Goal: Task Accomplishment & Management: Complete application form

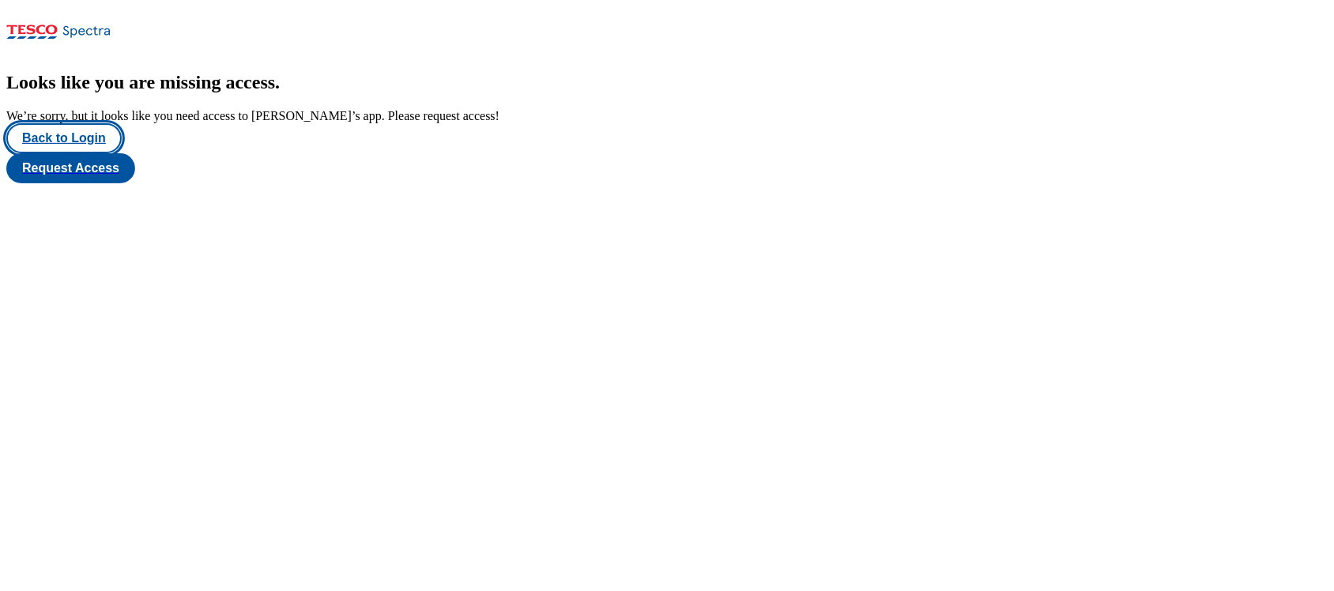
click at [93, 153] on button "Back to Login" at bounding box center [63, 138] width 115 height 30
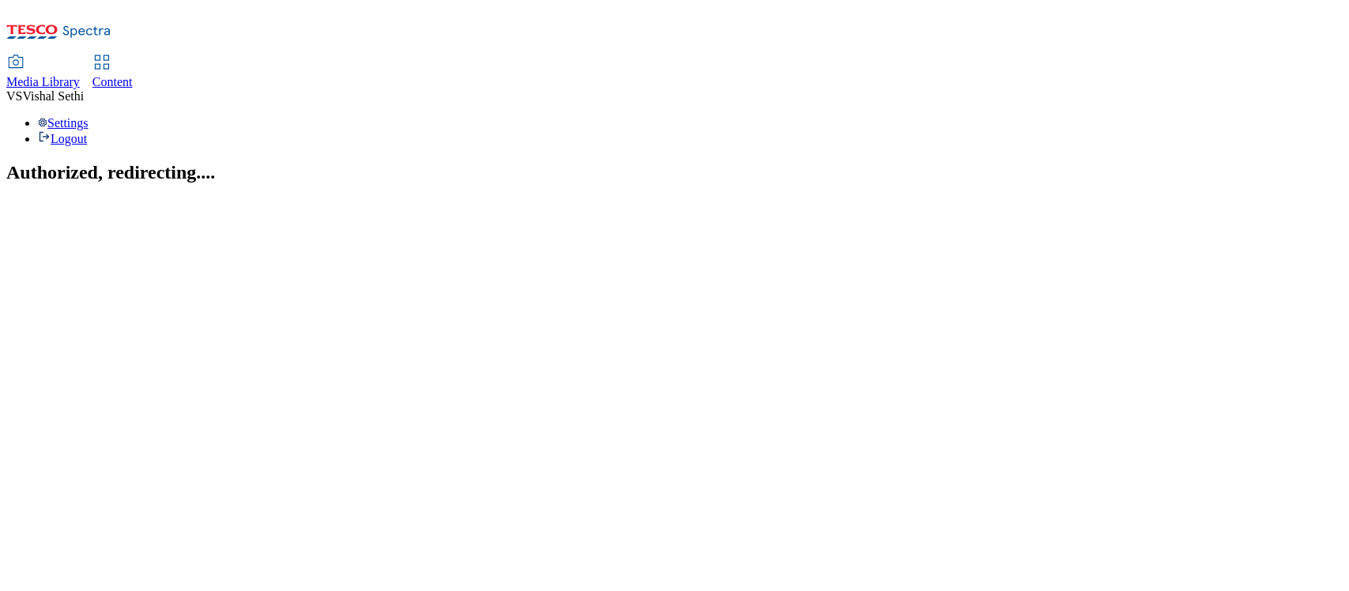
click at [133, 75] on span "Content" at bounding box center [112, 81] width 40 height 13
select select "ghs-uk"
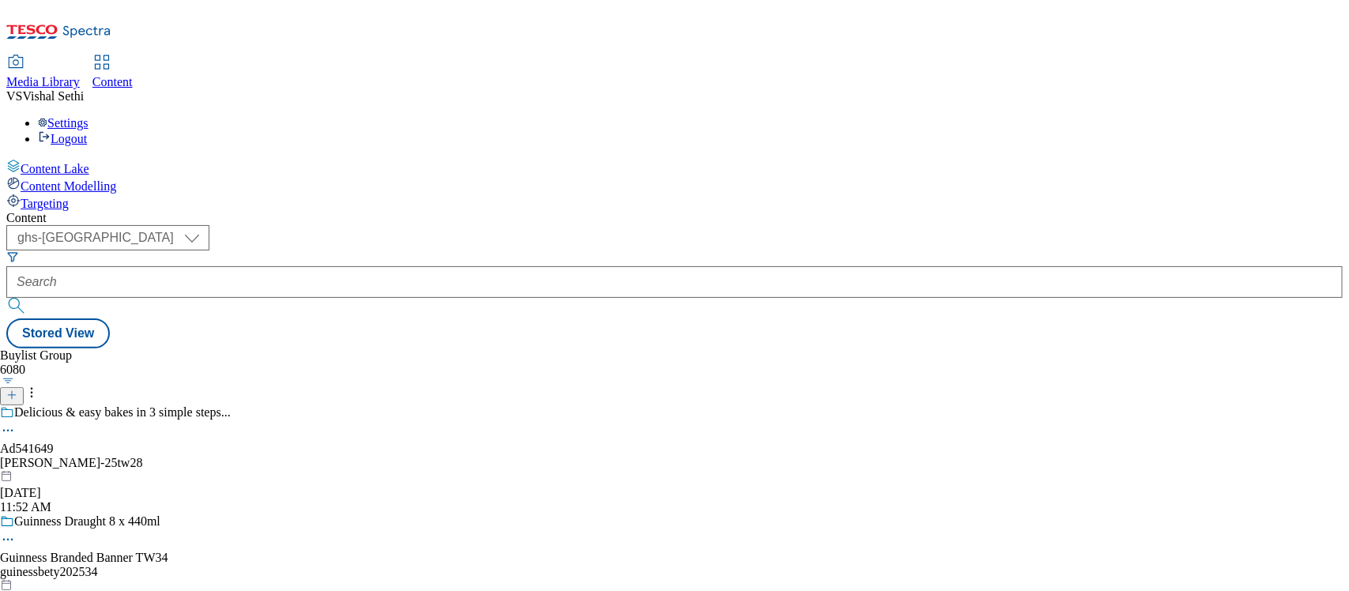
click at [12, 391] on line at bounding box center [12, 395] width 0 height 8
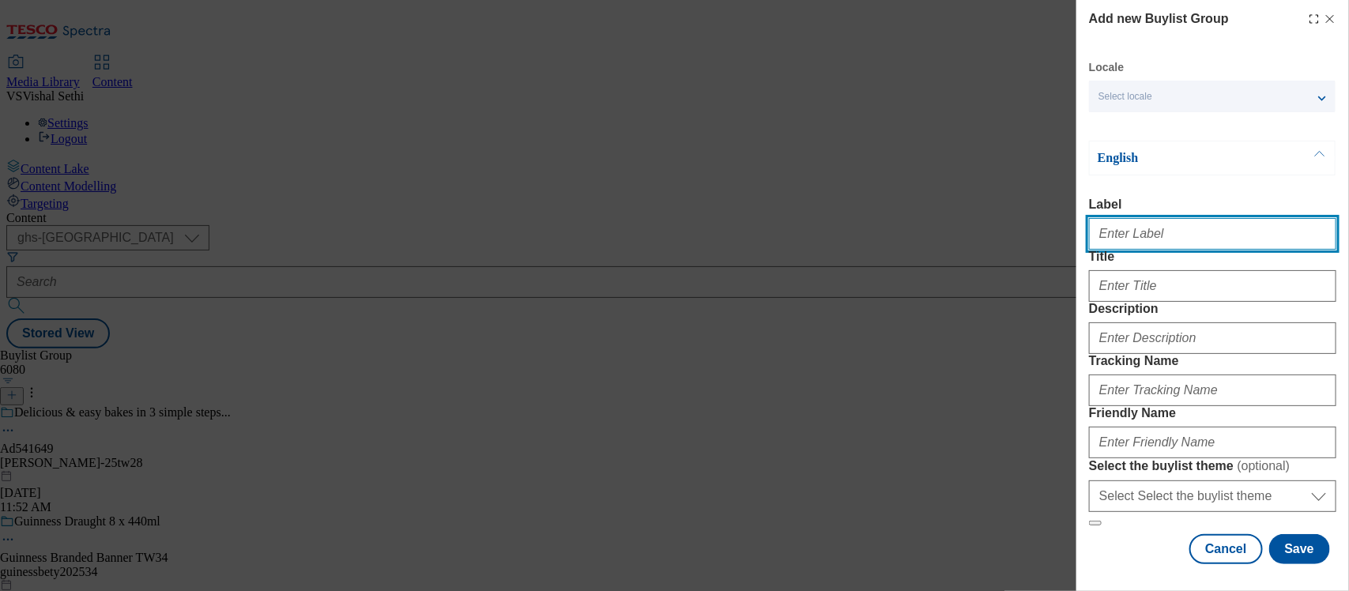
click at [1108, 238] on input "Label" at bounding box center [1212, 234] width 247 height 32
paste input "541865"
type input "Ad541865"
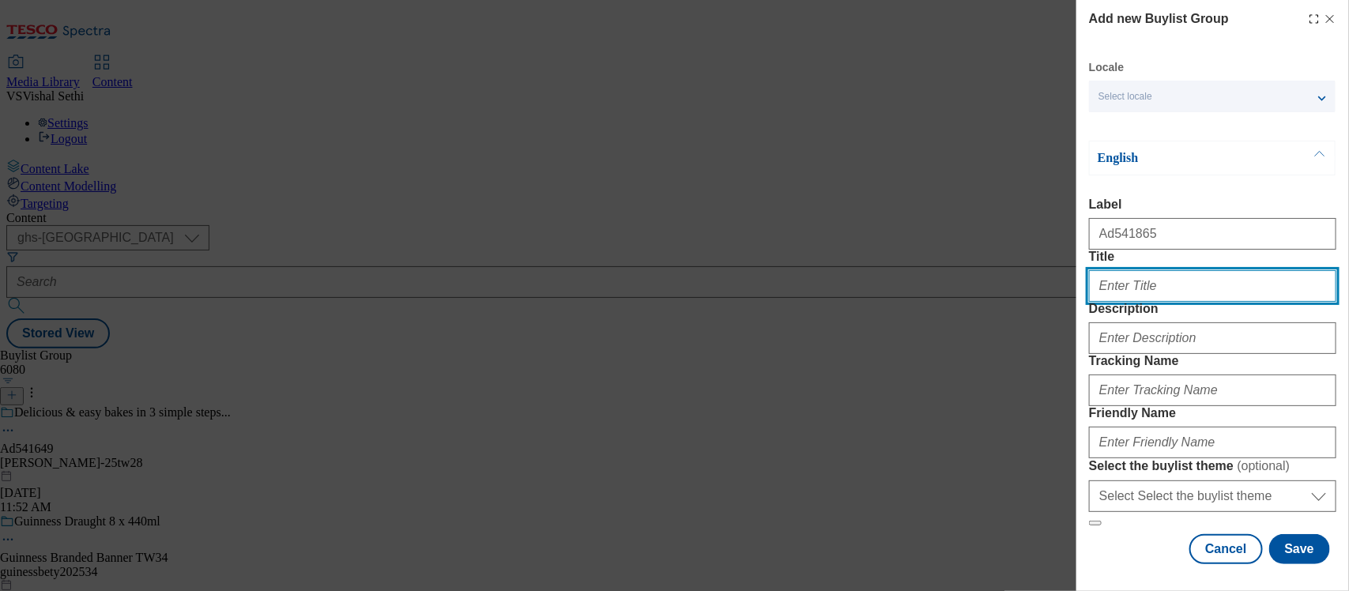
click at [1152, 302] on input "Title" at bounding box center [1212, 286] width 247 height 32
type input "k"
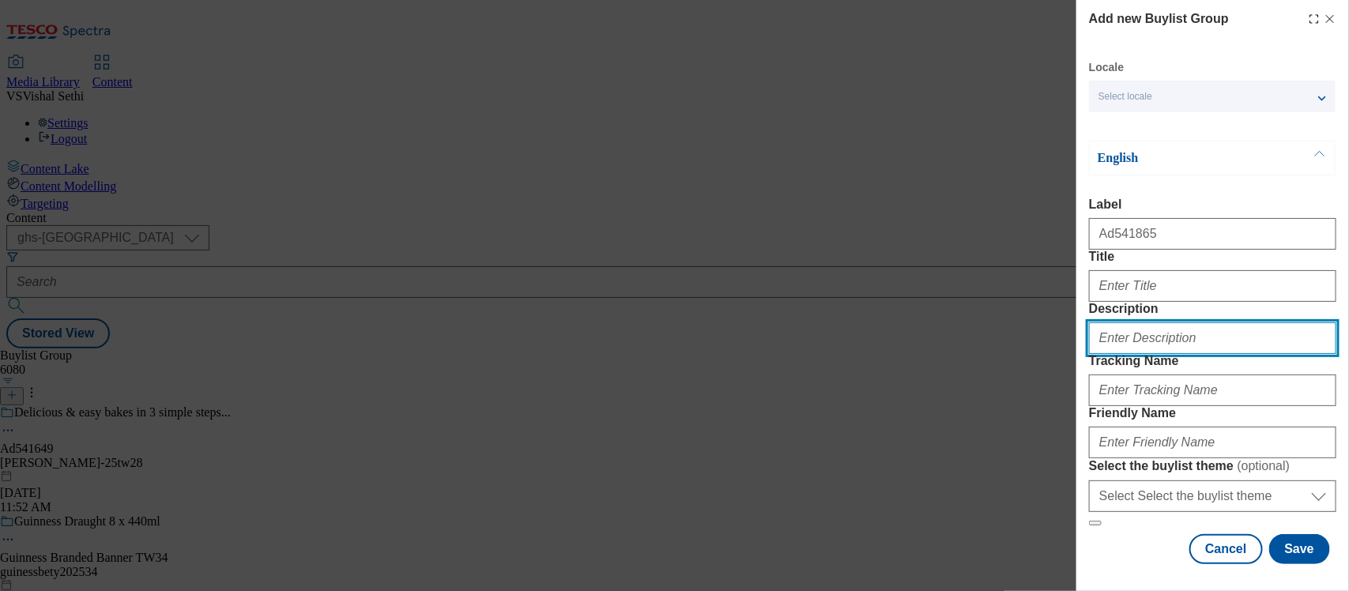
click at [1144, 354] on input "Description" at bounding box center [1212, 338] width 247 height 32
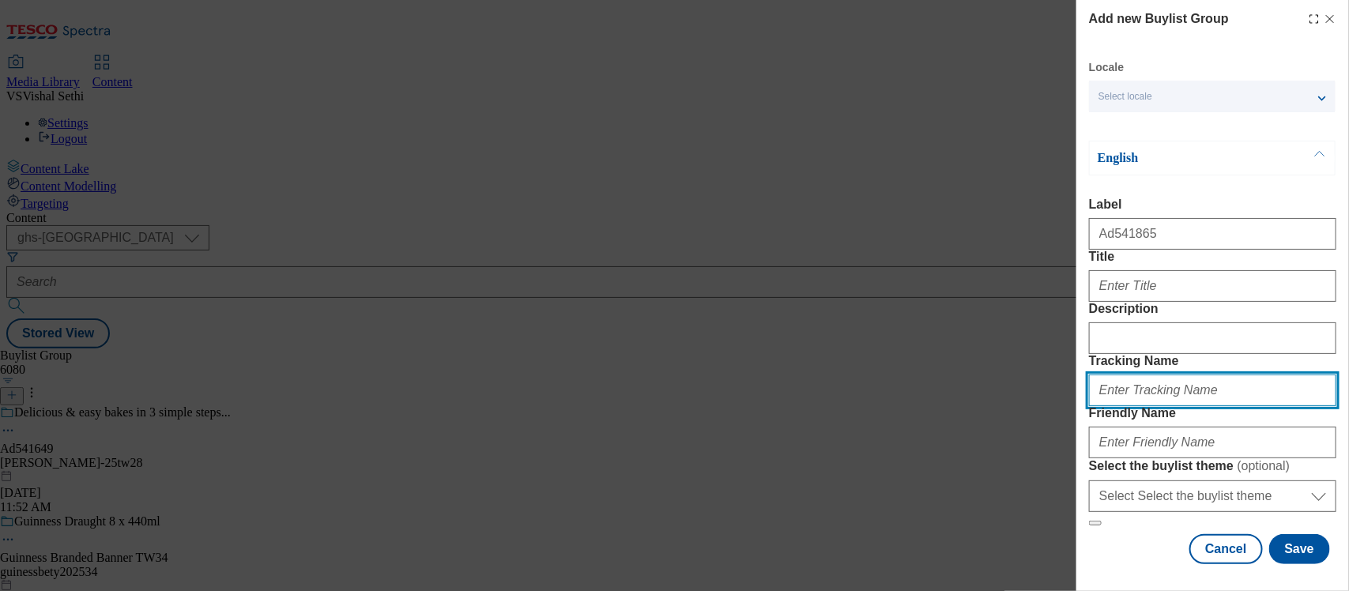
click at [1124, 406] on input "Tracking Name" at bounding box center [1212, 391] width 247 height 32
paste input "541865"
type input "DH_AD541865"
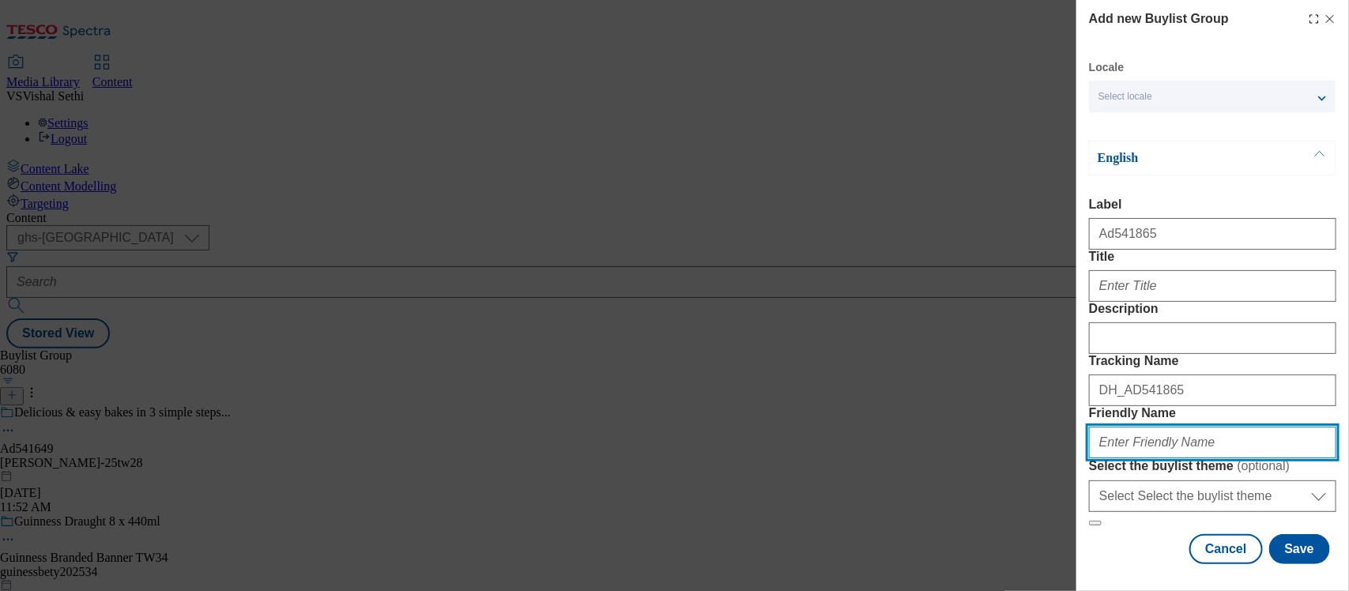
click at [1183, 427] on input "Friendly Name" at bounding box center [1212, 443] width 247 height 32
type input "kenvue-calpol-six-plus-fast-melts-25tw30"
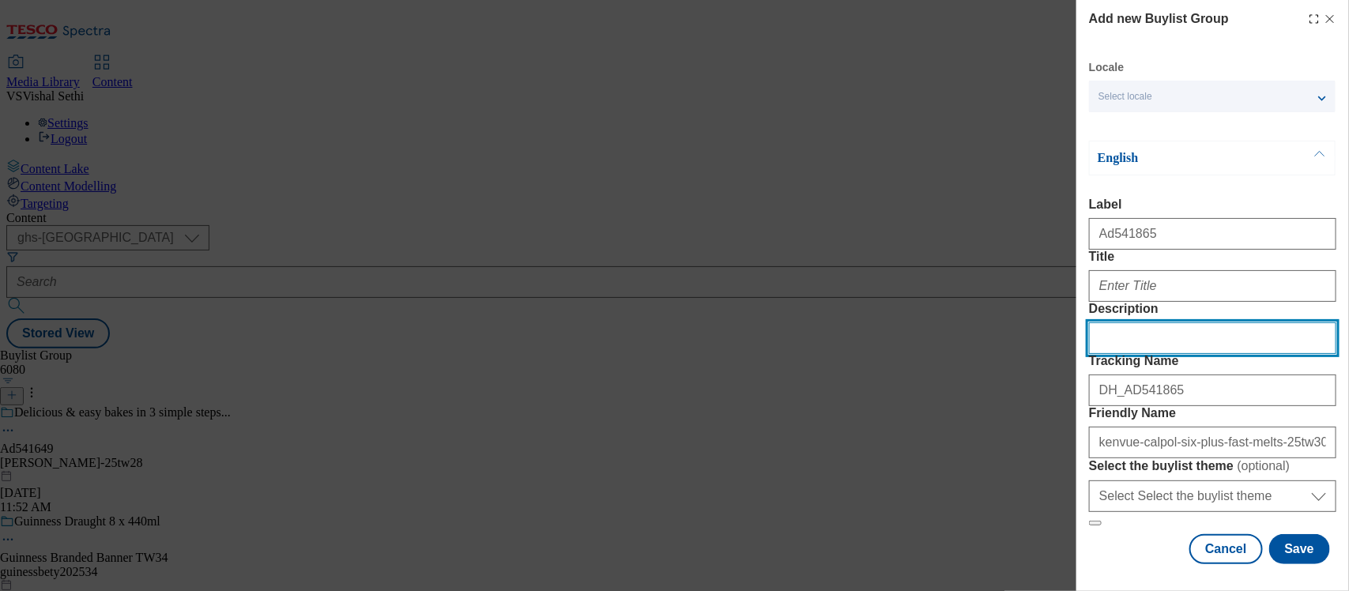
click at [1132, 322] on input "Description" at bounding box center [1212, 338] width 247 height 32
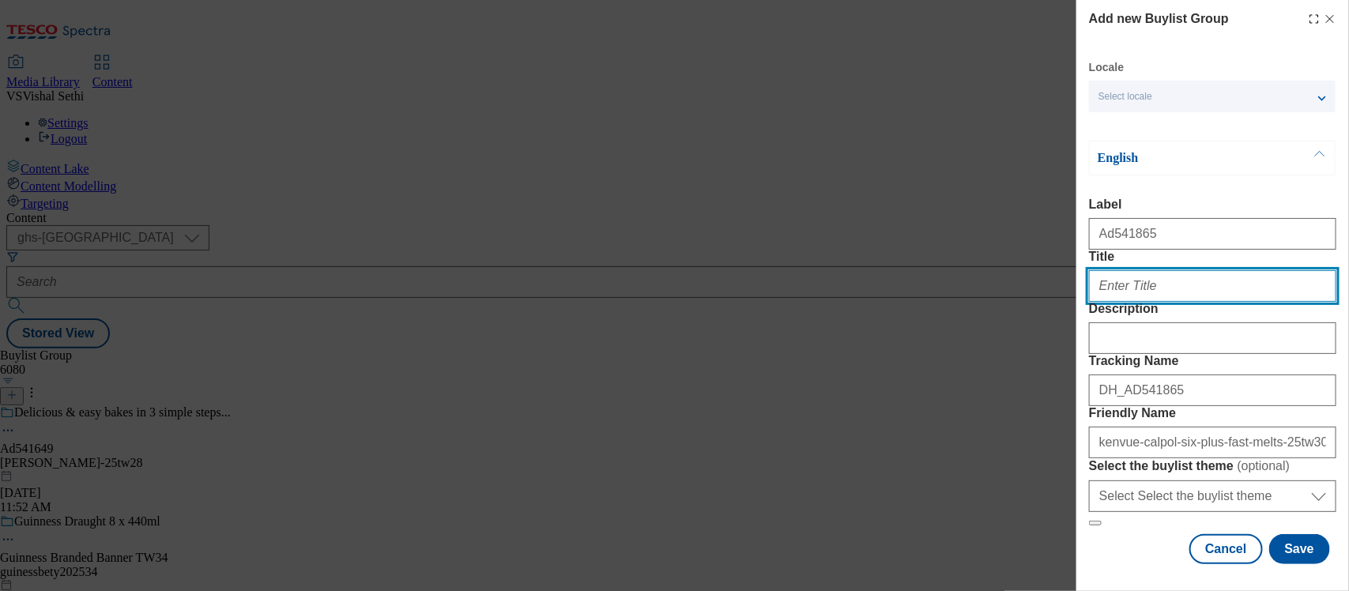
click at [1107, 270] on input "Title" at bounding box center [1212, 286] width 247 height 32
paste input "Quickly melts in the mouth, with no need for water"
type input "Quickly melts in the mouth, with no need for water"
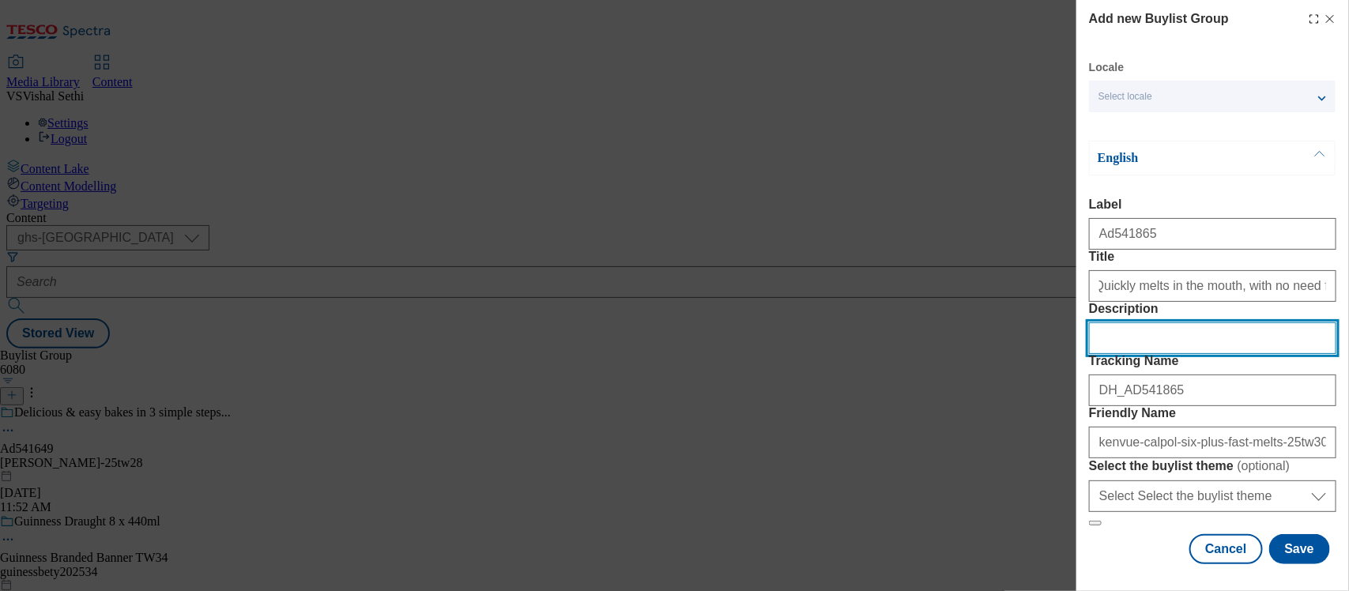
click at [1132, 322] on input "Description" at bounding box center [1212, 338] width 247 height 32
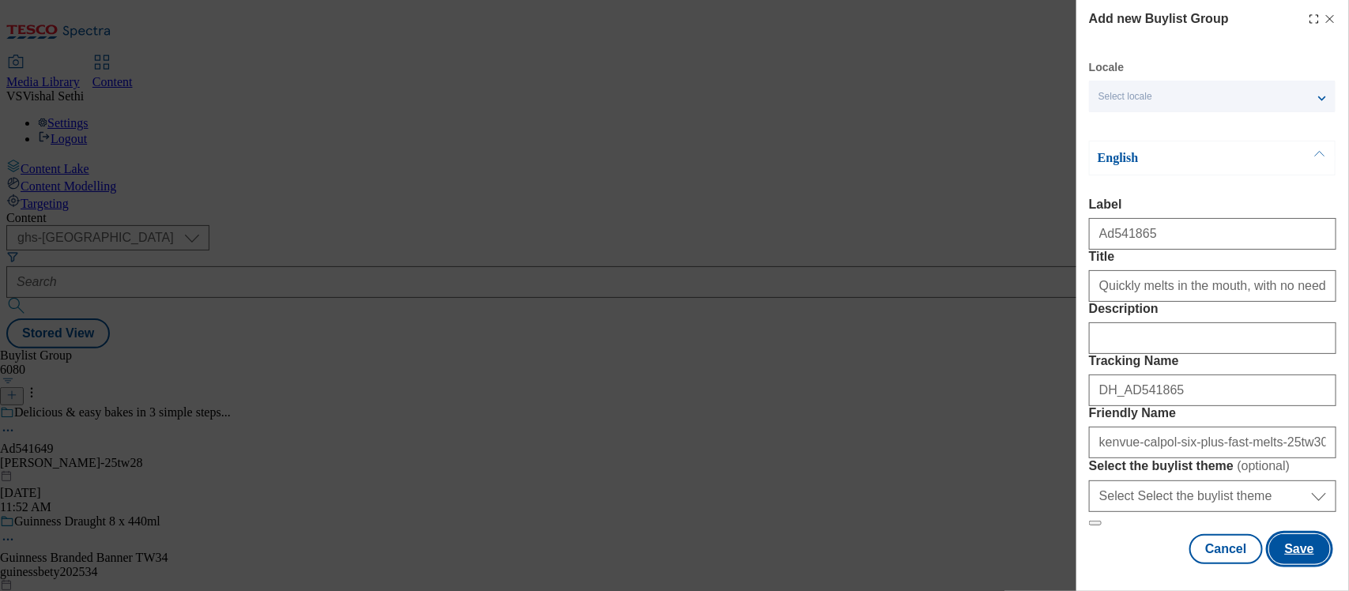
click at [1271, 534] on button "Save" at bounding box center [1299, 549] width 61 height 30
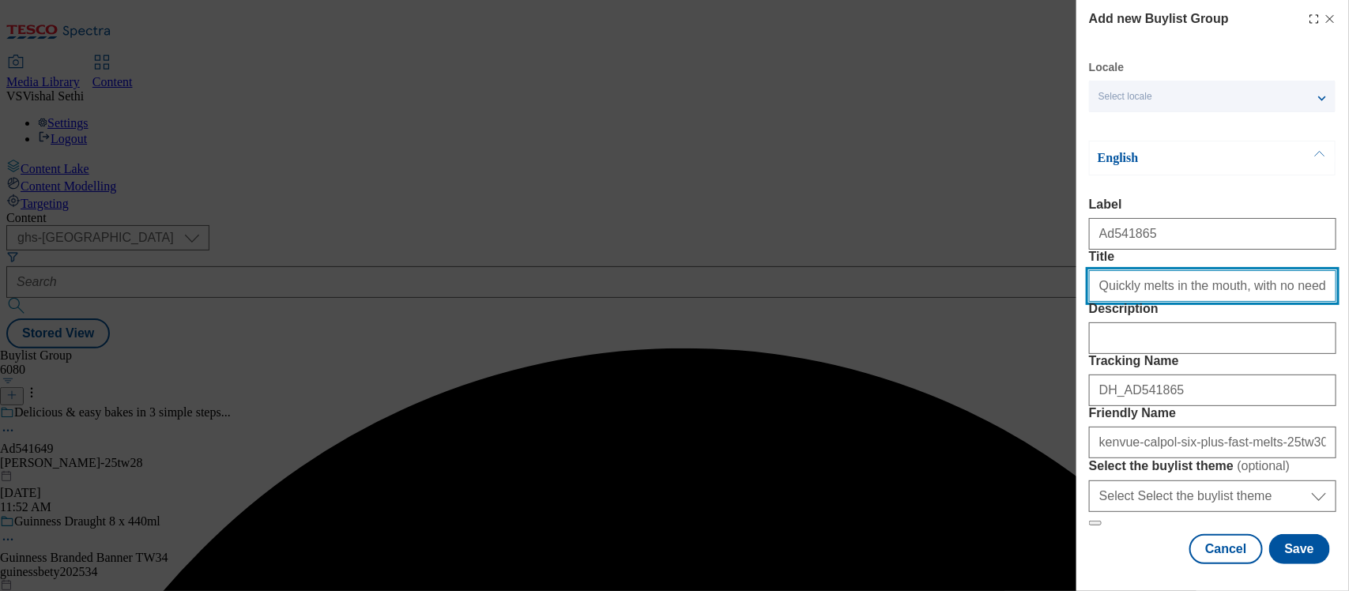
drag, startPoint x: 1097, startPoint y: 321, endPoint x: 1263, endPoint y: 412, distance: 189.6
click at [1097, 302] on input "Quickly melts in the mouth, with no need for water" at bounding box center [1212, 286] width 247 height 32
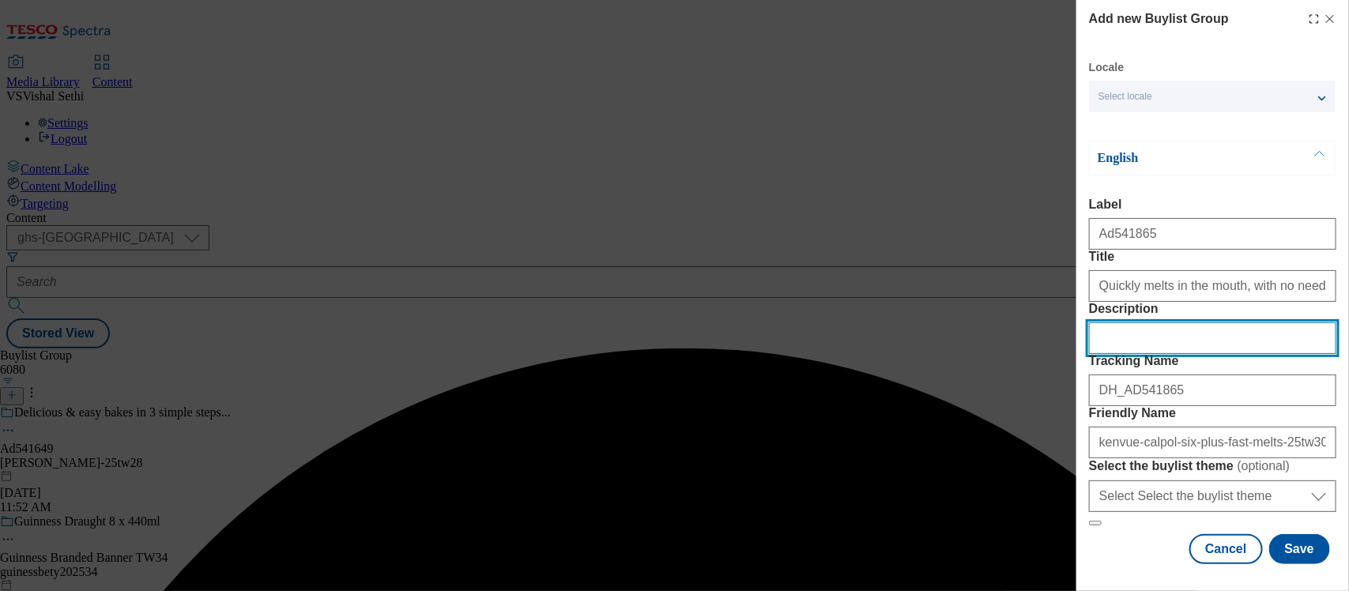
click at [1156, 354] on input "Description" at bounding box center [1212, 338] width 247 height 32
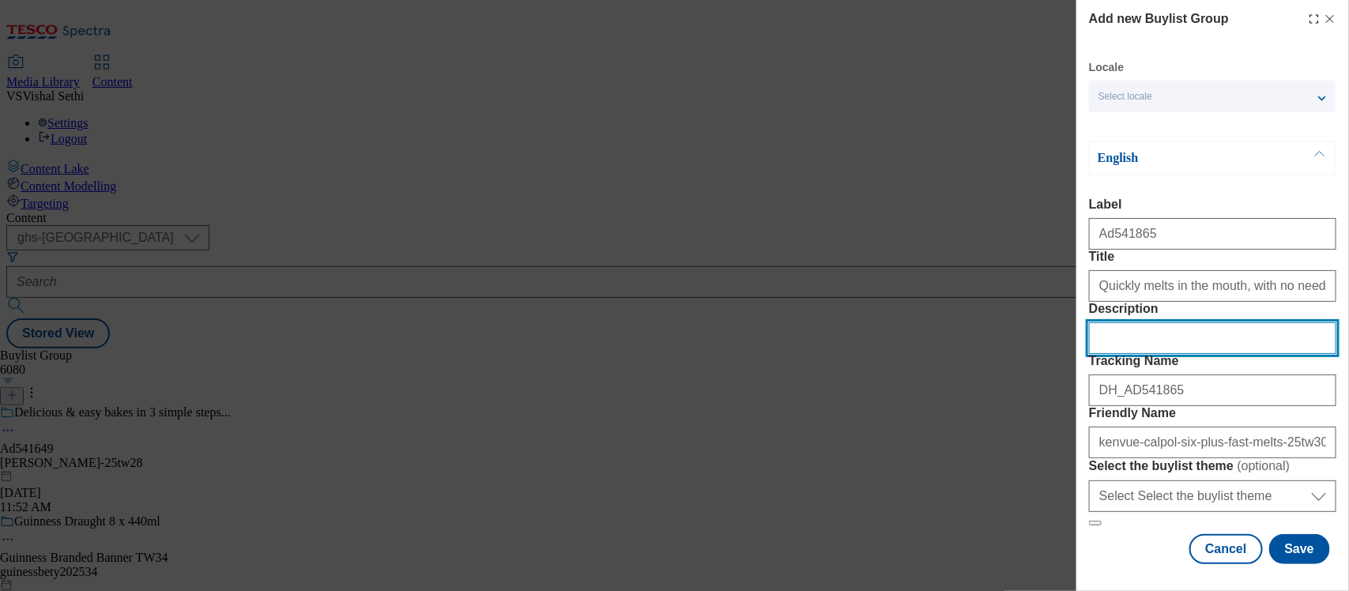
scroll to position [158, 0]
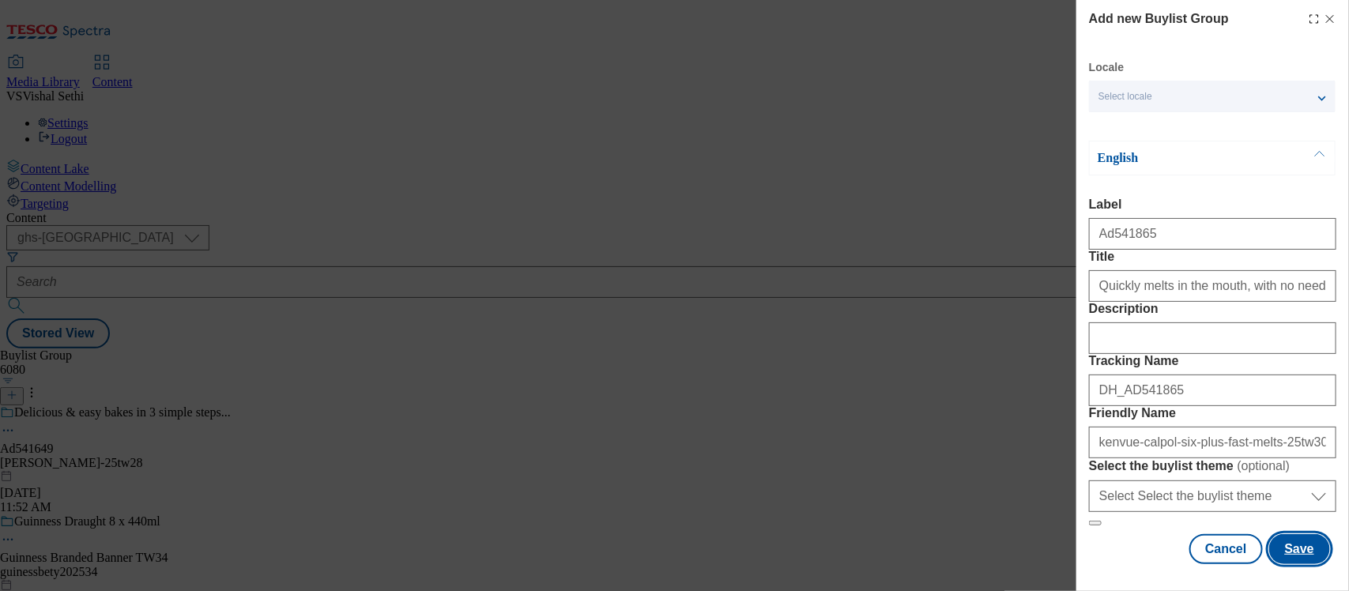
click at [1285, 534] on button "Save" at bounding box center [1299, 549] width 61 height 30
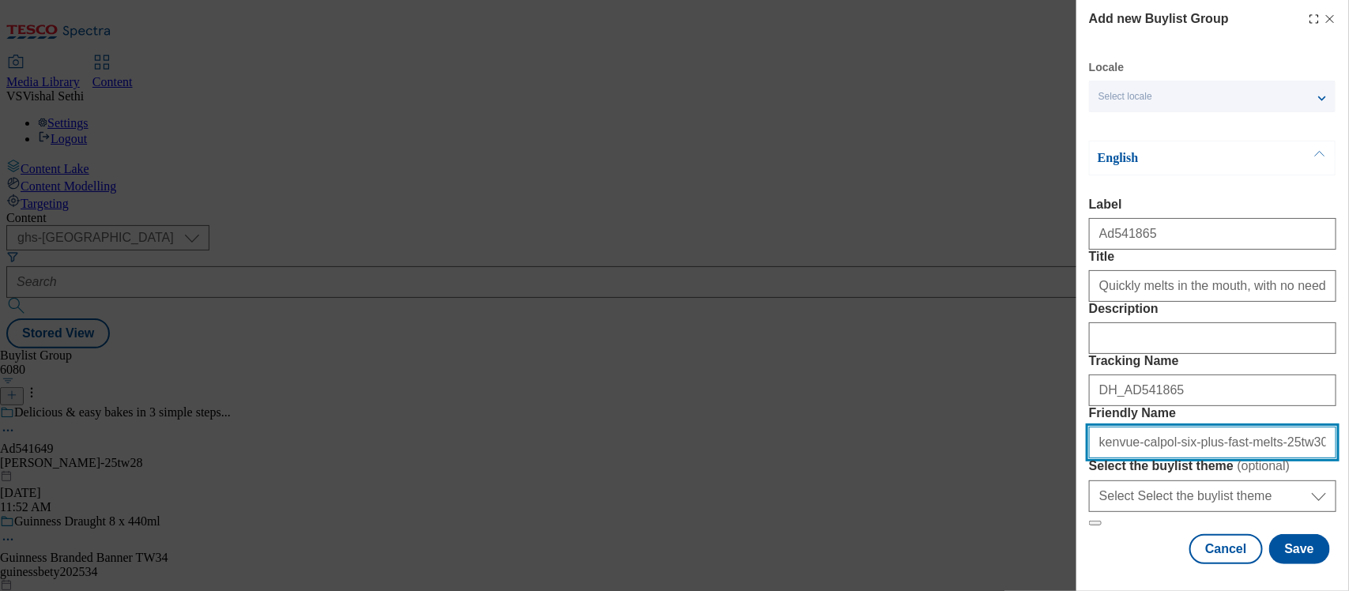
click at [1249, 427] on input "kenvue-calpol-six-plus-fast-melts-25tw30" at bounding box center [1212, 443] width 247 height 32
type input "kenvue-calpol-six-plus-fast-melts-mouth-tablets-25tw30"
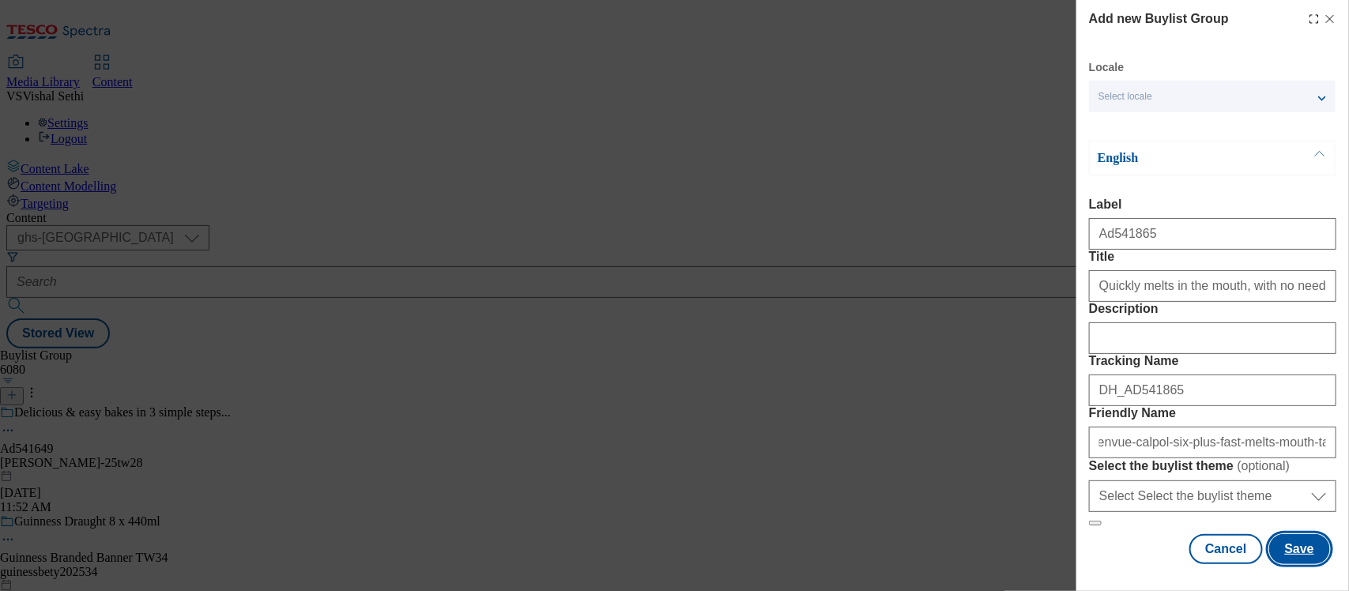
click at [1293, 544] on button "Save" at bounding box center [1299, 549] width 61 height 30
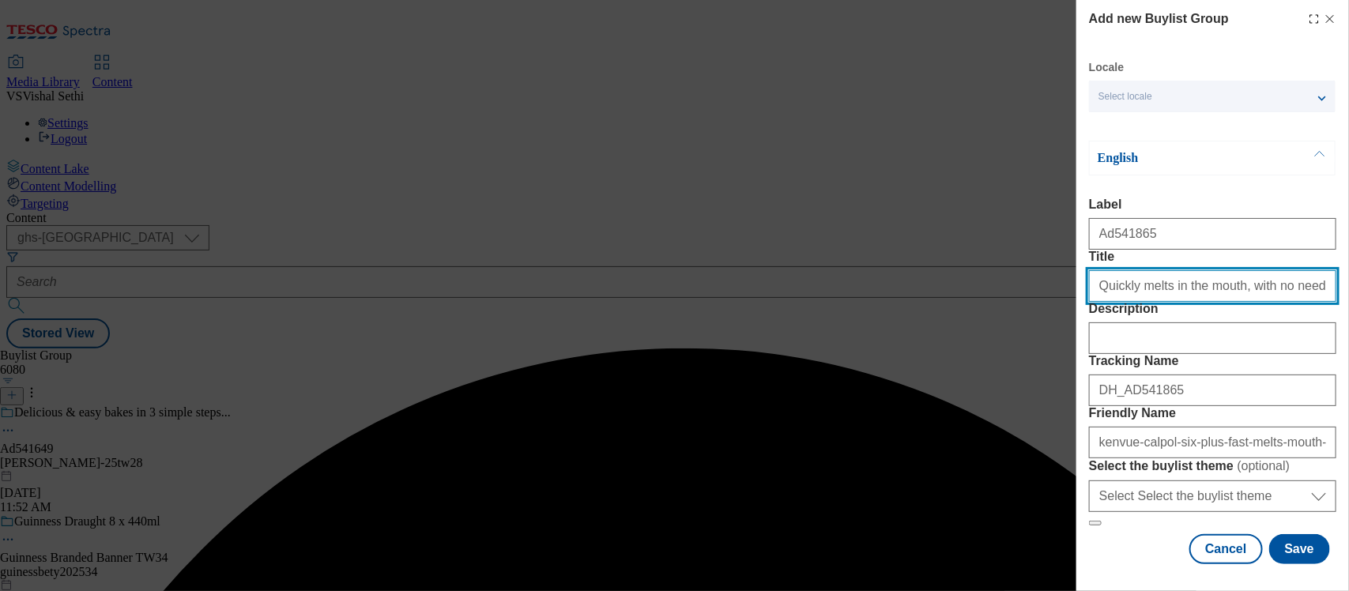
click at [1099, 302] on input "Quickly melts in the mouth, with no need for water" at bounding box center [1212, 286] width 247 height 32
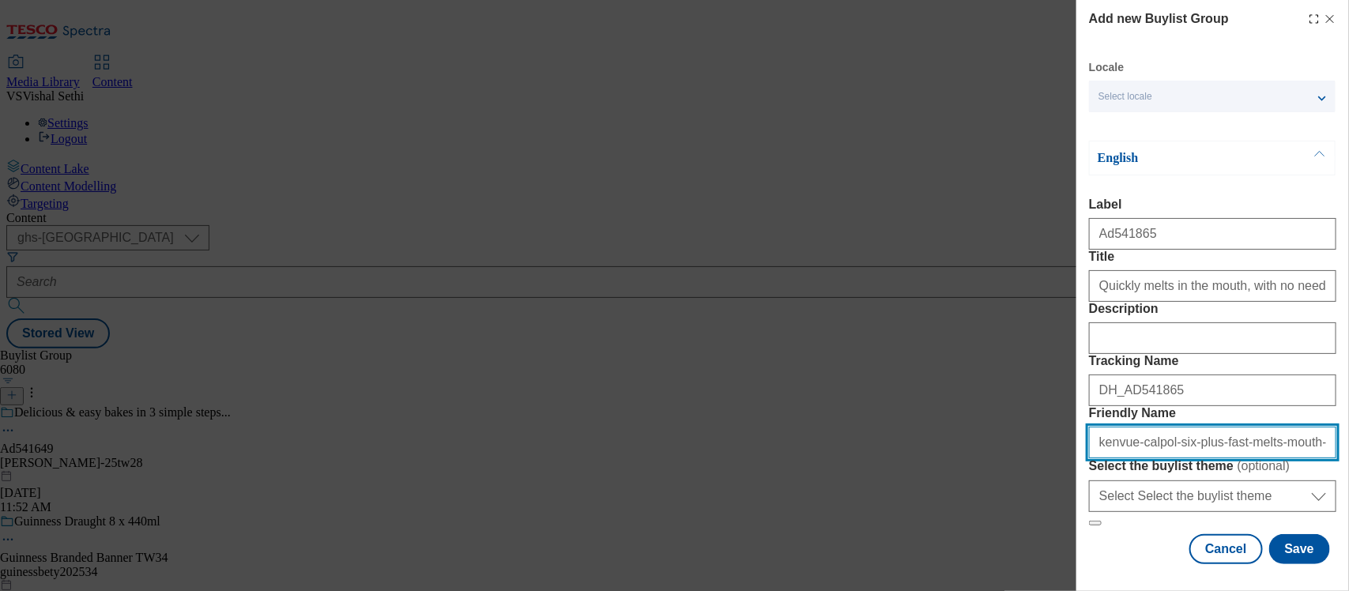
click at [1290, 427] on input "kenvue-calpol-six-plus-fast-melts-mouth-tablets-25tw30" at bounding box center [1212, 443] width 247 height 32
click at [1284, 427] on input "kenvue-calpol-six-plus-fast-melts-mouth-tablets-25tw30" at bounding box center [1212, 443] width 247 height 32
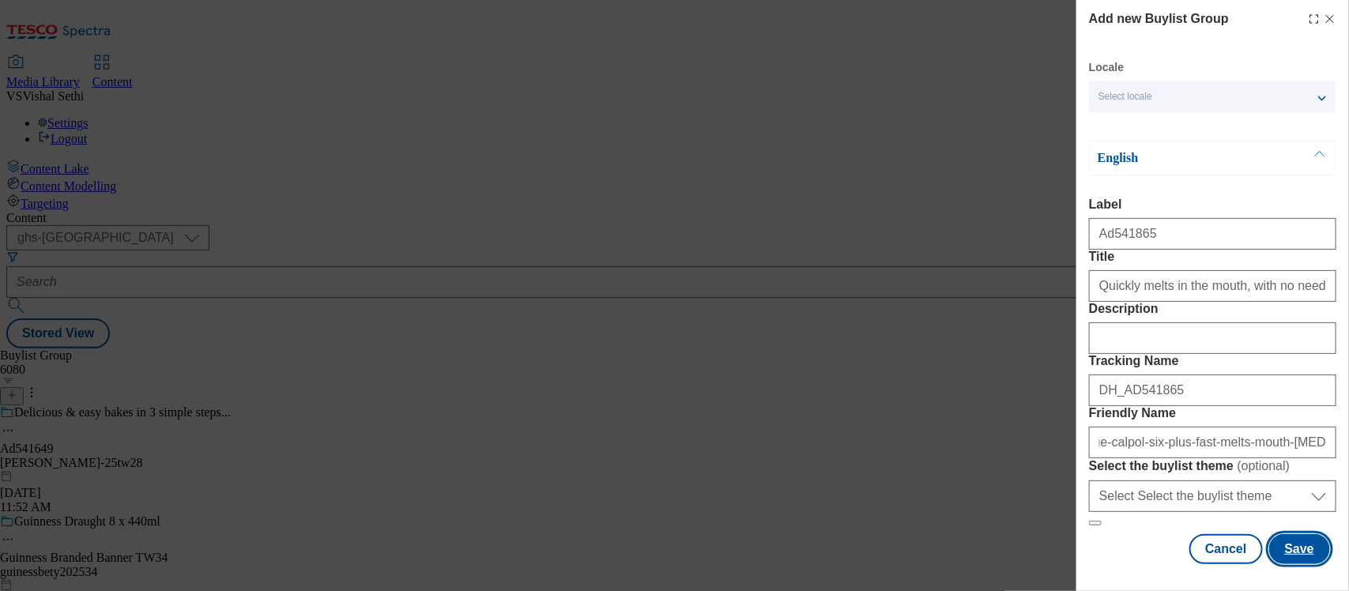
click at [1290, 542] on button "Save" at bounding box center [1299, 549] width 61 height 30
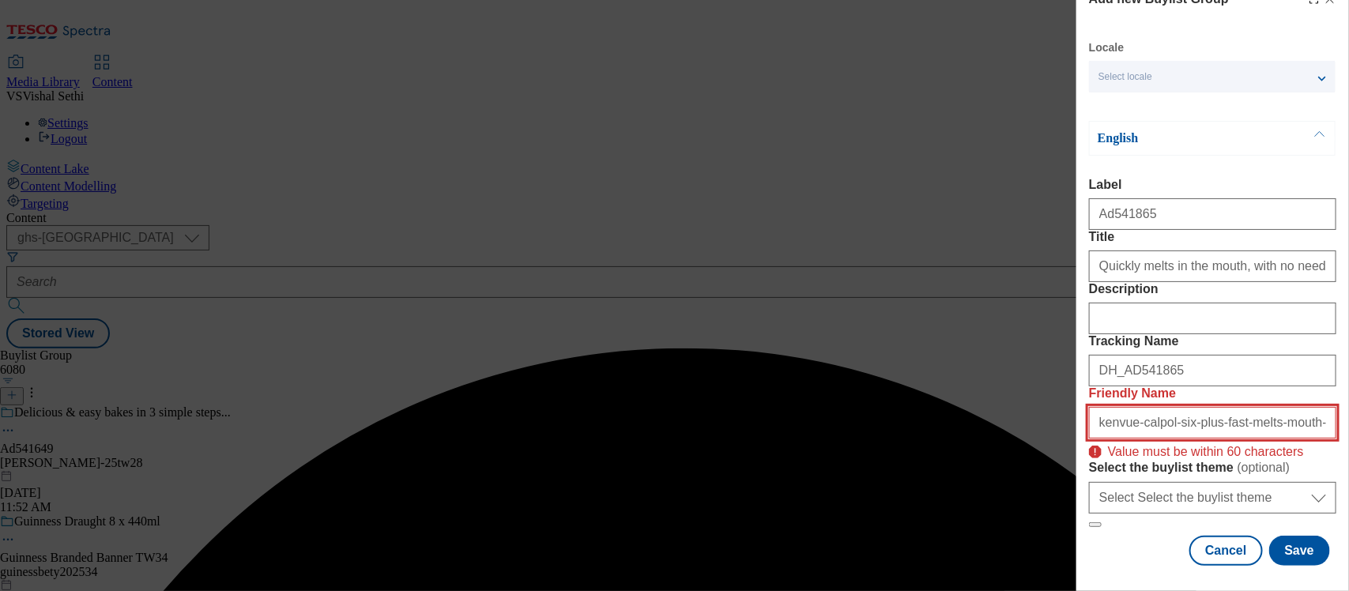
click at [1147, 407] on input "kenvue-calpol-six-plus-fast-melts-mouth-paracetamol-tablets-25tw30" at bounding box center [1212, 423] width 247 height 32
click at [1198, 407] on input "kenvue-calpol-six-plus-fast-melts-mouth-paracetamol-tablets-25tw30" at bounding box center [1212, 423] width 247 height 32
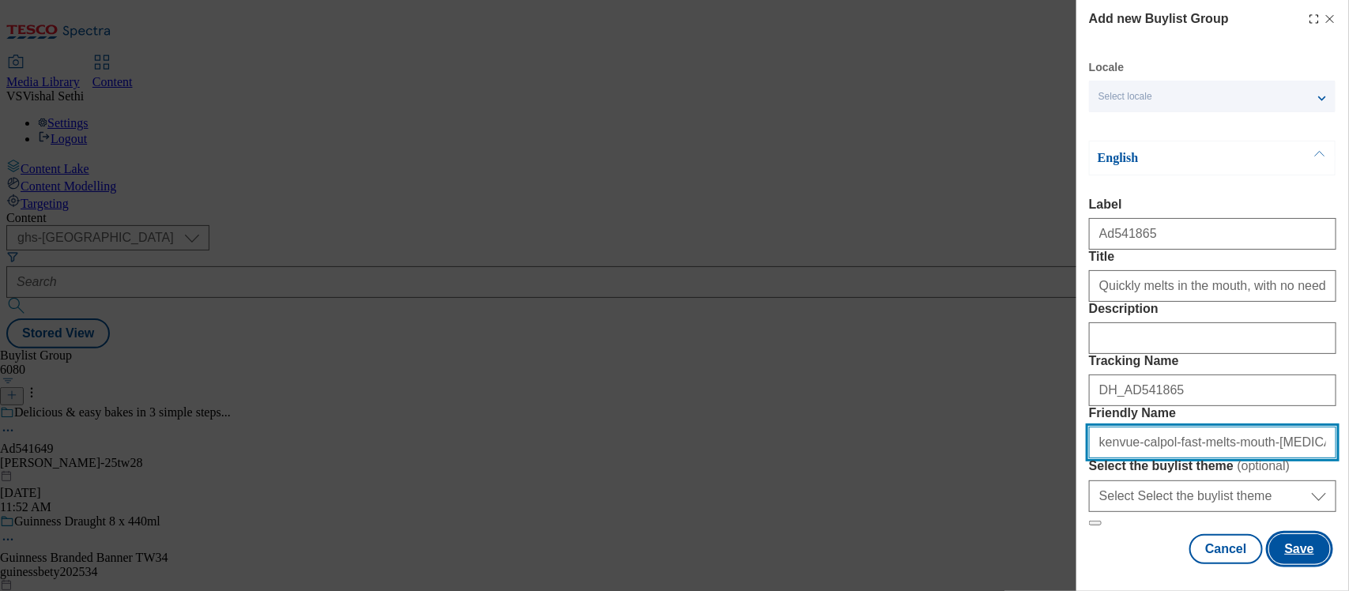
type input "kenvue-calpol-fast-melts-mouth-paracetamol-tablets-25tw30"
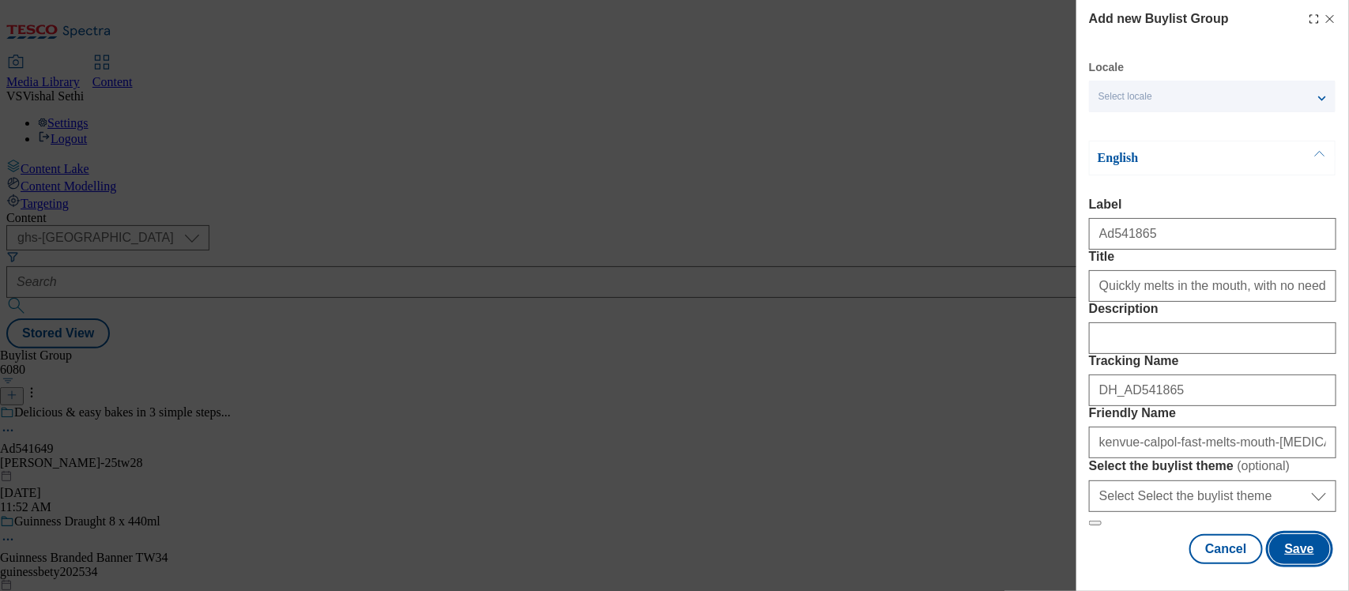
click at [1286, 534] on button "Save" at bounding box center [1299, 549] width 61 height 30
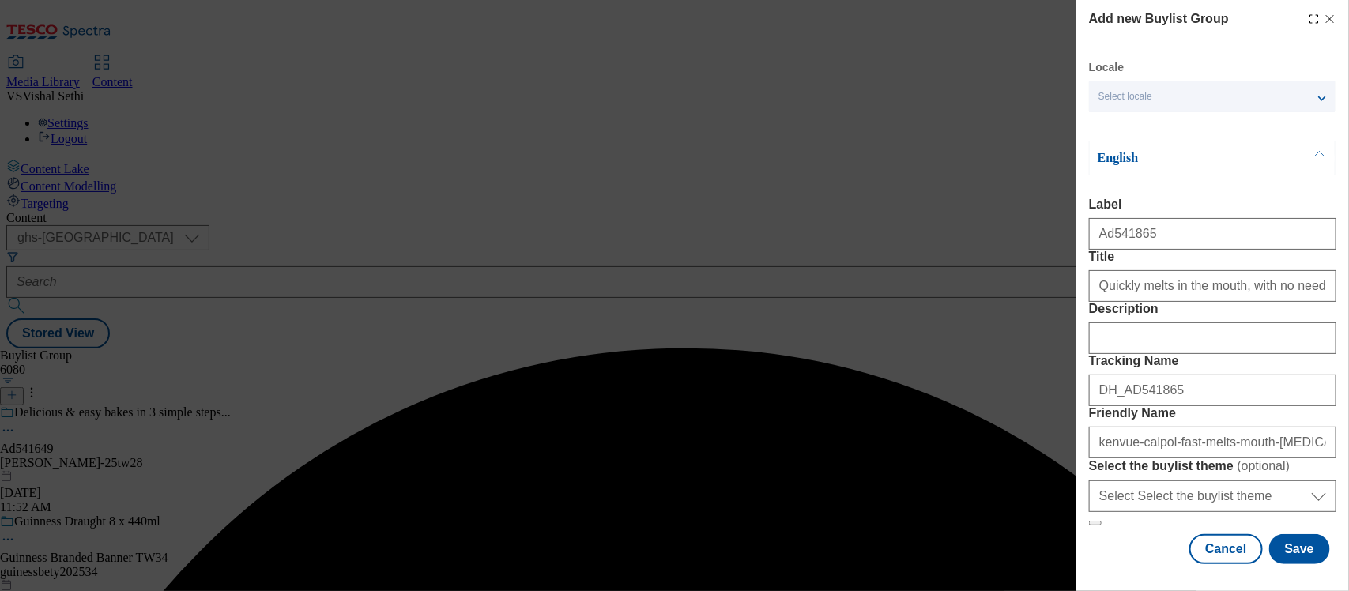
scroll to position [158, 0]
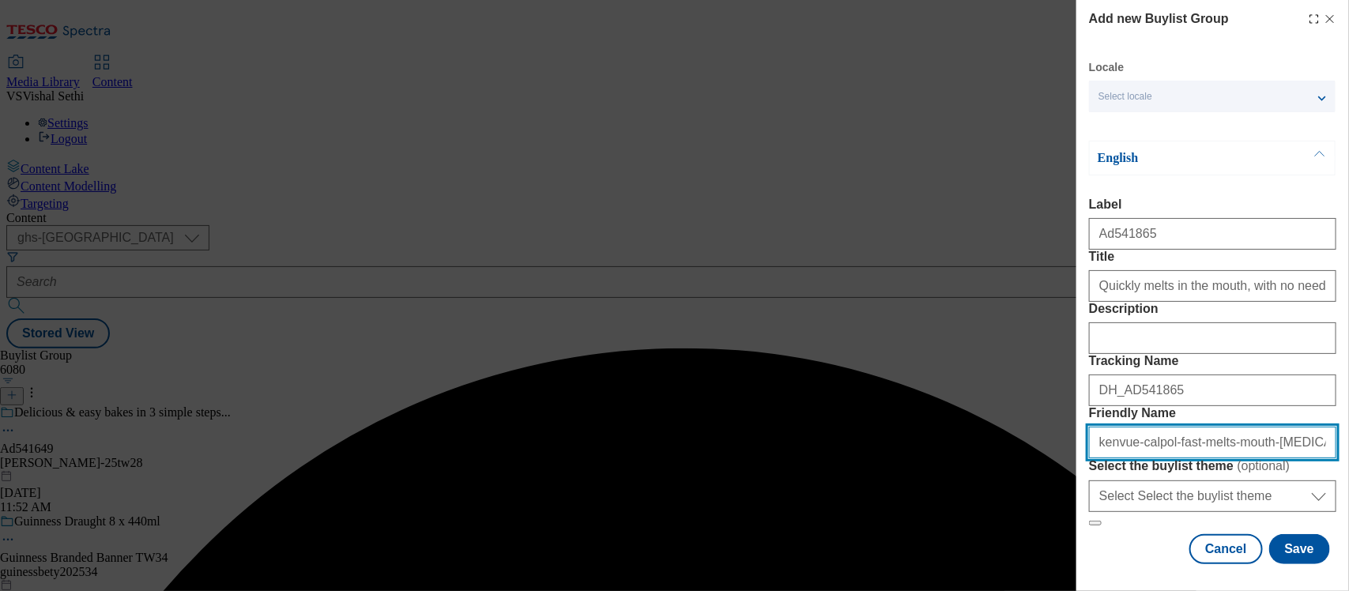
click at [1162, 427] on input "kenvue-calpol-fast-melts-mouth-paracetamol-tablets-25tw30" at bounding box center [1212, 443] width 247 height 32
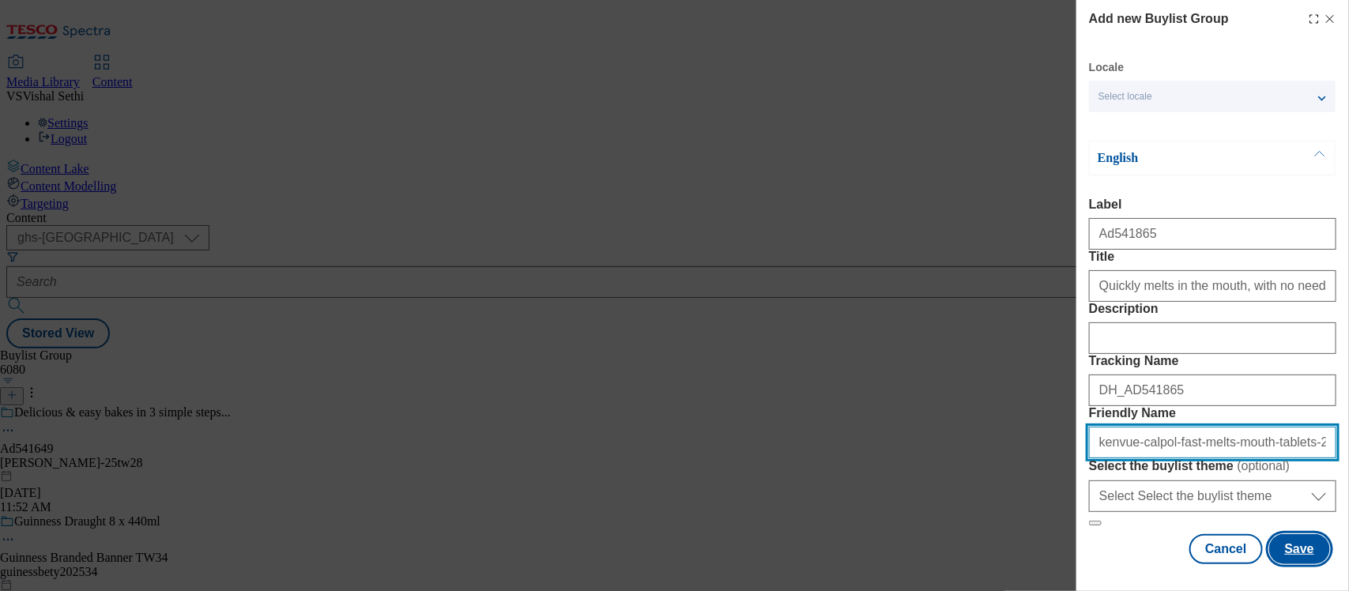
type input "kenvue-calpol-fast-melts-mouth-tablets-25tw30"
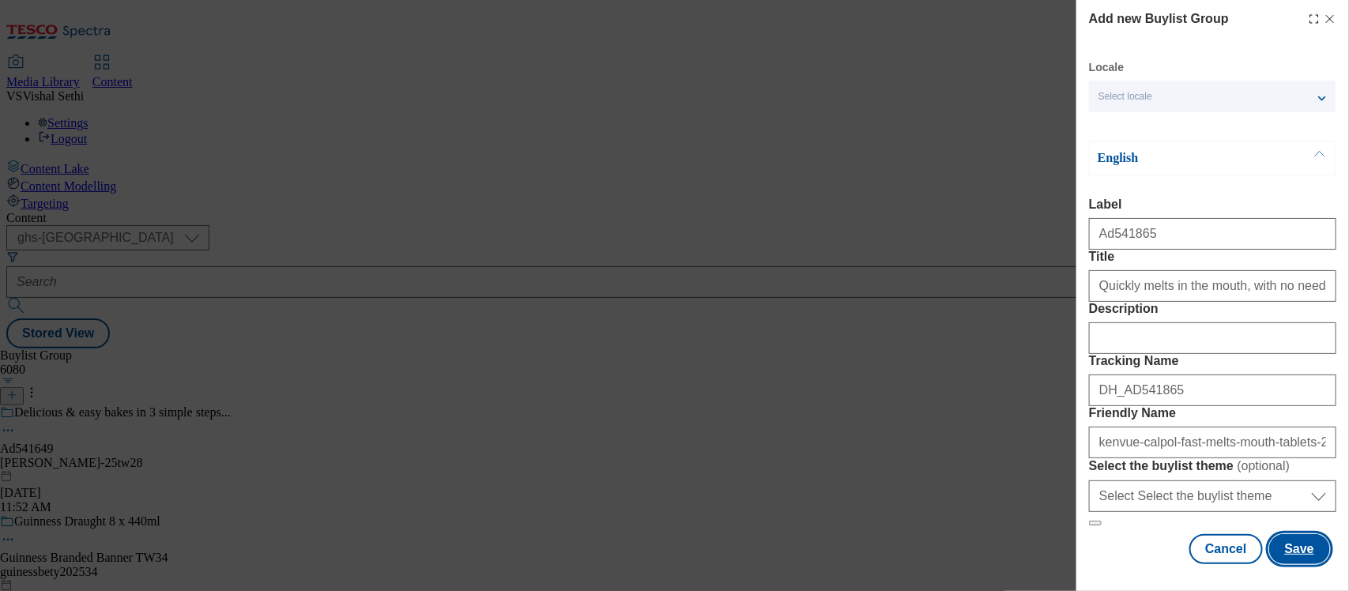
click at [1288, 534] on button "Save" at bounding box center [1299, 549] width 61 height 30
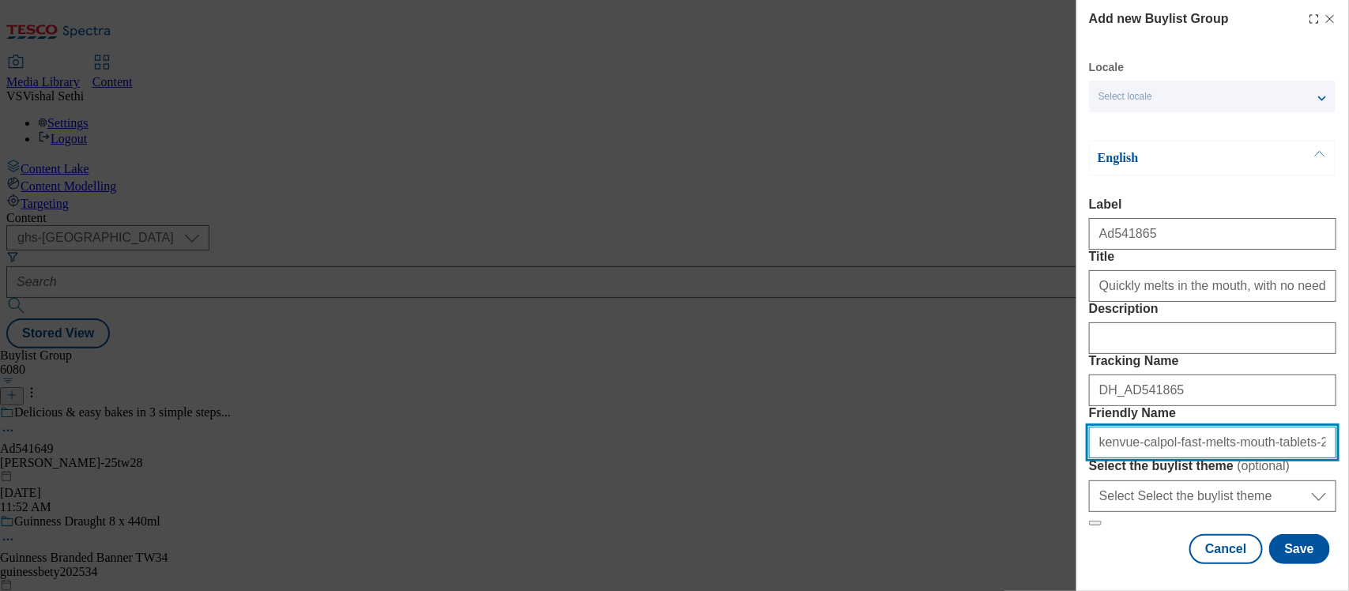
click at [1242, 427] on input "kenvue-calpol-fast-melts-mouth-tablets-25tw30" at bounding box center [1212, 443] width 247 height 32
type input "kenvue-calpol-fast-melts-tablets-25tw30"
click at [1089, 521] on button "Modal" at bounding box center [1095, 523] width 13 height 5
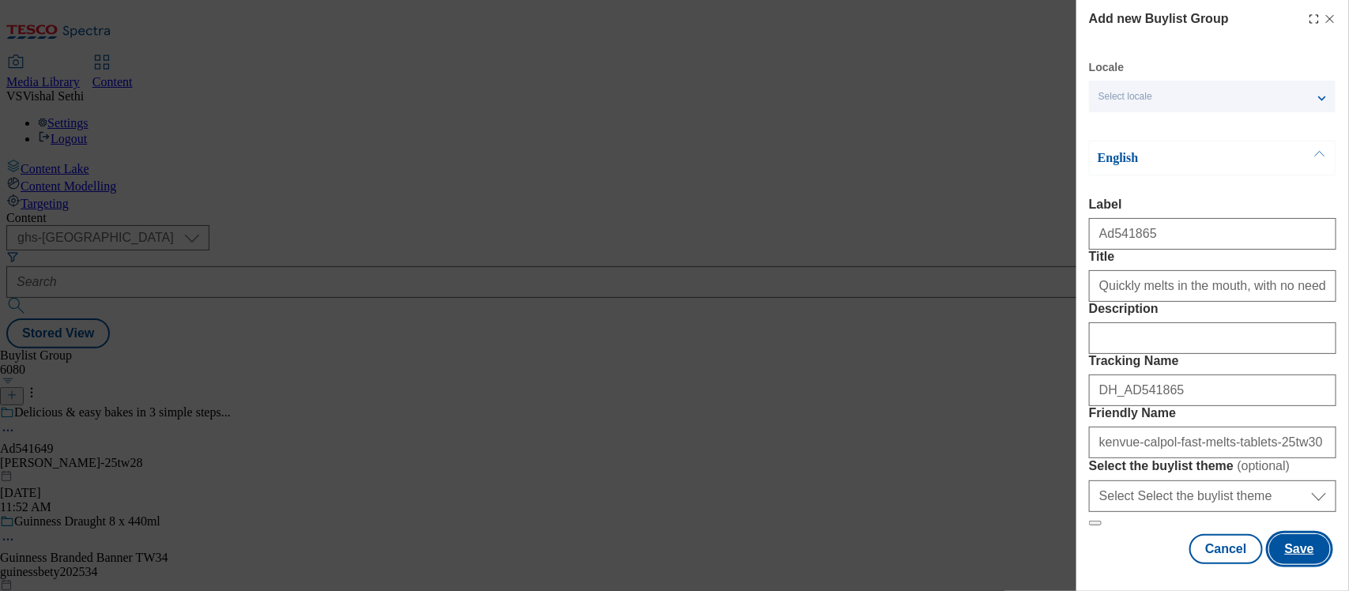
click at [1275, 538] on button "Save" at bounding box center [1299, 549] width 61 height 30
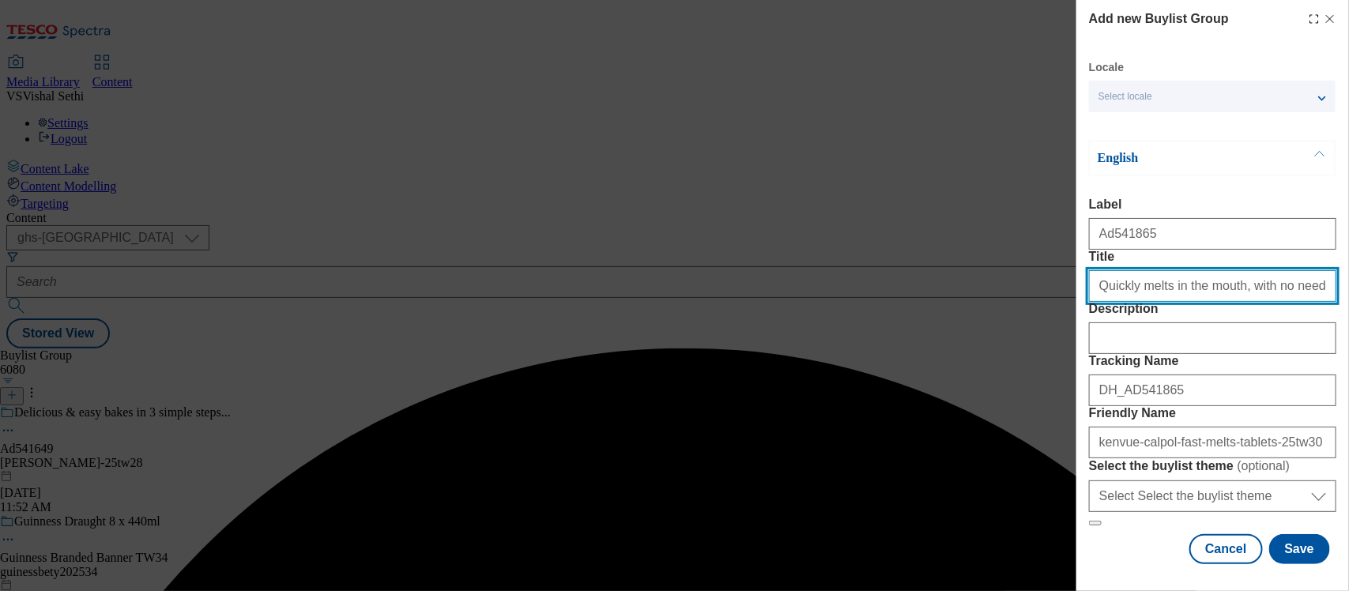
click at [1241, 302] on input "Quickly melts in the mouth, with no need for water" at bounding box center [1212, 286] width 247 height 32
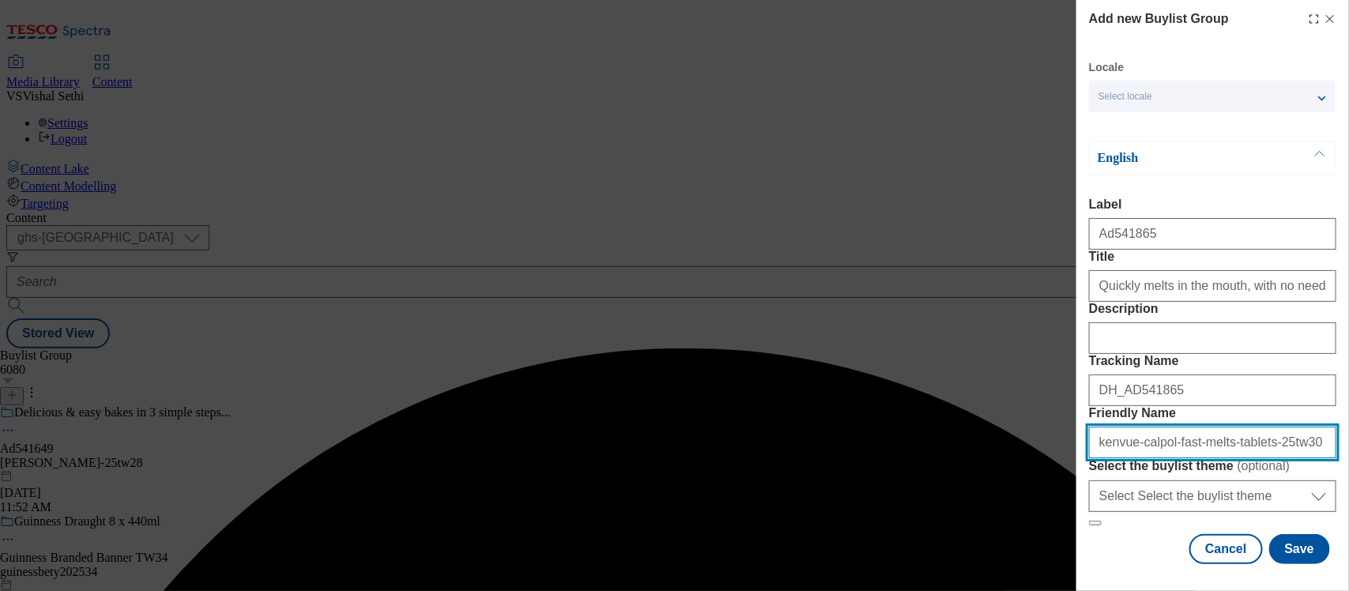
drag, startPoint x: 1097, startPoint y: 394, endPoint x: 1116, endPoint y: 408, distance: 23.7
click at [1098, 427] on input "kenvue-calpol-fast-melts-tablets-25tw30" at bounding box center [1212, 443] width 247 height 32
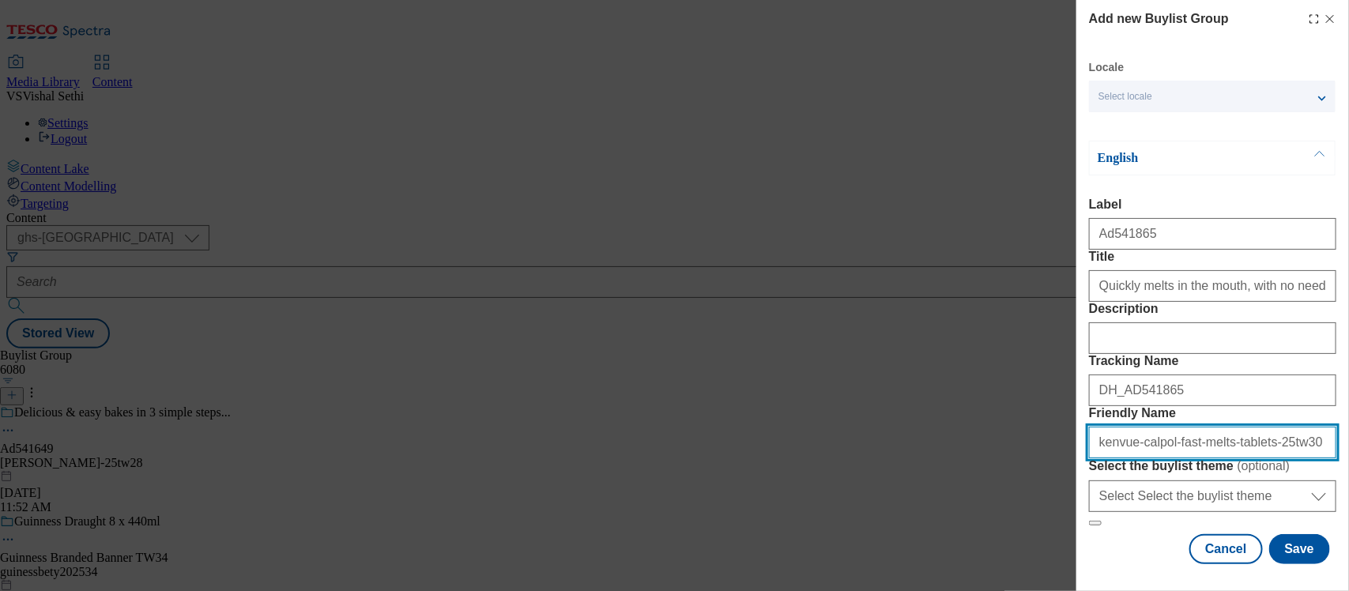
click at [1243, 427] on input "kenvue-calpol-fast-melts-tablets-25tw30" at bounding box center [1212, 443] width 247 height 32
drag, startPoint x: 1248, startPoint y: 397, endPoint x: 1348, endPoint y: 461, distance: 117.9
click at [1249, 427] on input "kenvue-calpol-fast-melts-tablets-25tw30" at bounding box center [1212, 443] width 247 height 32
type input "kenvue-calpol-fast-melts-tablets-range-25tw30"
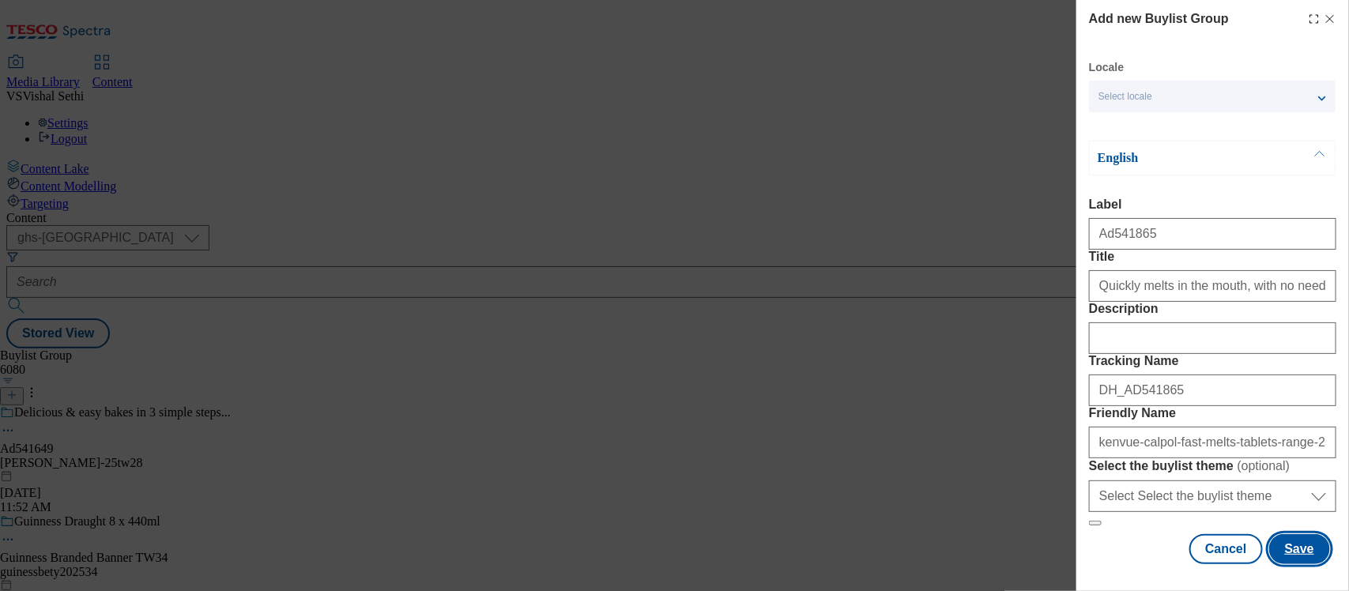
click at [1285, 536] on button "Save" at bounding box center [1299, 549] width 61 height 30
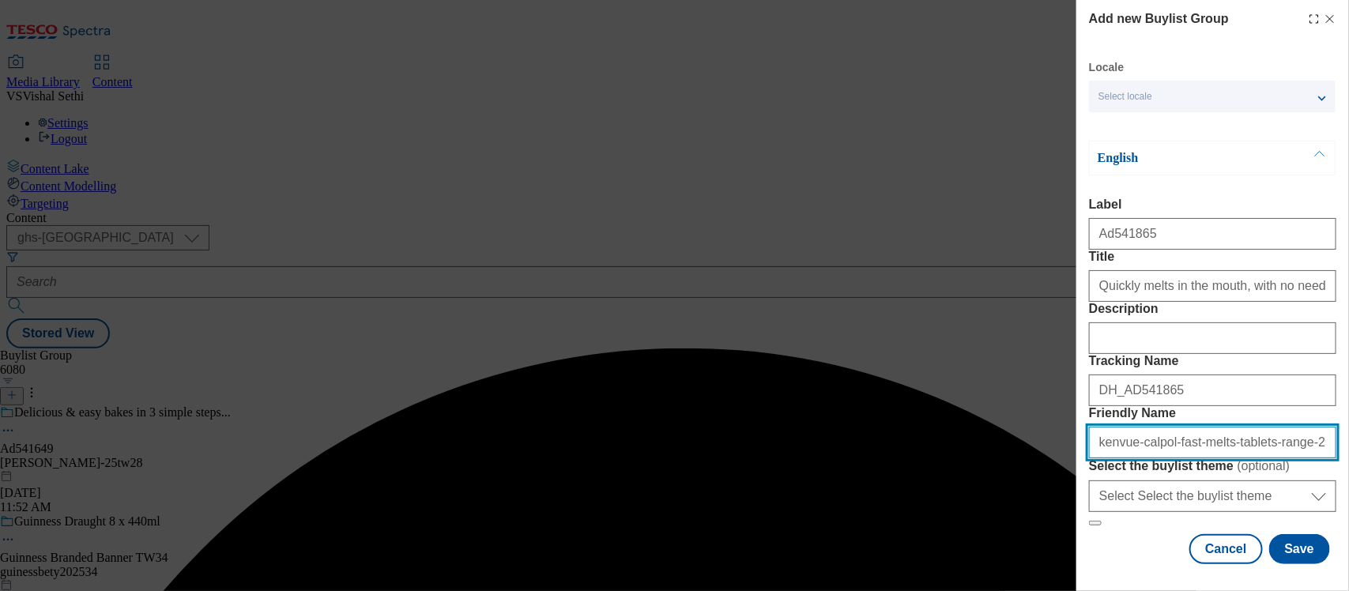
click at [1209, 427] on input "kenvue-calpol-fast-melts-tablets-range-25tw30" at bounding box center [1212, 443] width 247 height 32
click at [1243, 427] on input "kenvue-calpol-fast-melts-tablets-range-25tw30" at bounding box center [1212, 443] width 247 height 32
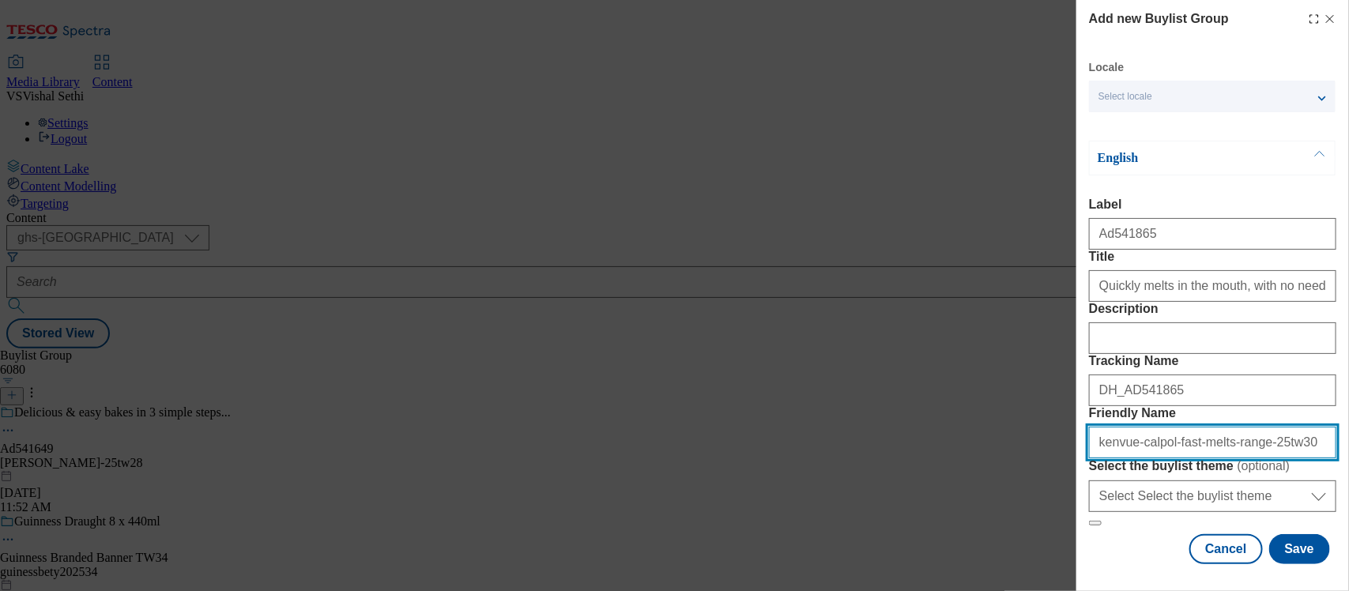
type input "kenvue-calpol-fast-melts-range-25tw30"
click at [1089, 521] on button "Modal" at bounding box center [1095, 523] width 13 height 5
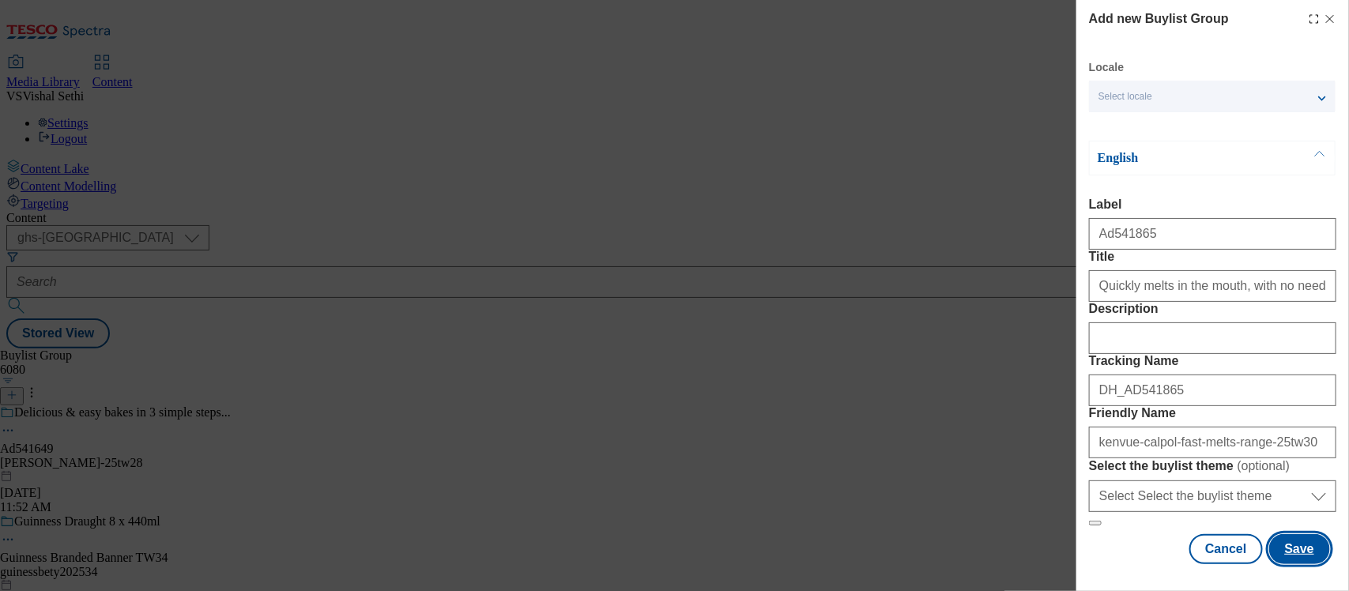
click at [1286, 534] on button "Save" at bounding box center [1299, 549] width 61 height 30
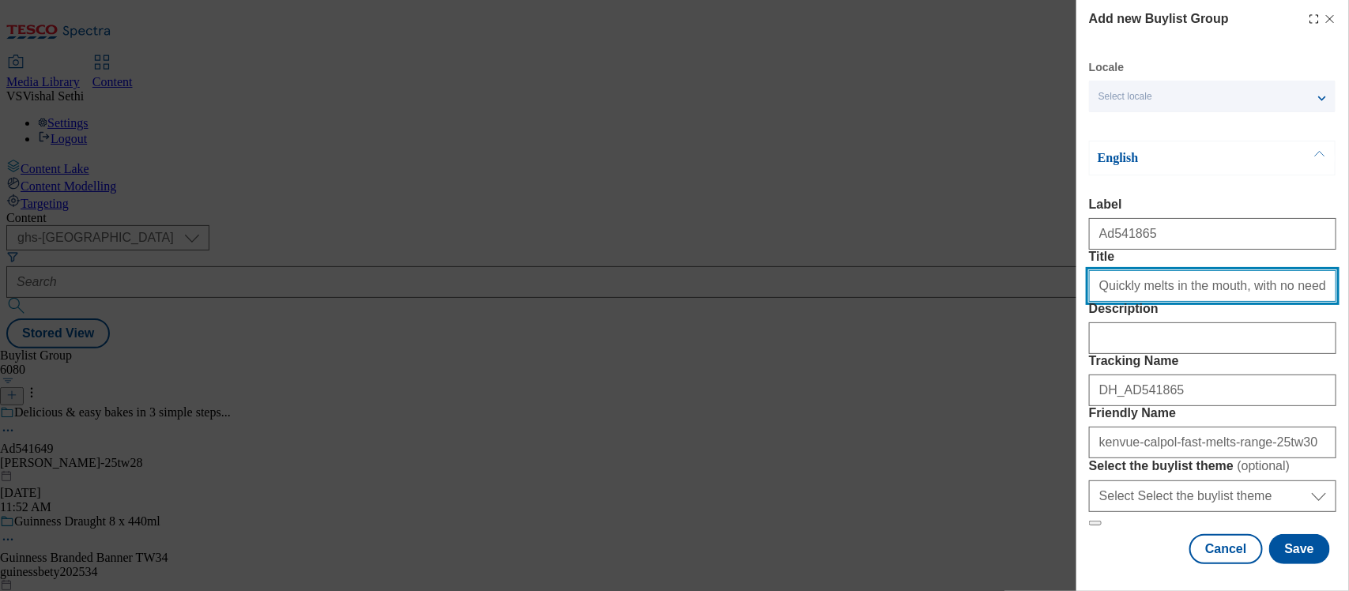
click at [1098, 270] on input "Title" at bounding box center [1212, 286] width 247 height 32
click at [1094, 270] on input "Title" at bounding box center [1212, 286] width 247 height 32
click at [1097, 270] on input "Title" at bounding box center [1212, 286] width 247 height 32
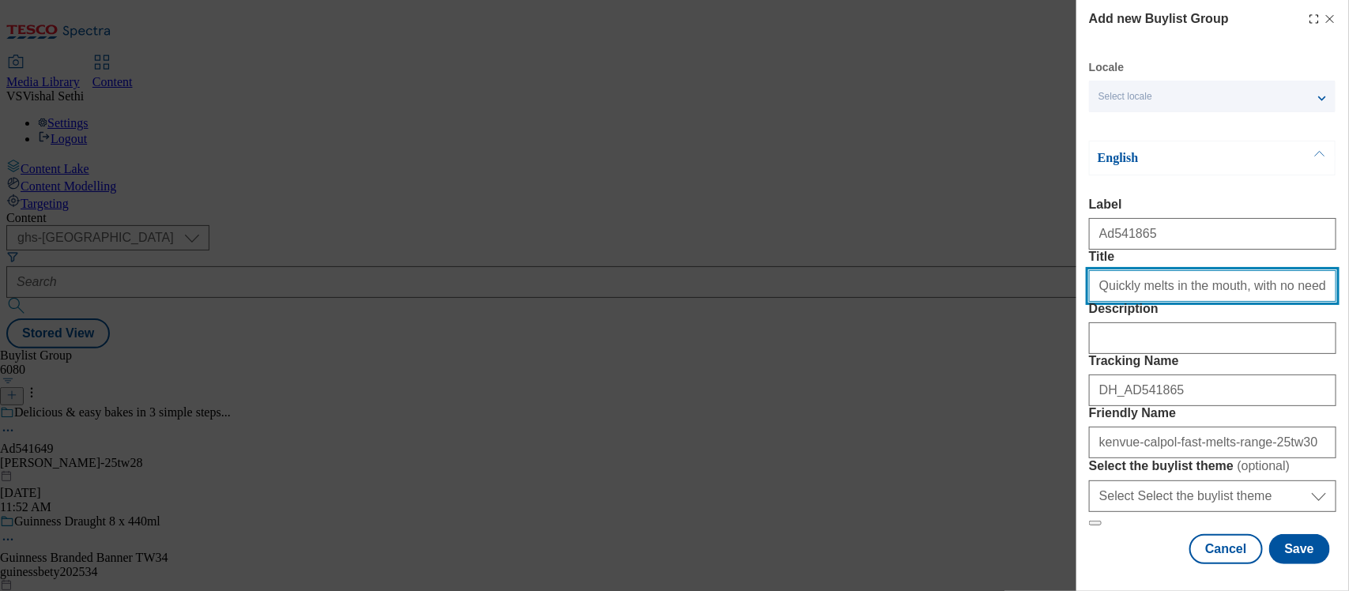
click at [1103, 270] on input "Title" at bounding box center [1212, 286] width 247 height 32
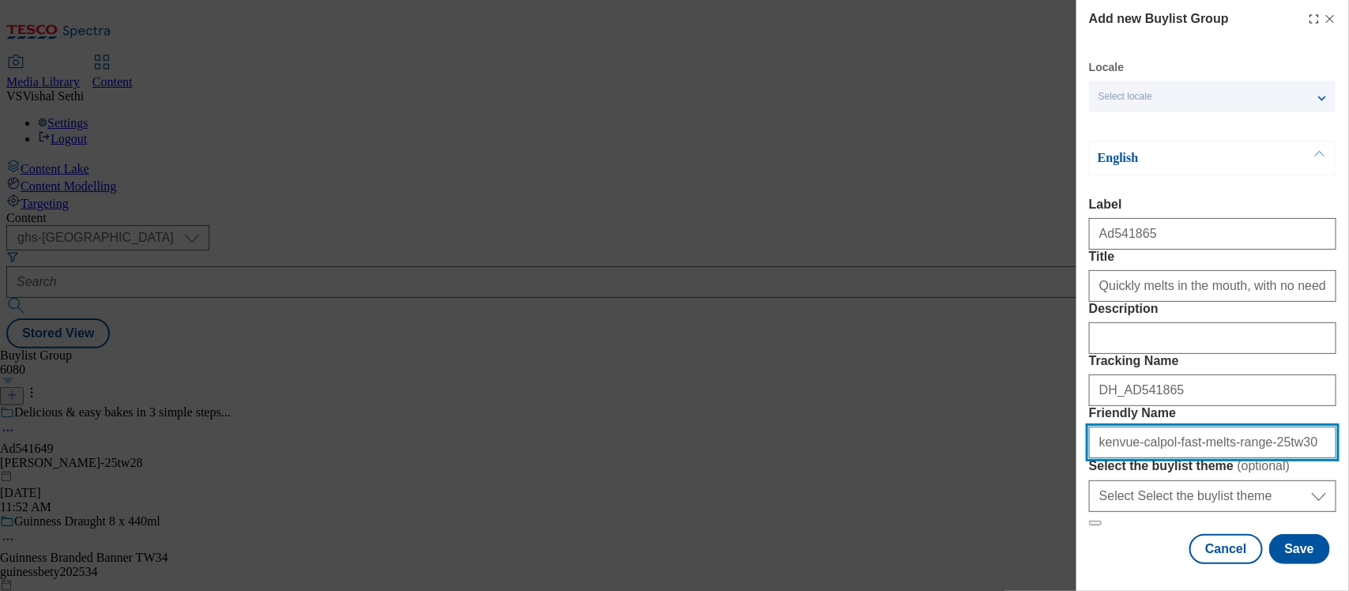
click at [1282, 427] on input "Friendly Name" at bounding box center [1212, 443] width 247 height 32
click at [1234, 427] on input "Friendly Name" at bounding box center [1212, 443] width 247 height 32
type input "kenvue-calpol-fast-melts-tablets-25tw30"
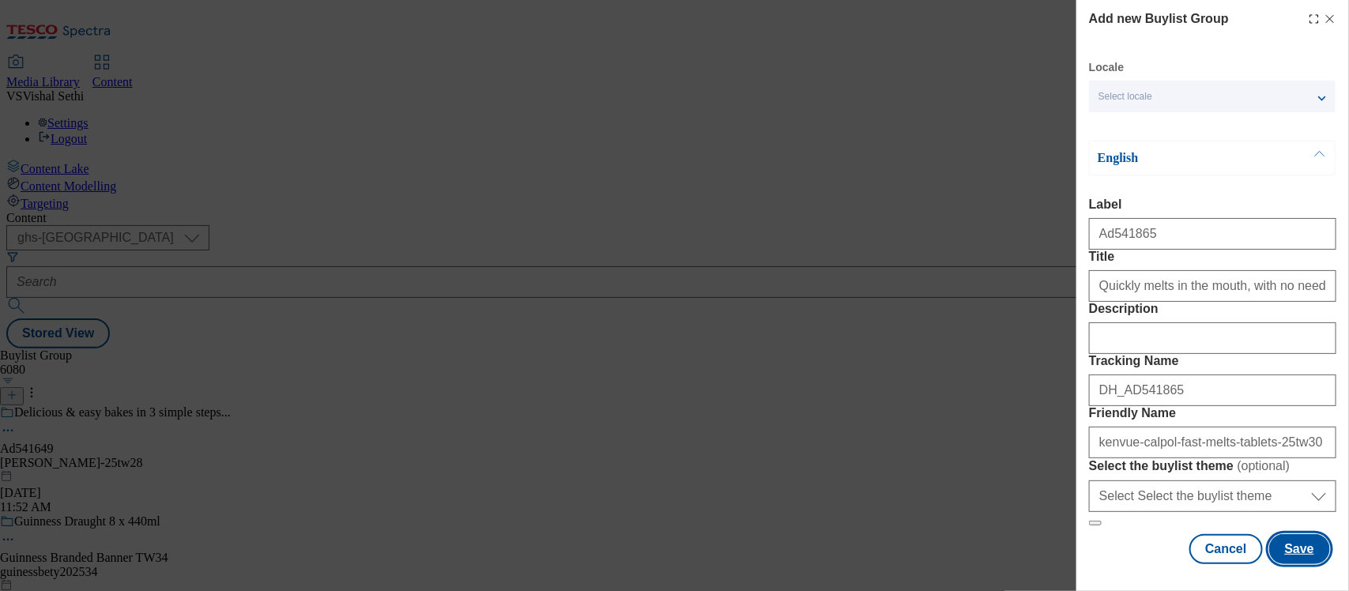
click at [1286, 545] on button "Save" at bounding box center [1299, 549] width 61 height 30
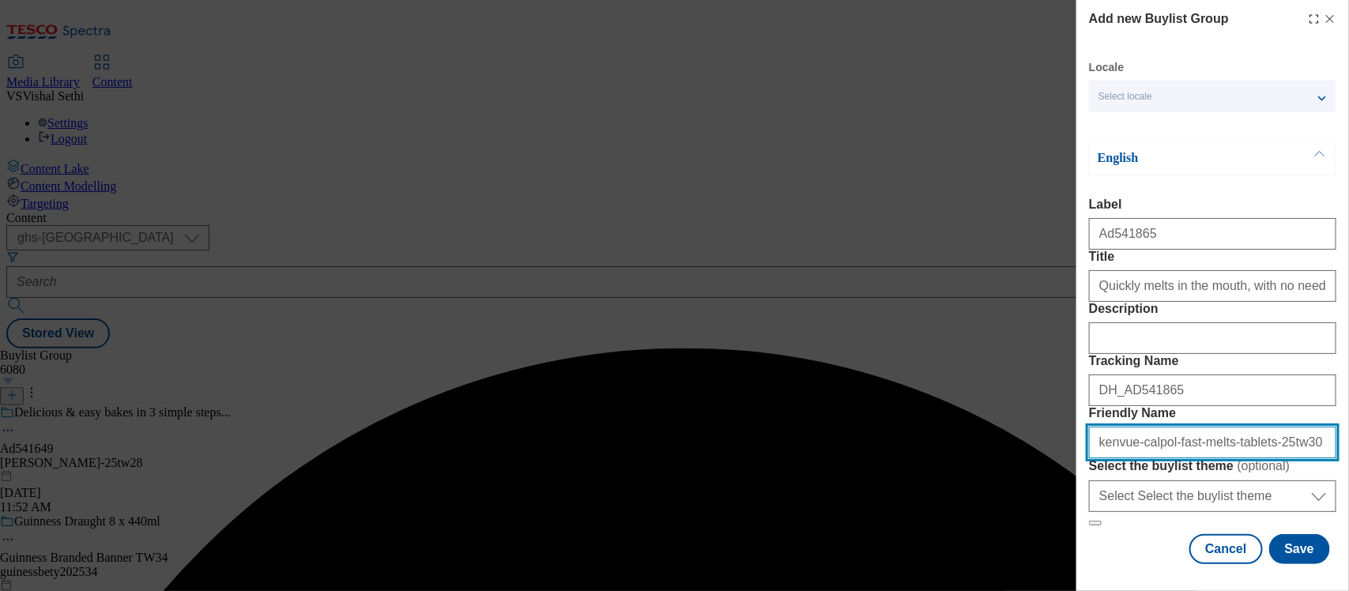
click at [1245, 427] on input "kenvue-calpol-fast-melts-tablets-25tw30" at bounding box center [1212, 443] width 247 height 32
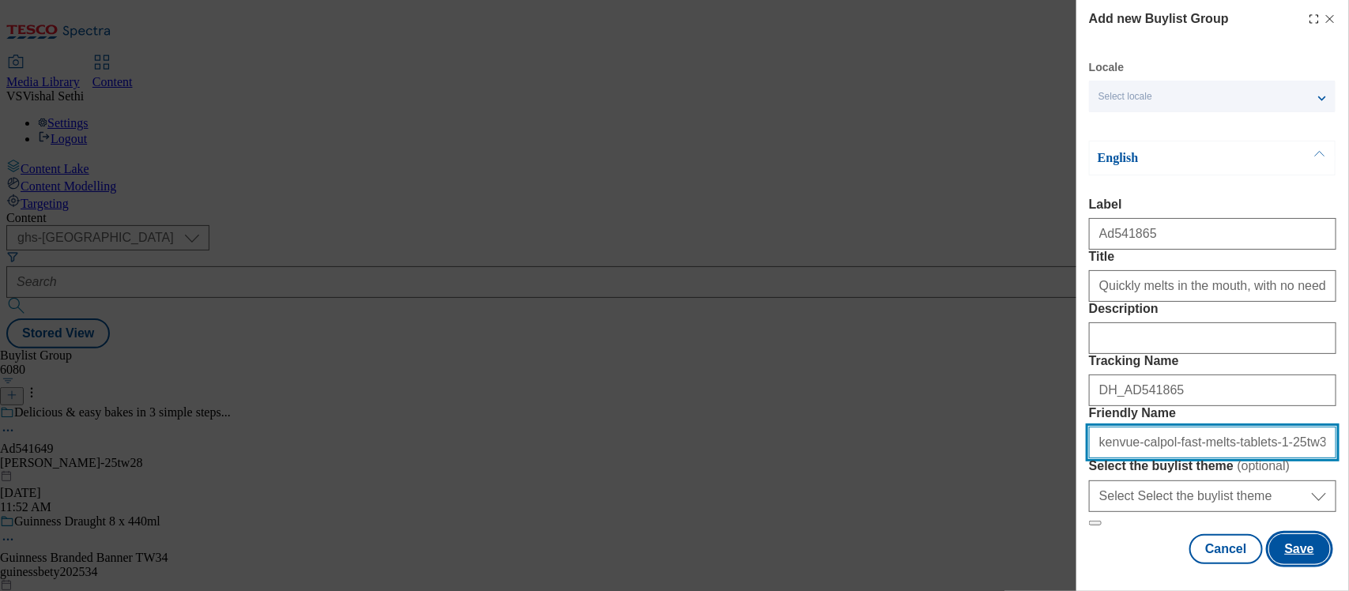
type input "kenvue-calpol-fast-melts-tablets-1-25tw30"
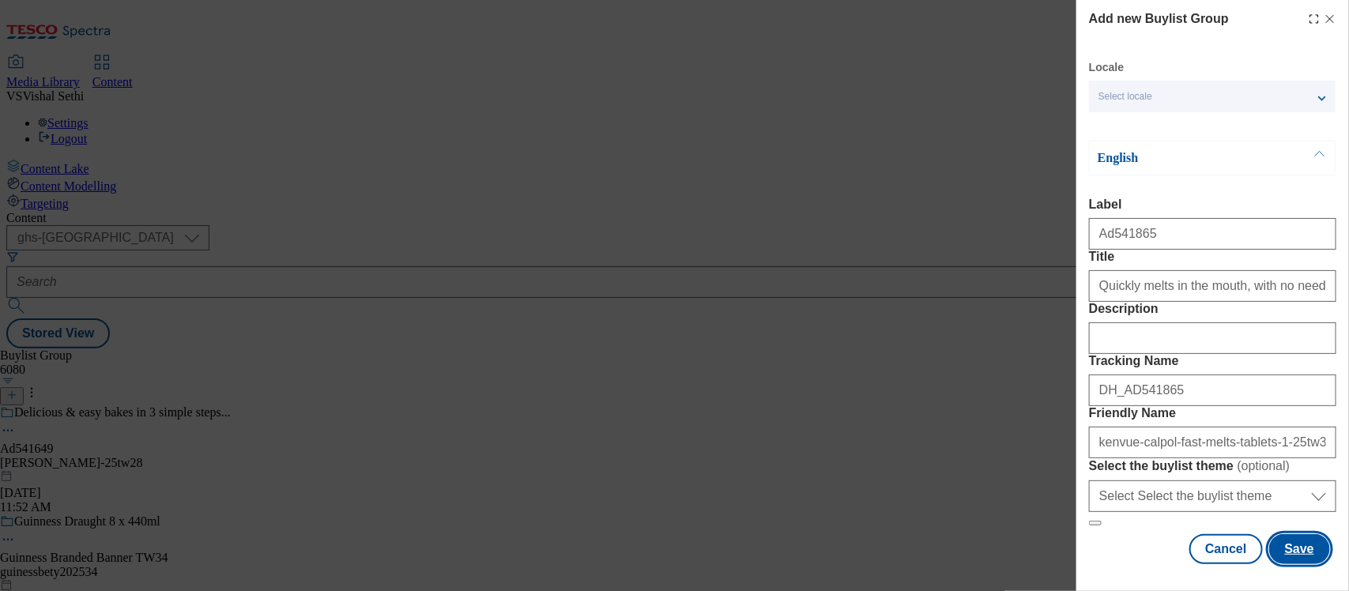
click at [1285, 534] on button "Save" at bounding box center [1299, 549] width 61 height 30
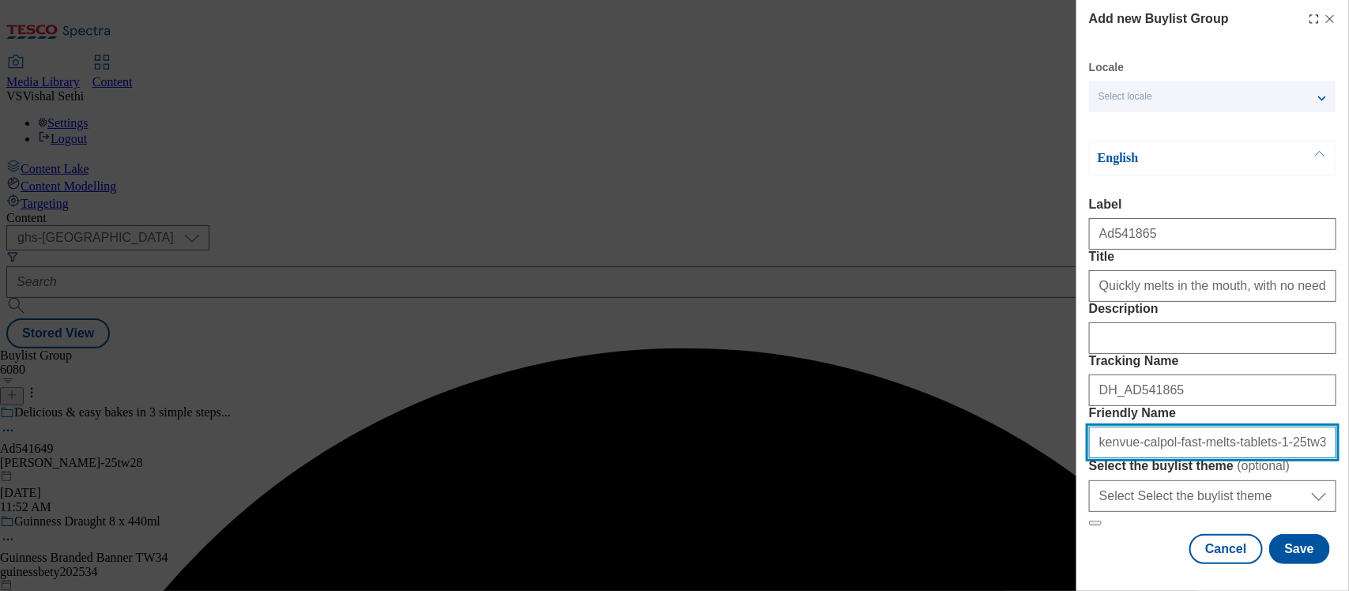
click at [1251, 427] on input "kenvue-calpol-fast-melts-tablets-1-25tw30" at bounding box center [1212, 443] width 247 height 32
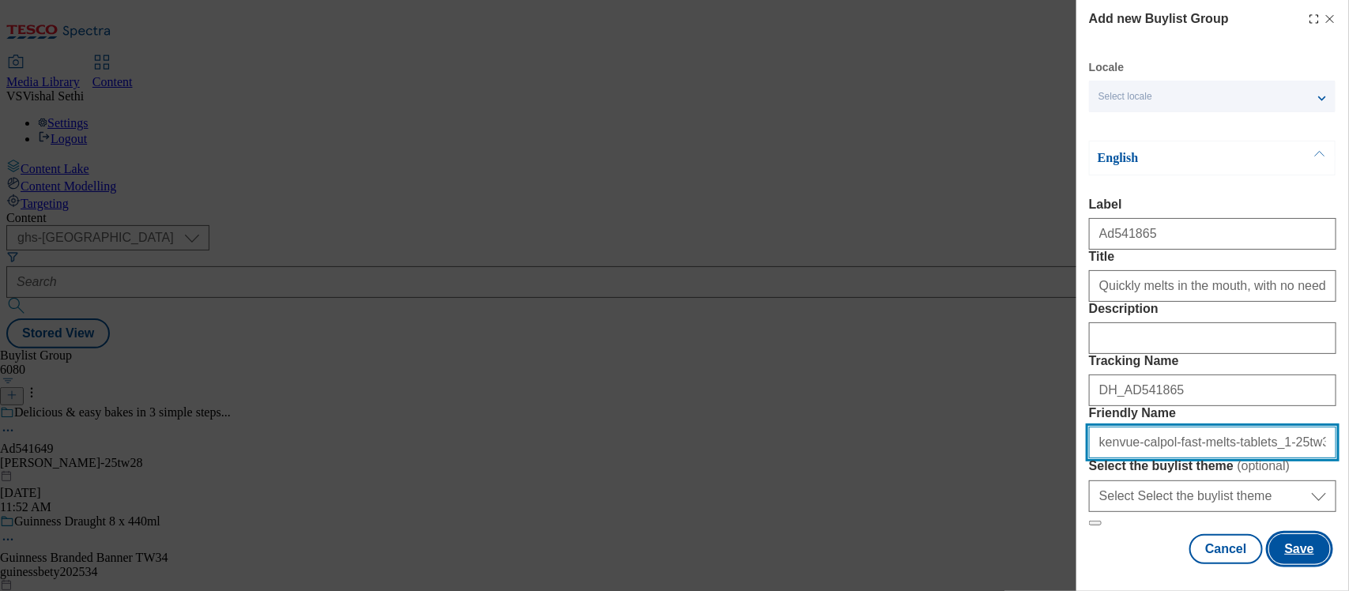
type input "kenvue-calpol-fast-melts-tablets_1-25tw30"
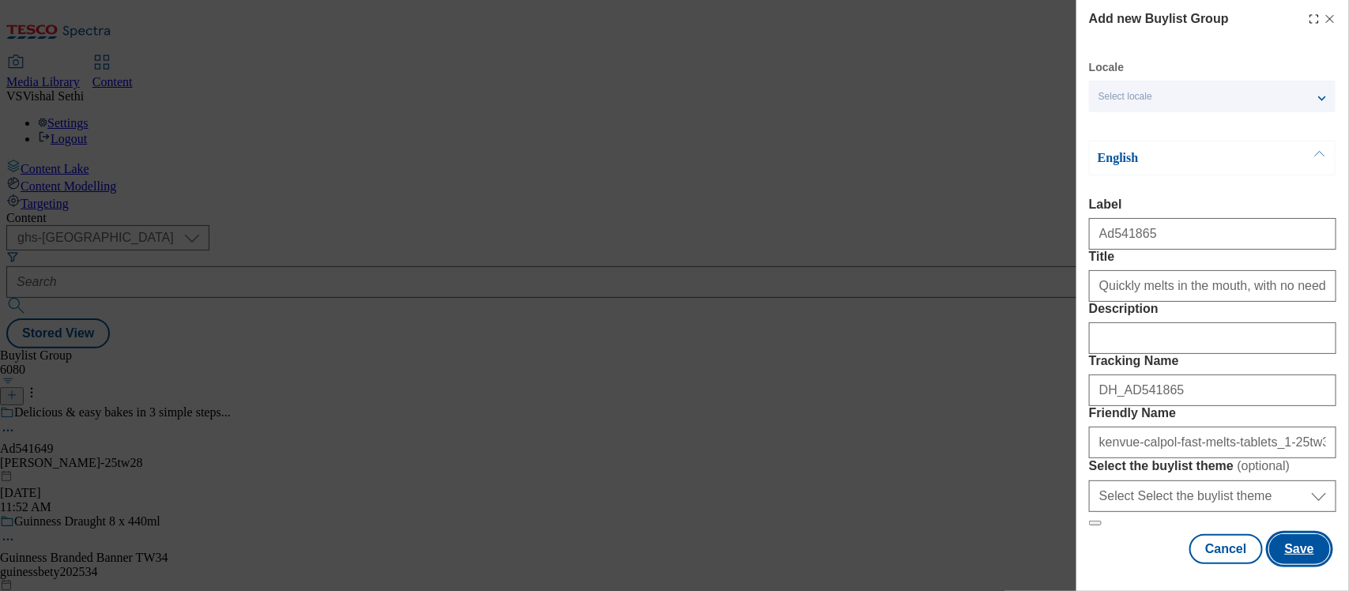
click at [1293, 534] on button "Save" at bounding box center [1299, 549] width 61 height 30
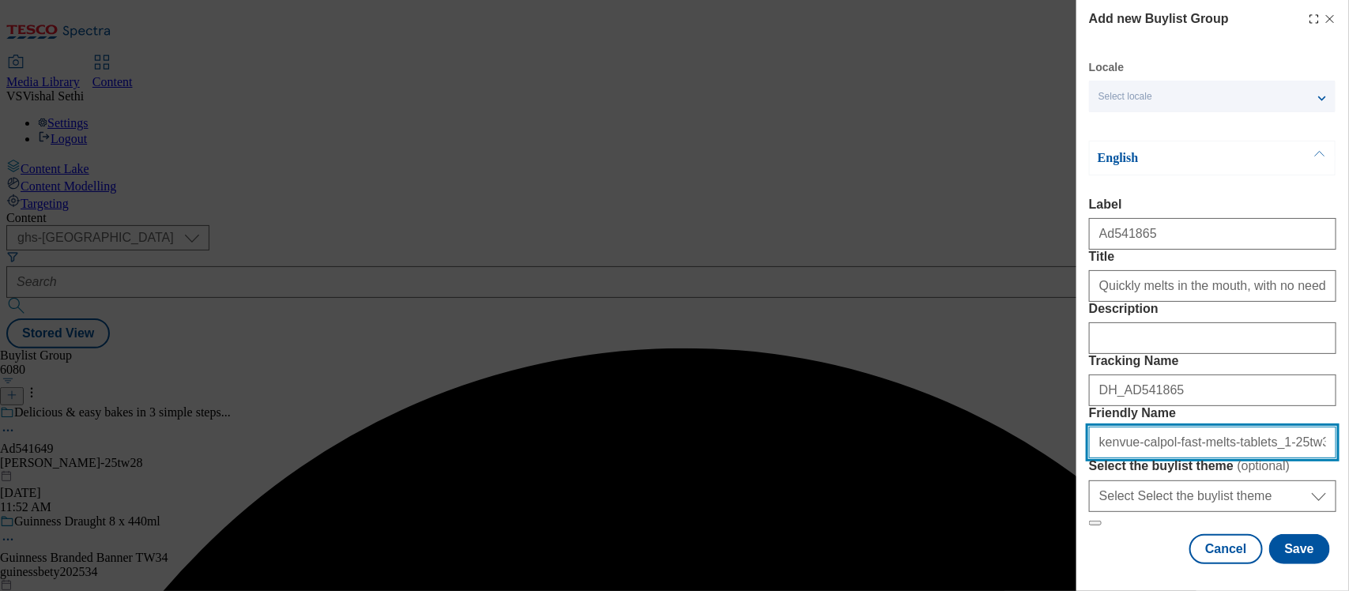
click at [1252, 427] on input "kenvue-calpol-fast-melts-tablets_1-25tw30" at bounding box center [1212, 443] width 247 height 32
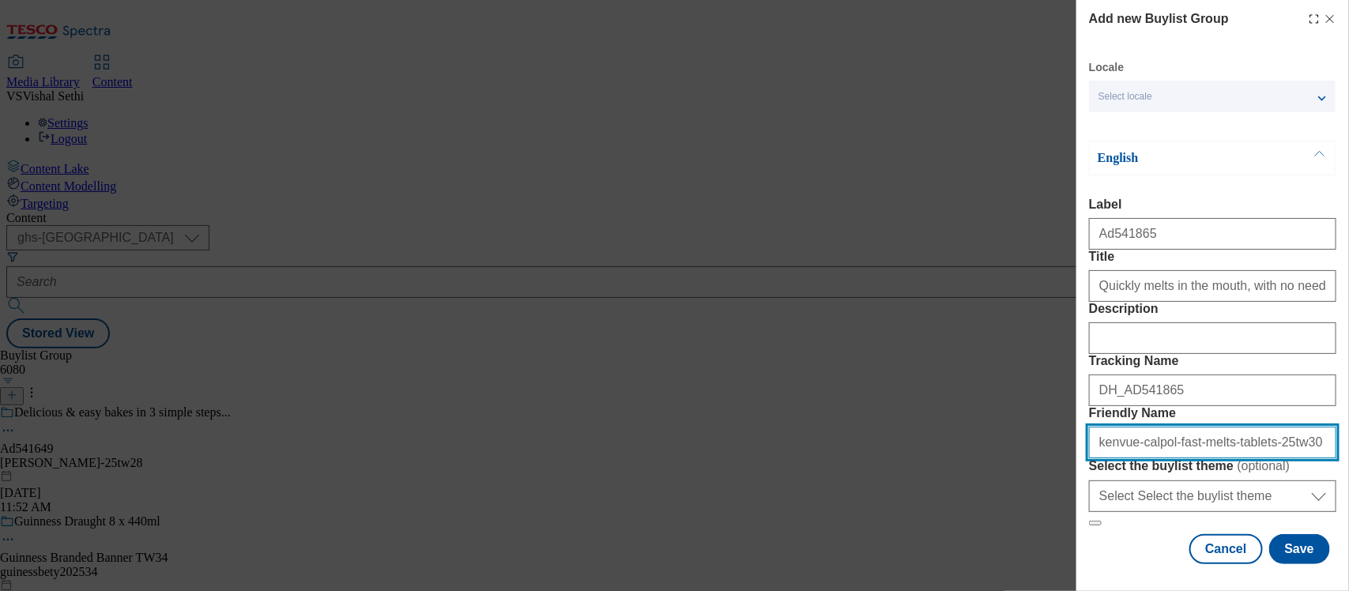
click at [1135, 427] on input "kenvue-calpol-fast-melts-tablets-25tw30" at bounding box center [1212, 443] width 247 height 32
click at [1159, 427] on input "kenvue-calpol-fast-melts-tablets-25tw30" at bounding box center [1212, 443] width 247 height 32
click at [1162, 427] on input "kenvue-calpol-fast-melts-tablets-25tw30" at bounding box center [1212, 443] width 247 height 32
type input "kenvue-calpol-six-plus-fast-melts-new-25tw30"
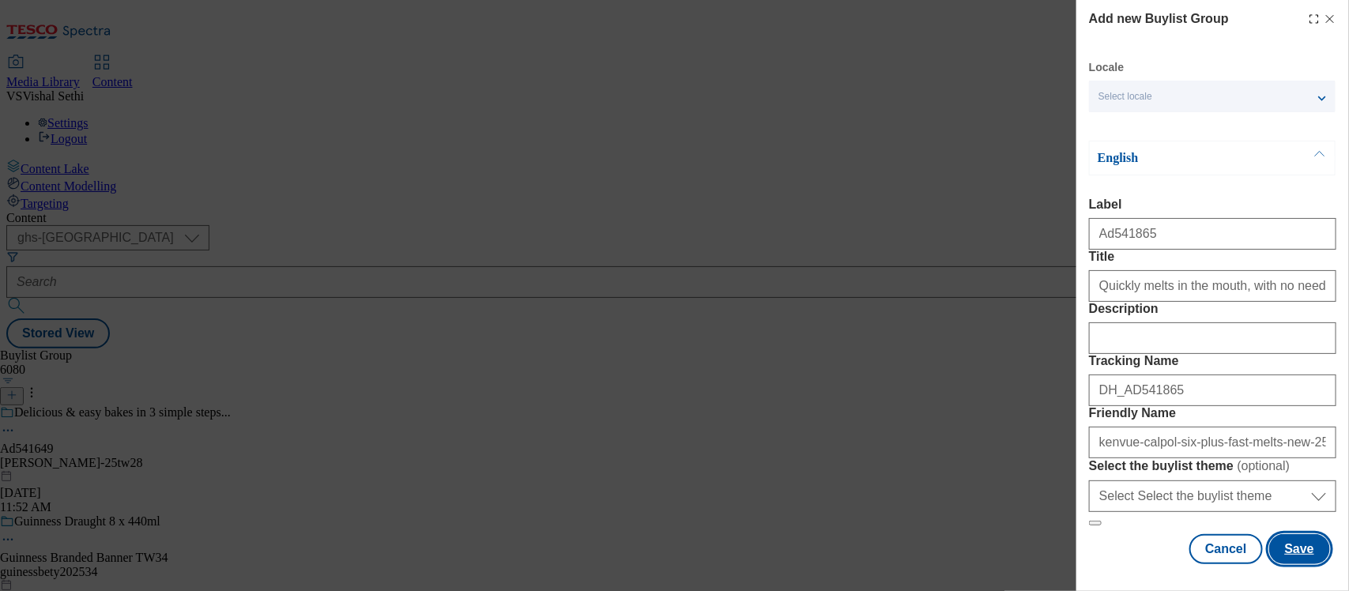
click at [1278, 534] on button "Save" at bounding box center [1299, 549] width 61 height 30
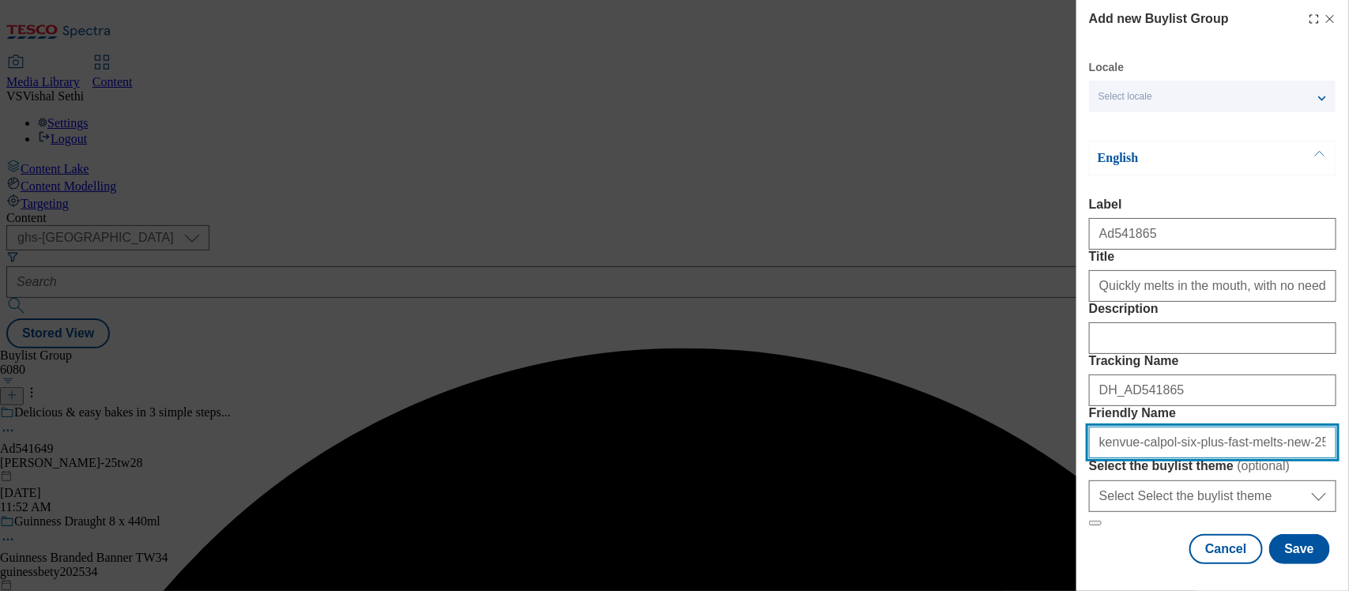
click at [1100, 427] on input "kenvue-calpol-six-plus-fast-melts-new-25tw30" at bounding box center [1212, 443] width 247 height 32
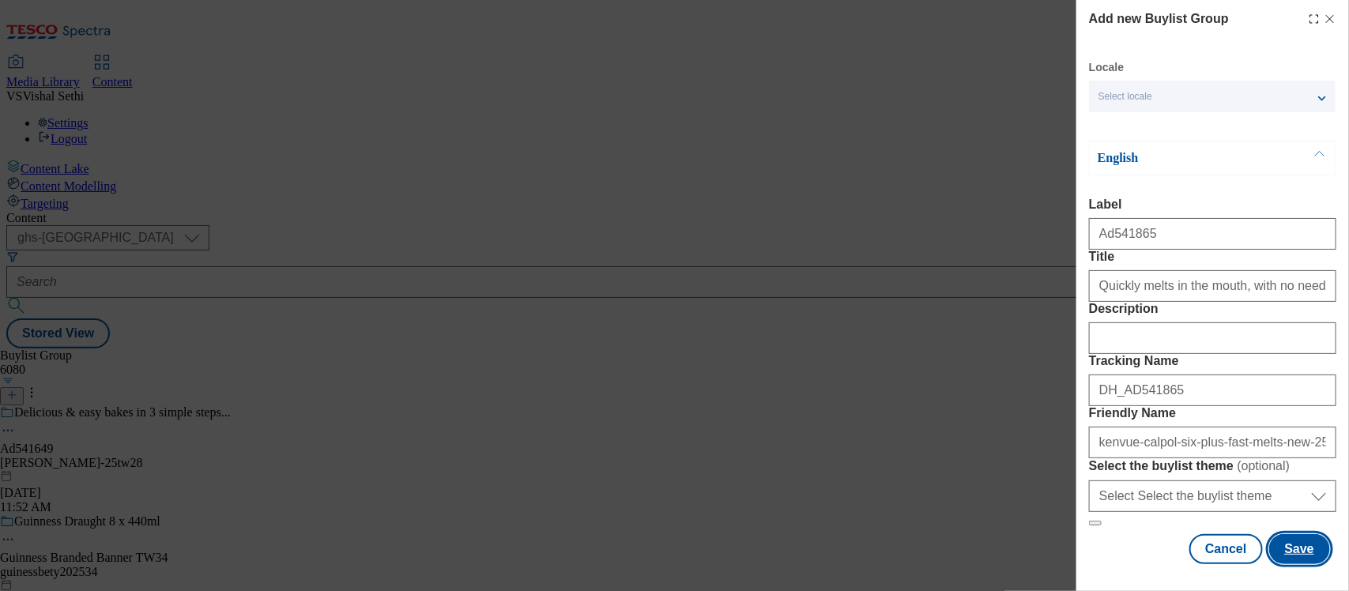
click at [1290, 536] on button "Save" at bounding box center [1299, 549] width 61 height 30
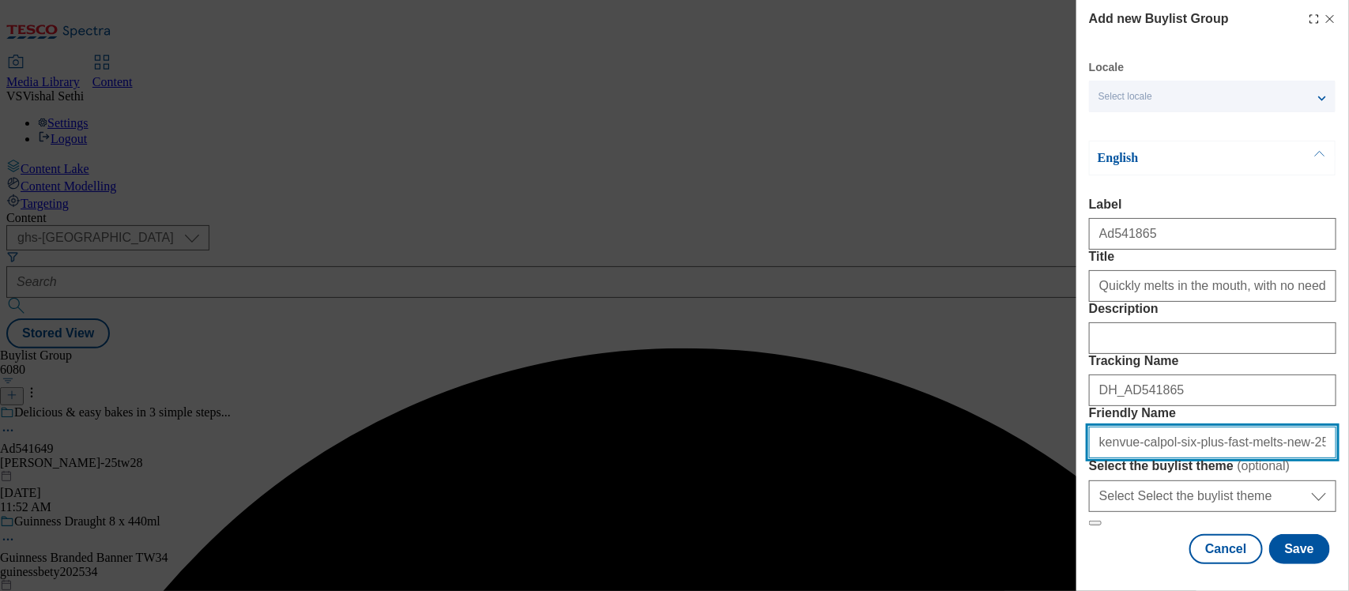
click at [1310, 427] on input "kenvue-calpol-six-plus-fast-melts-new-25tw30" at bounding box center [1212, 443] width 247 height 32
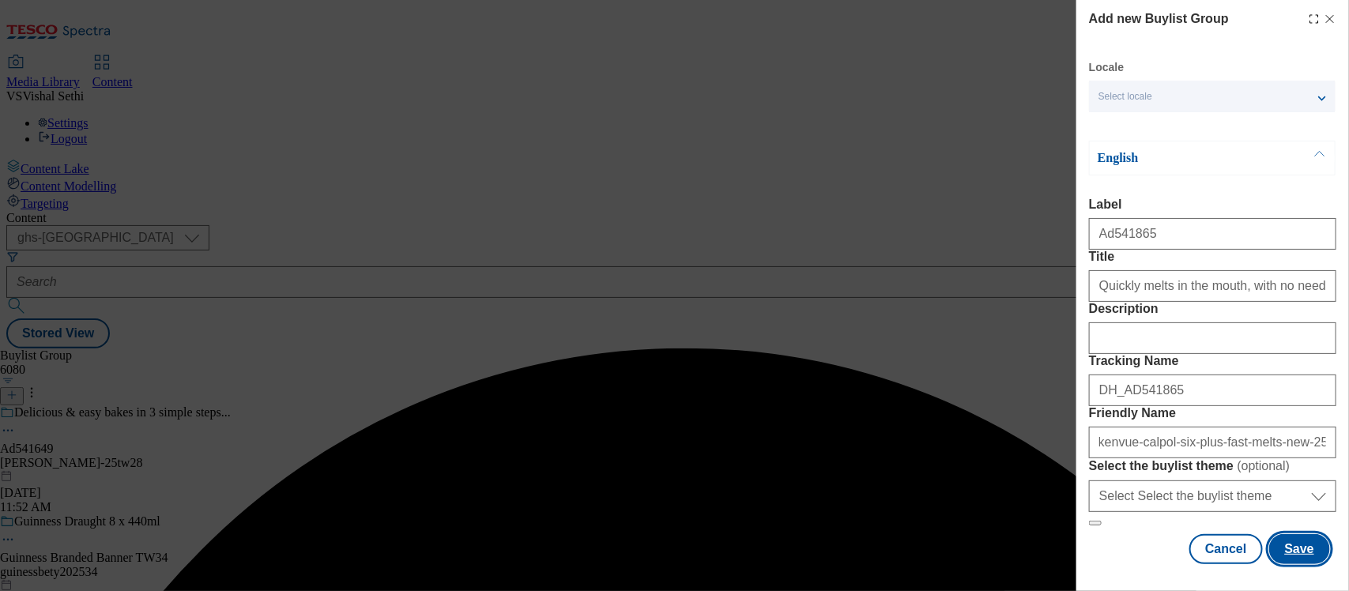
click at [1288, 535] on button "Save" at bounding box center [1299, 549] width 61 height 30
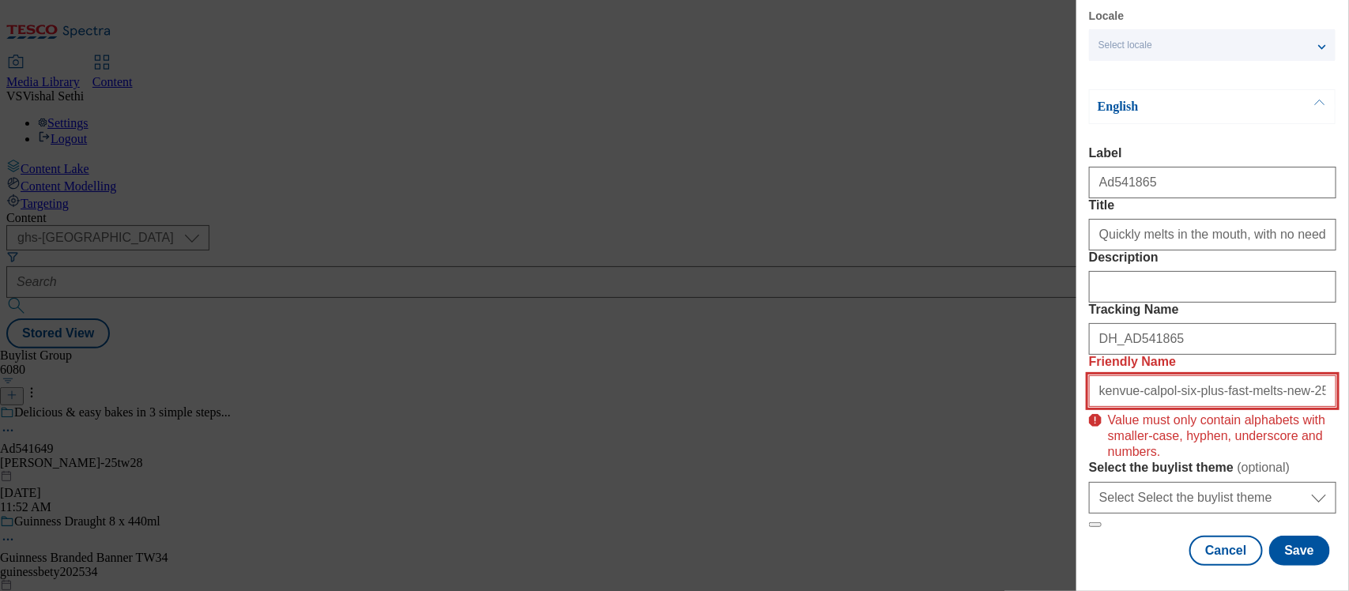
click at [1314, 403] on input "kenvue-calpol-six-plus-fast-melts-new-25tw30" at bounding box center [1212, 391] width 247 height 32
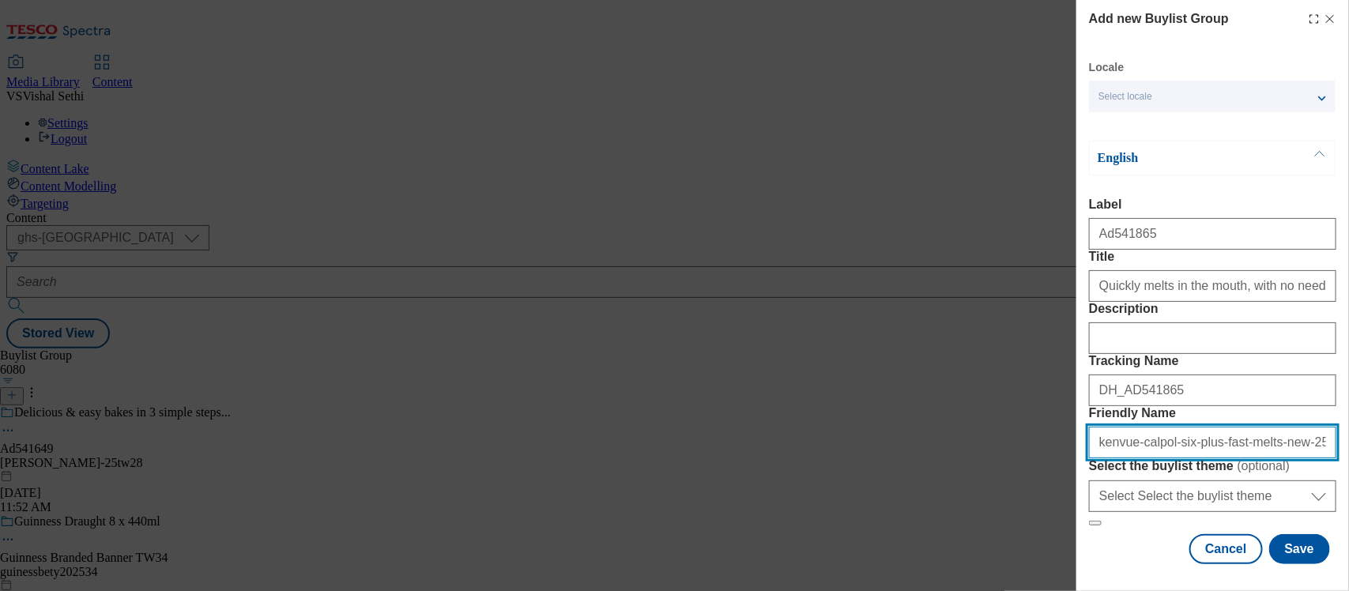
drag, startPoint x: 1124, startPoint y: 395, endPoint x: 1083, endPoint y: 390, distance: 40.7
click at [1083, 390] on div "Add new Buylist Group Locale Select locale English Welsh English Label Ad541865…" at bounding box center [1212, 283] width 273 height 567
click at [1135, 427] on input "kenvue-calpol-six-plus-fast-melts-new-25tw30" at bounding box center [1212, 443] width 247 height 32
type input "calpol-six-plus-fast-melts-new-25tw30"
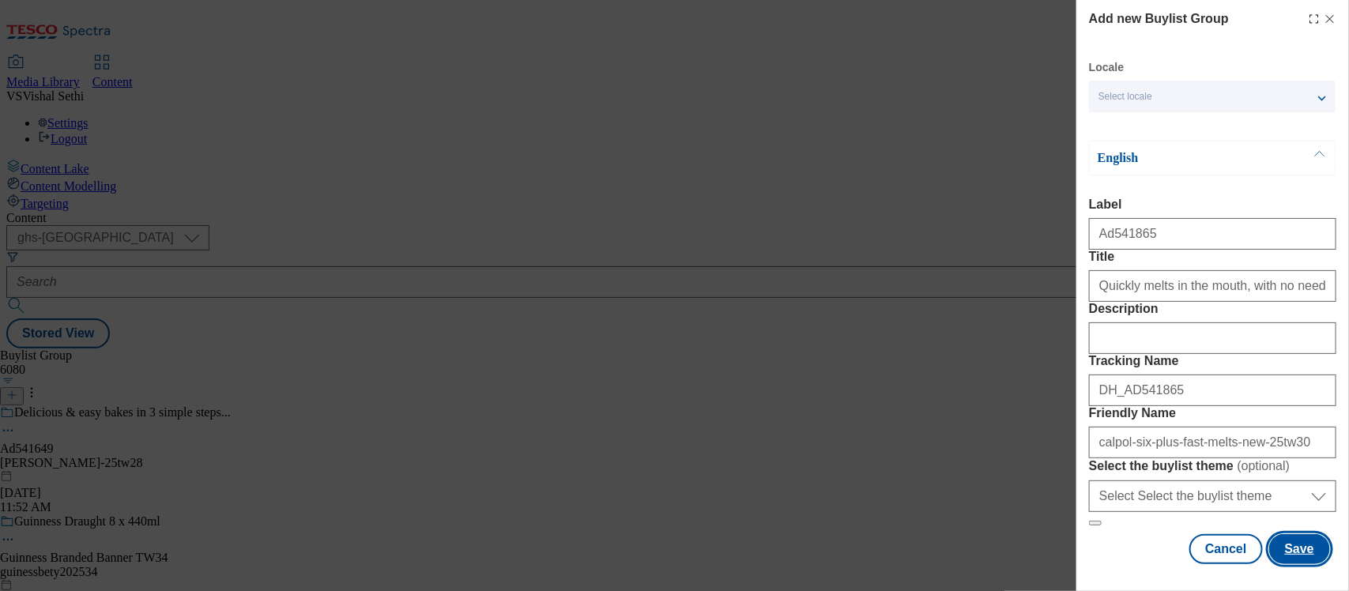
click at [1290, 538] on button "Save" at bounding box center [1299, 549] width 61 height 30
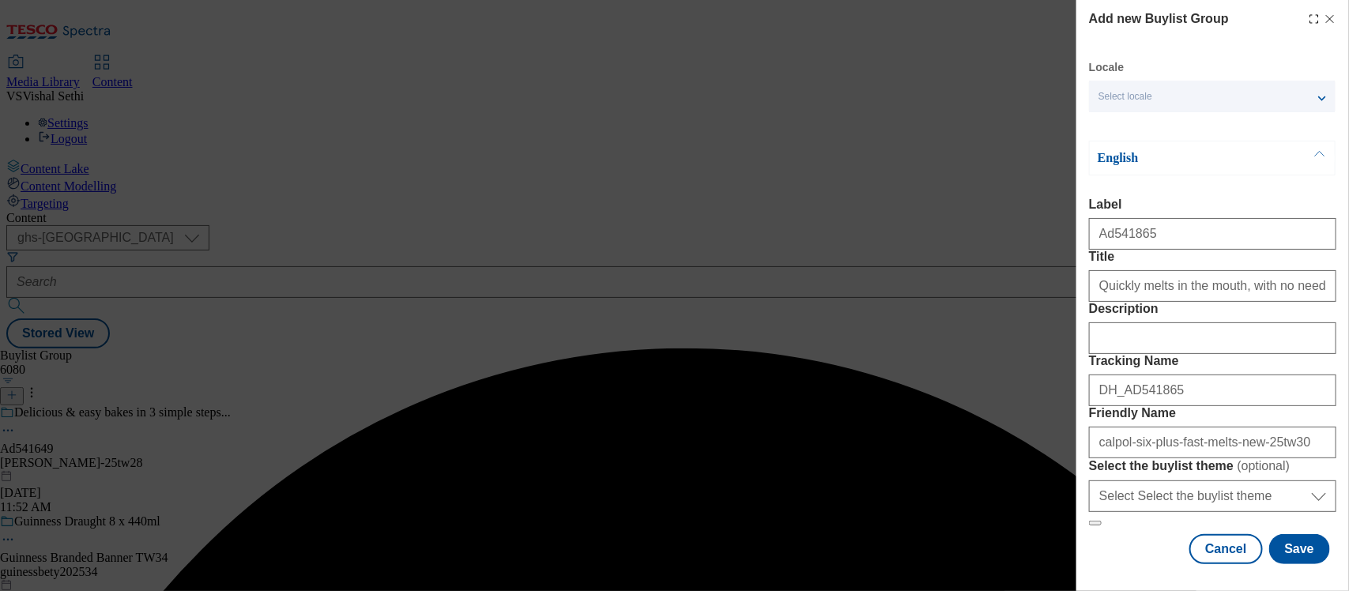
scroll to position [158, 0]
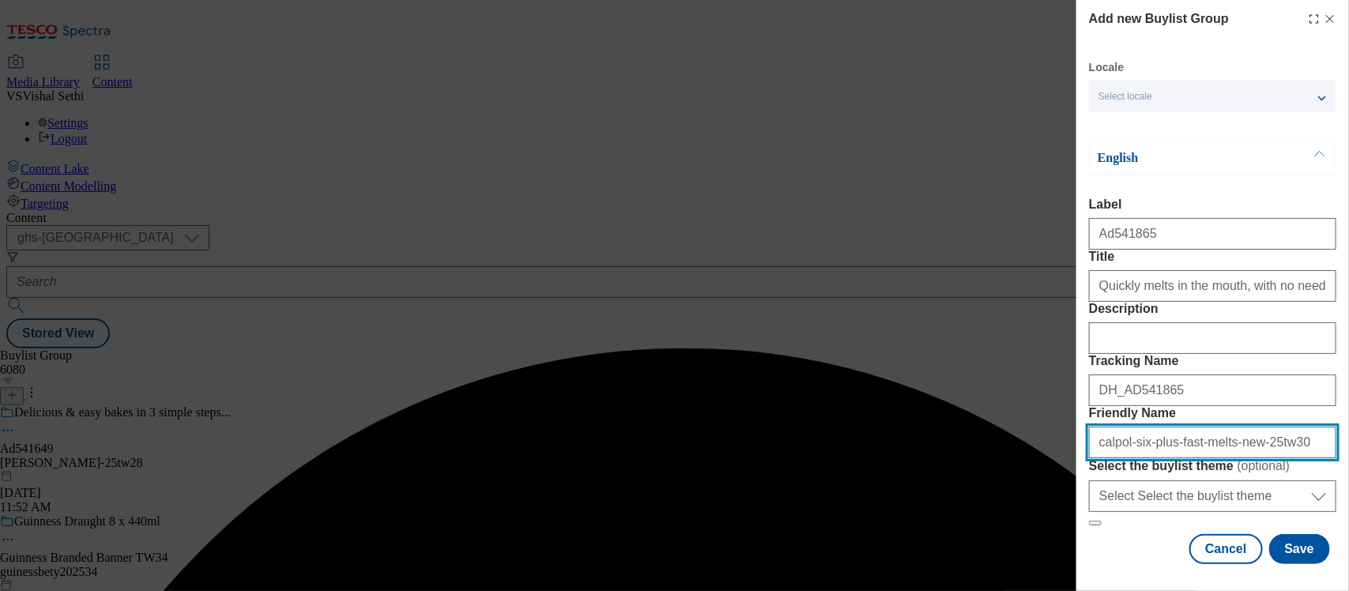
drag, startPoint x: 1094, startPoint y: 405, endPoint x: 1128, endPoint y: 407, distance: 34.1
click at [1094, 427] on input "calpol-six-plus-fast-melts-new-25tw30" at bounding box center [1212, 443] width 247 height 32
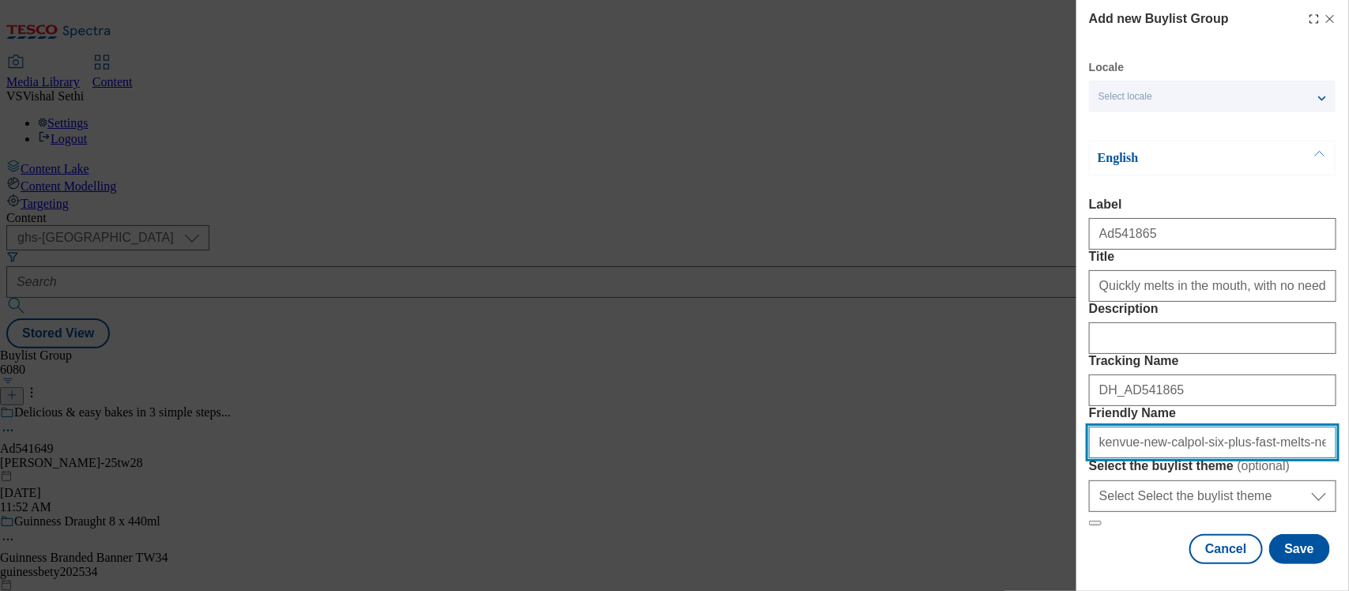
click at [1265, 427] on input "kenvue-new-calpol-six-plus-fast-melts-new-25tw30" at bounding box center [1212, 443] width 247 height 32
click at [1288, 427] on input "kenvue-new-calpol-six-plus-fast-melts-new-25tw30" at bounding box center [1212, 443] width 247 height 32
click at [1292, 427] on input "kenvue-new-calpol-six-plus-fast-melts-new-25tw30" at bounding box center [1212, 443] width 247 height 32
type input "kenvue-new-calpol-six-plus-fast-melts-25tw30"
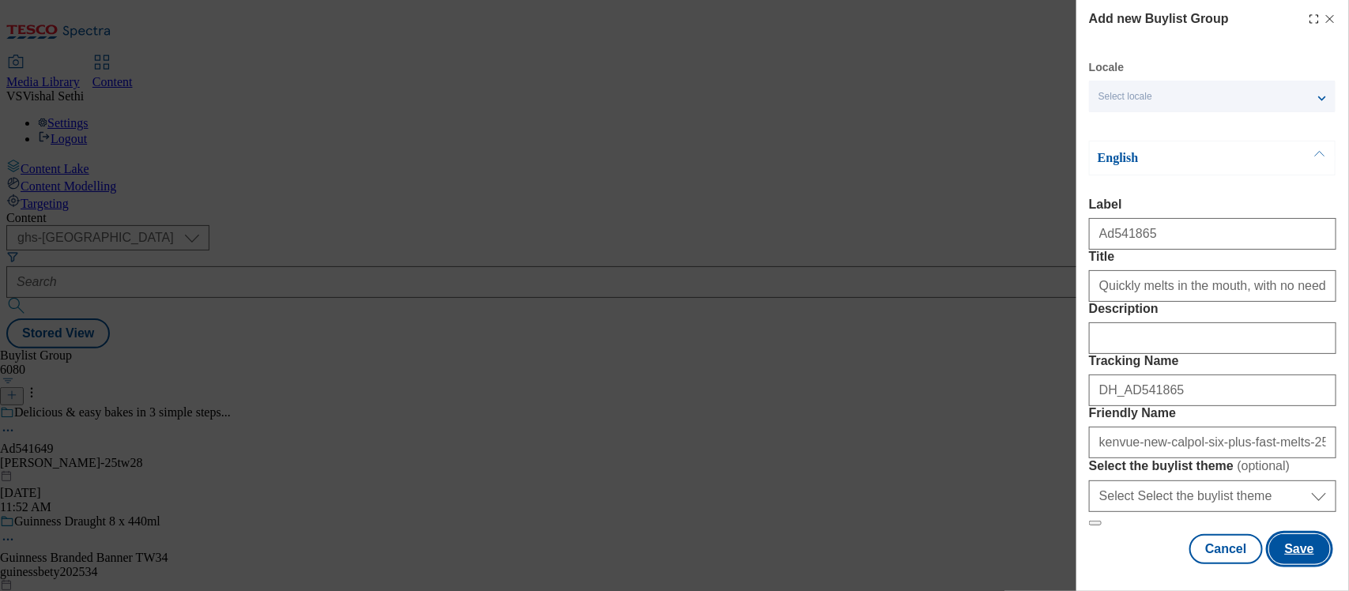
click at [1276, 543] on button "Save" at bounding box center [1299, 549] width 61 height 30
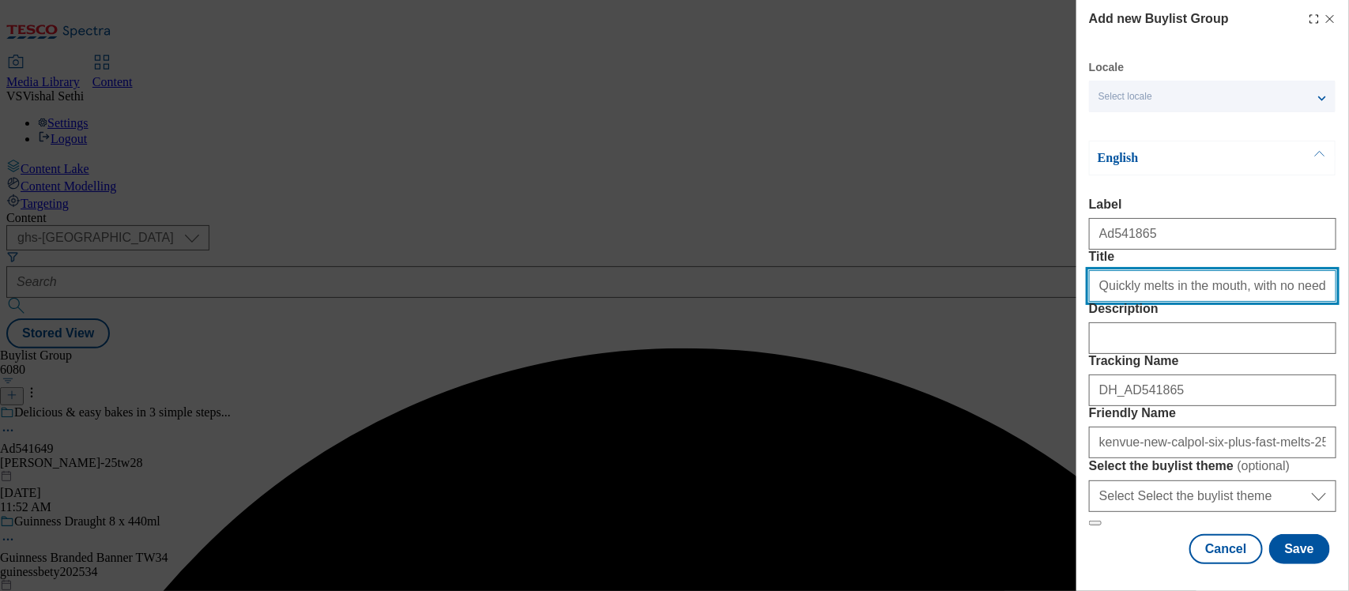
click at [1221, 302] on input "Quickly melts in the mouth, with no need for water" at bounding box center [1212, 286] width 247 height 32
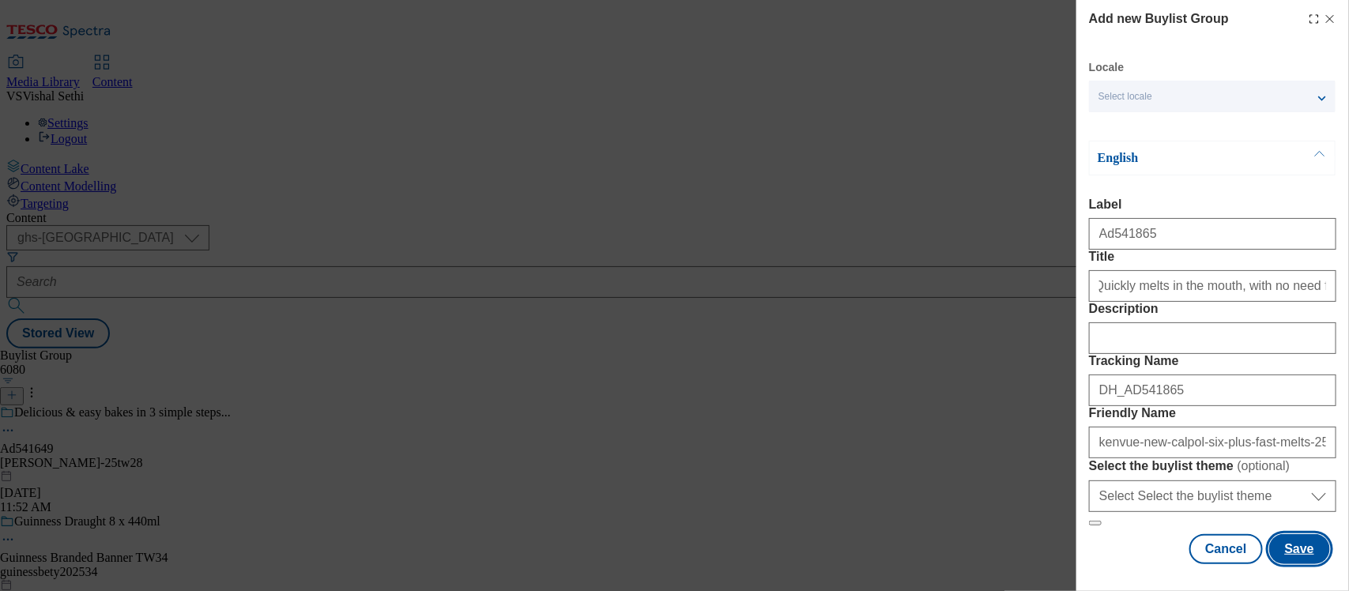
click at [1297, 534] on button "Save" at bounding box center [1299, 549] width 61 height 30
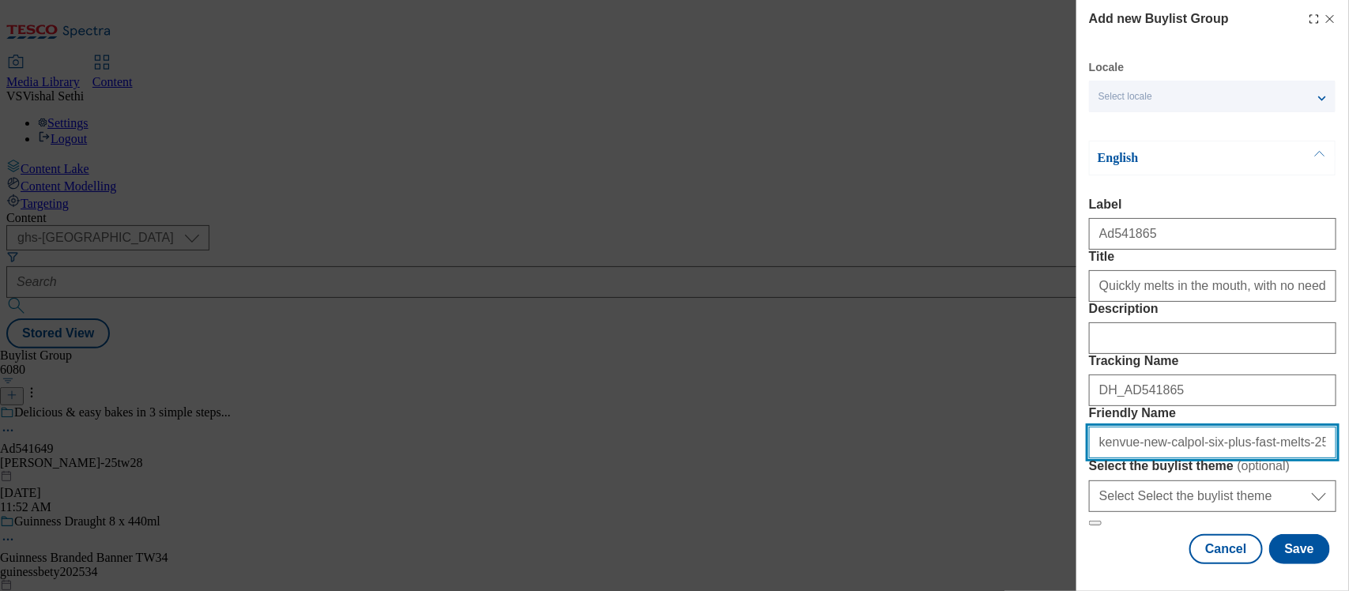
click at [1271, 427] on input "kenvue-new-calpol-six-plus-fast-melts-25tw30" at bounding box center [1212, 443] width 247 height 32
type input "kenvue-new-calpol-six-plus-fast-melts-strawberry--25tw30"
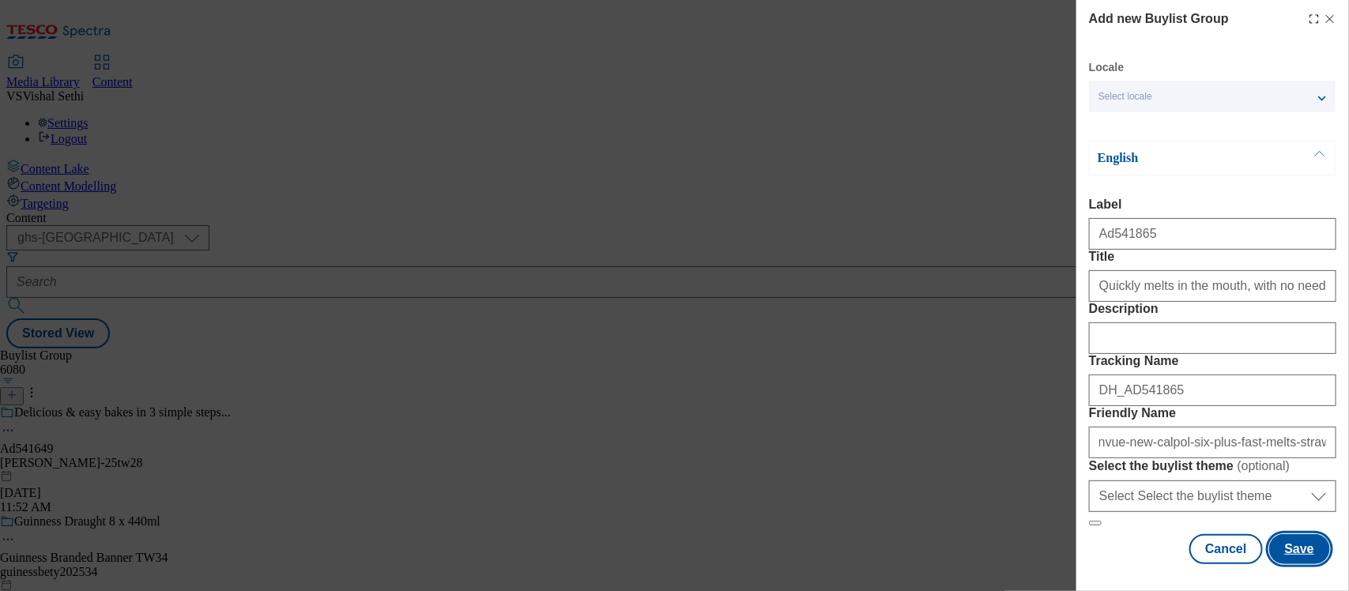
click at [1280, 535] on button "Save" at bounding box center [1299, 549] width 61 height 30
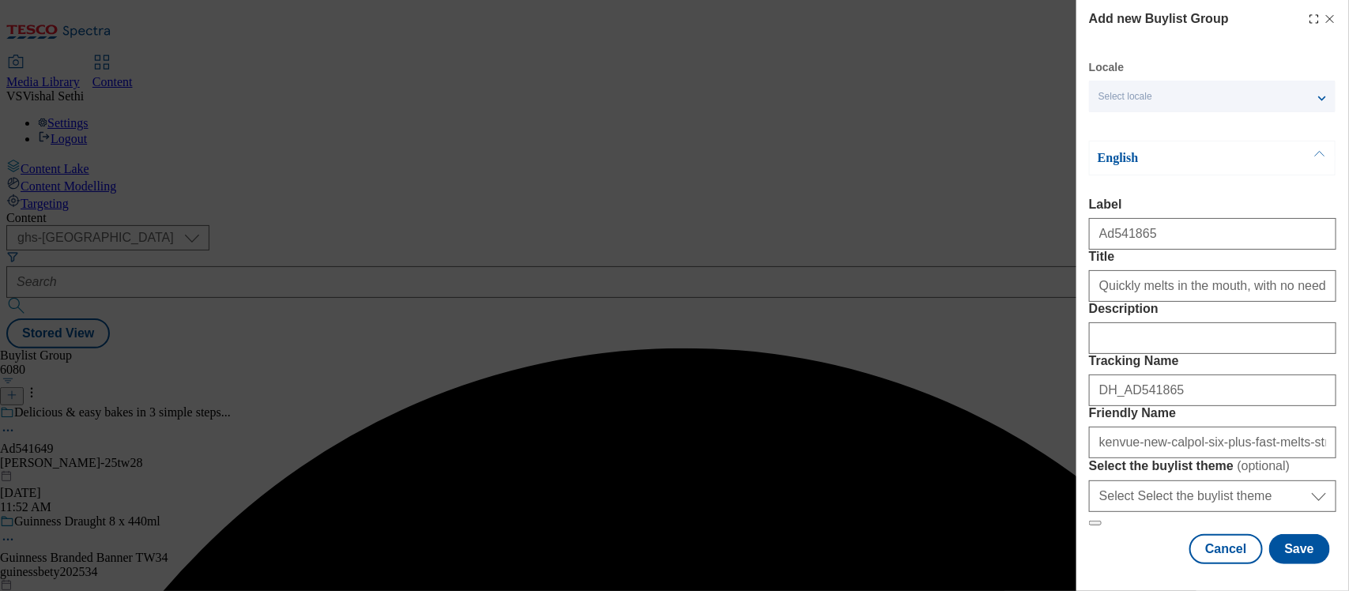
scroll to position [158, 0]
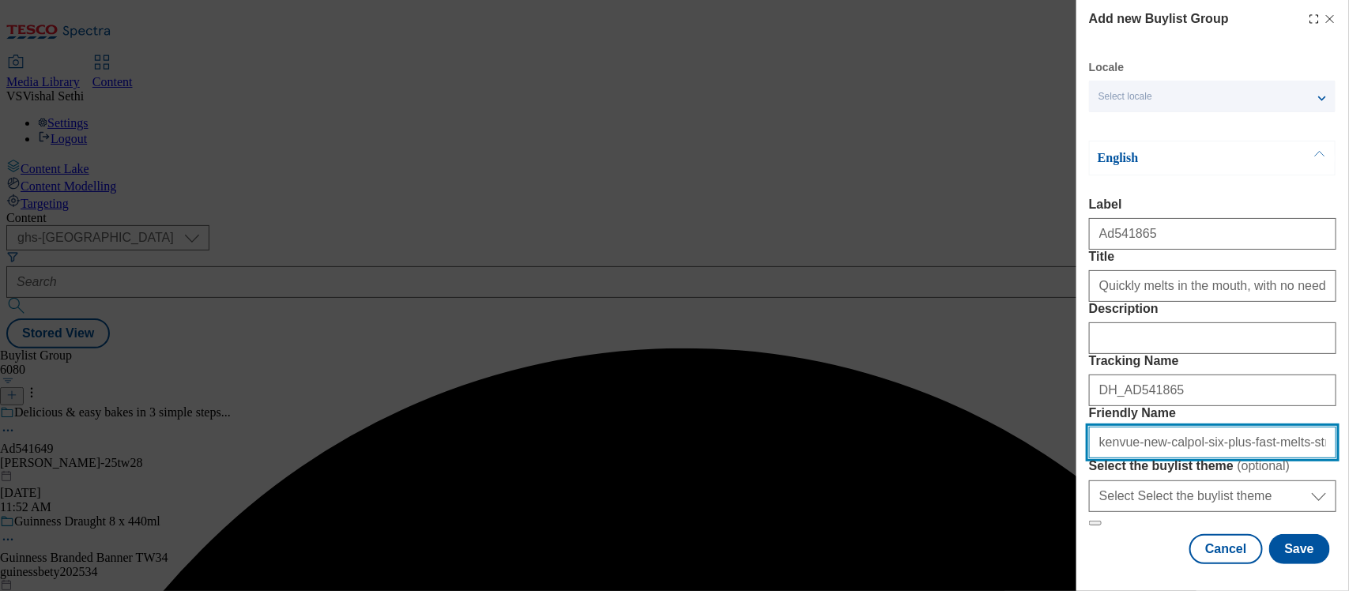
click at [1263, 427] on input "kenvue-new-calpol-six-plus-fast-melts-strawberry--25tw30" at bounding box center [1212, 443] width 247 height 32
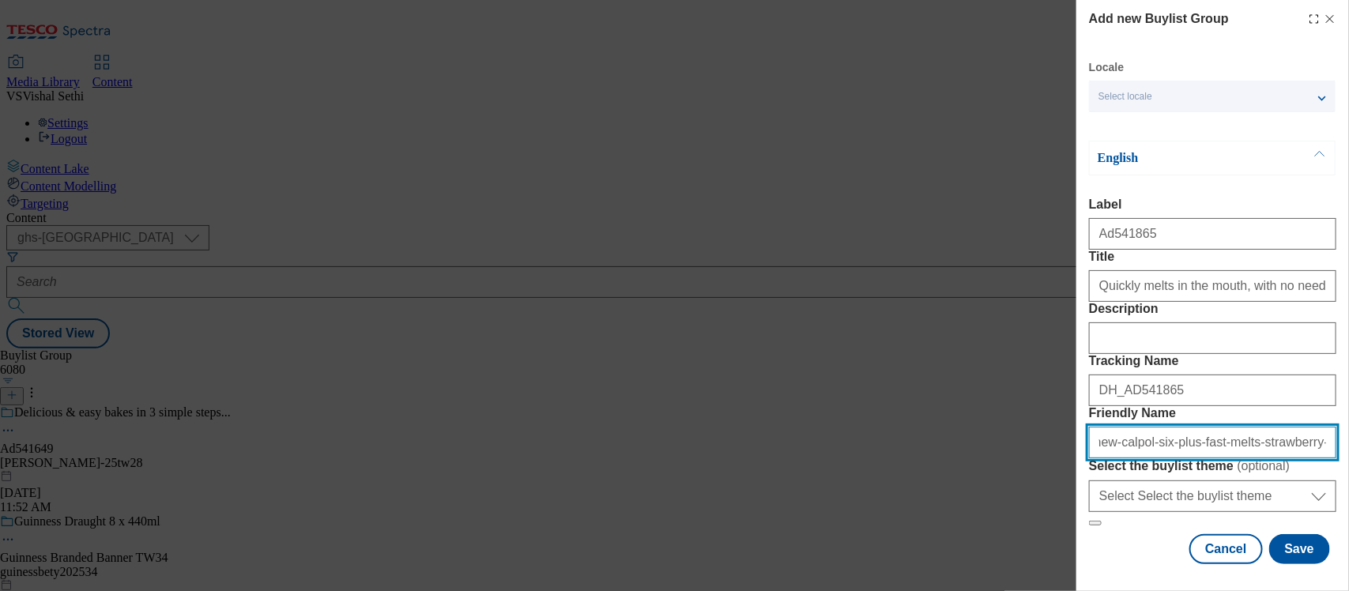
click at [1275, 427] on input "kenvue-new-calpol-six-plus-fast-melts-strawberry--25tw30" at bounding box center [1212, 443] width 247 height 32
type input "kenvue-new-calpol-six-plus-fast-melts-strawberry-25tw30"
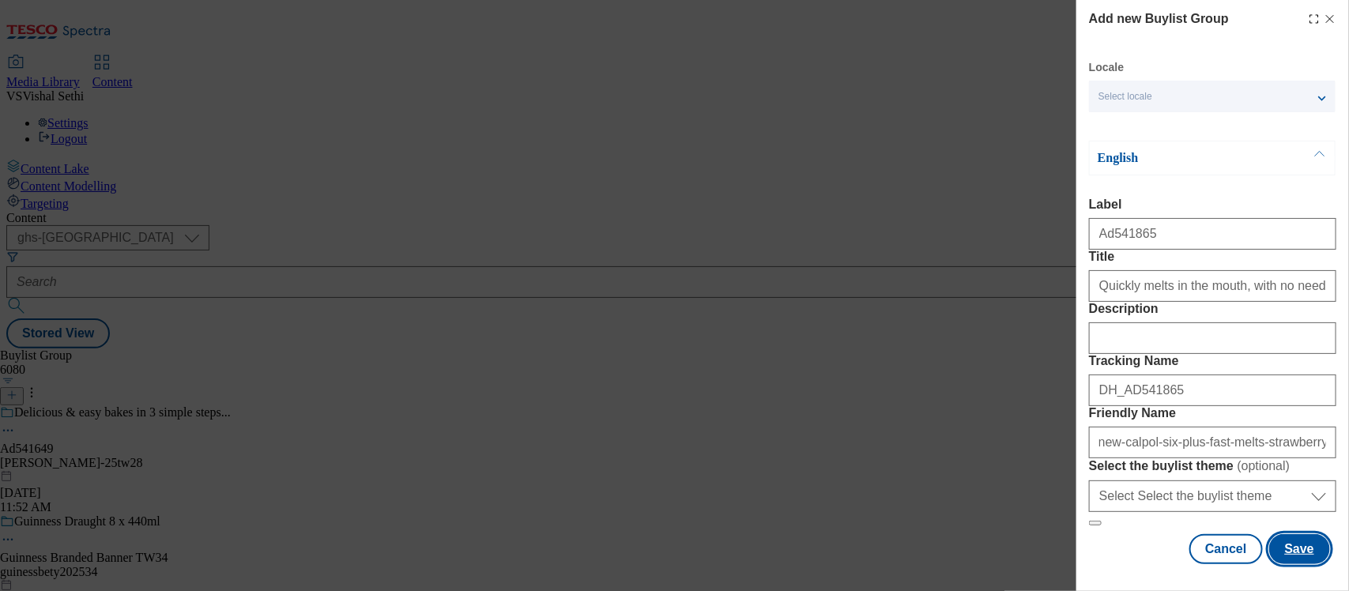
scroll to position [0, 0]
click at [1286, 534] on button "Save" at bounding box center [1299, 549] width 61 height 30
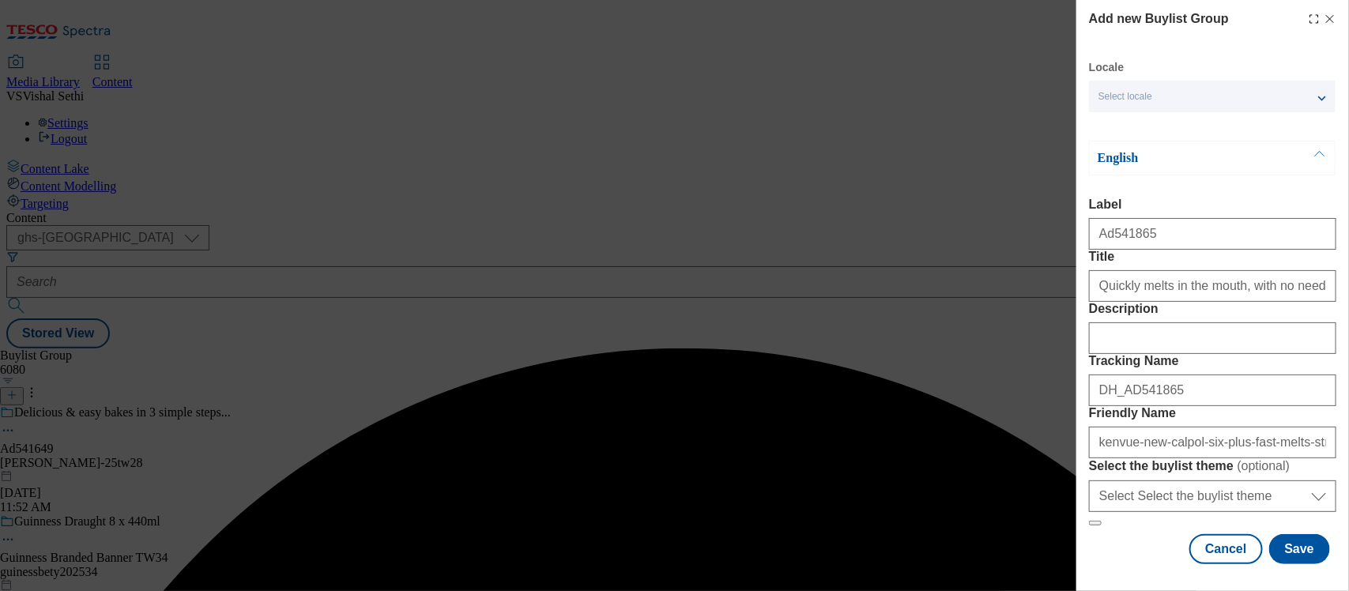
scroll to position [158, 0]
click at [1288, 534] on button "Save" at bounding box center [1299, 549] width 61 height 30
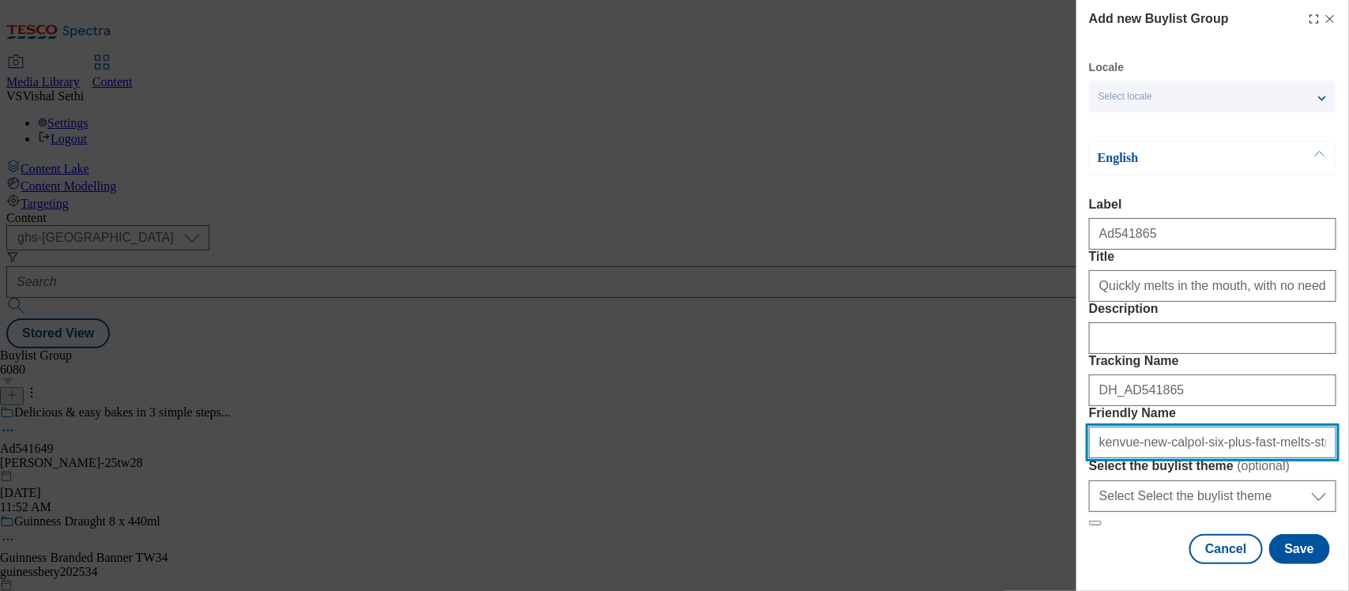
drag, startPoint x: 1289, startPoint y: 399, endPoint x: 1302, endPoint y: 397, distance: 13.6
click at [1289, 427] on input "kenvue-new-calpol-six-plus-fast-melts-strawberry-25tw30" at bounding box center [1212, 443] width 247 height 32
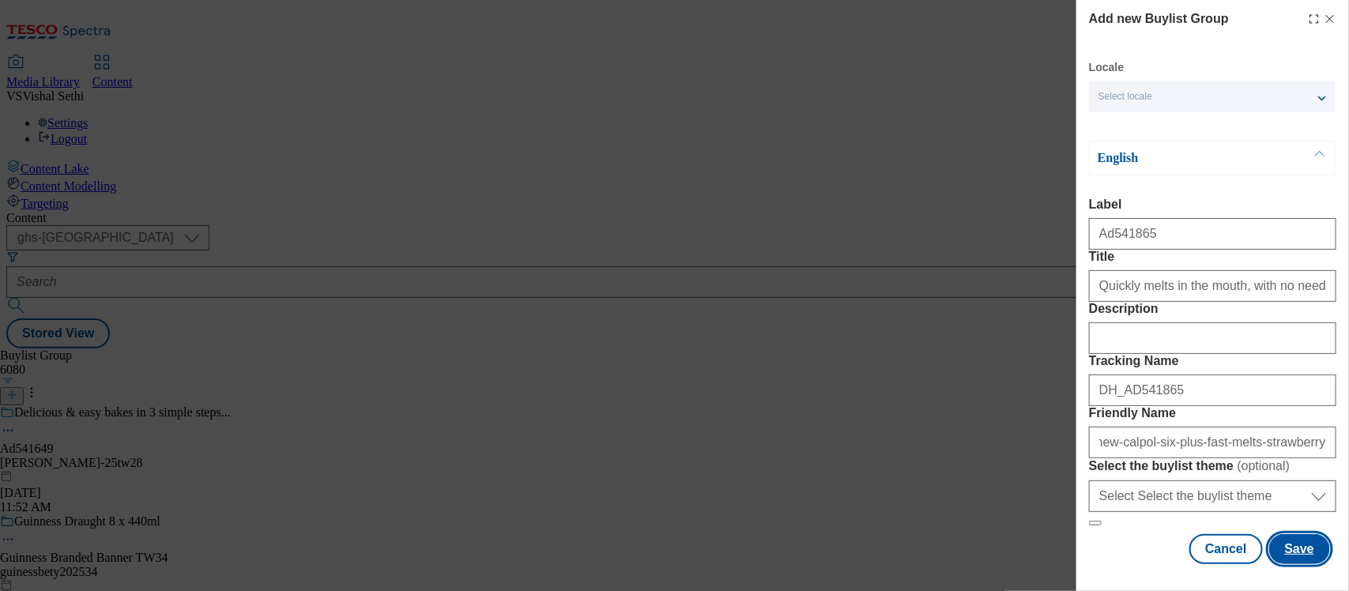
scroll to position [0, 0]
drag, startPoint x: 1288, startPoint y: 529, endPoint x: 1290, endPoint y: 519, distance: 10.4
click at [1288, 534] on button "Save" at bounding box center [1299, 549] width 61 height 30
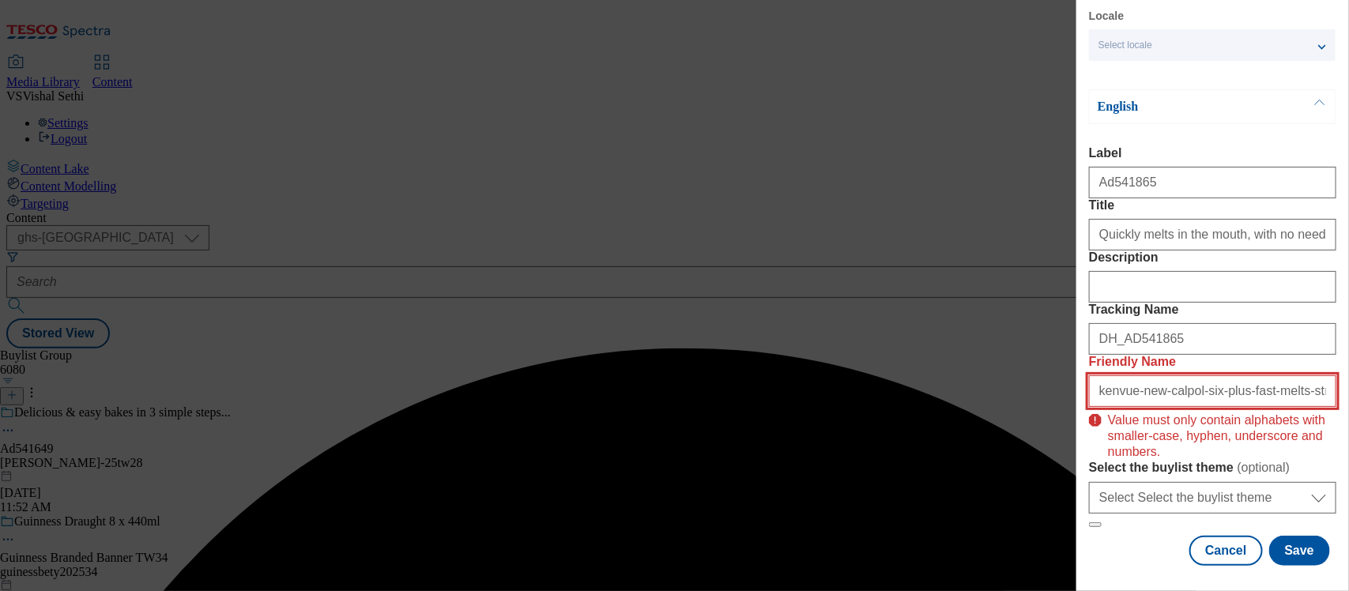
click at [1260, 393] on input "kenvue-new-calpol-six-plus-fast-melts-strawberry-25tw30" at bounding box center [1212, 391] width 247 height 32
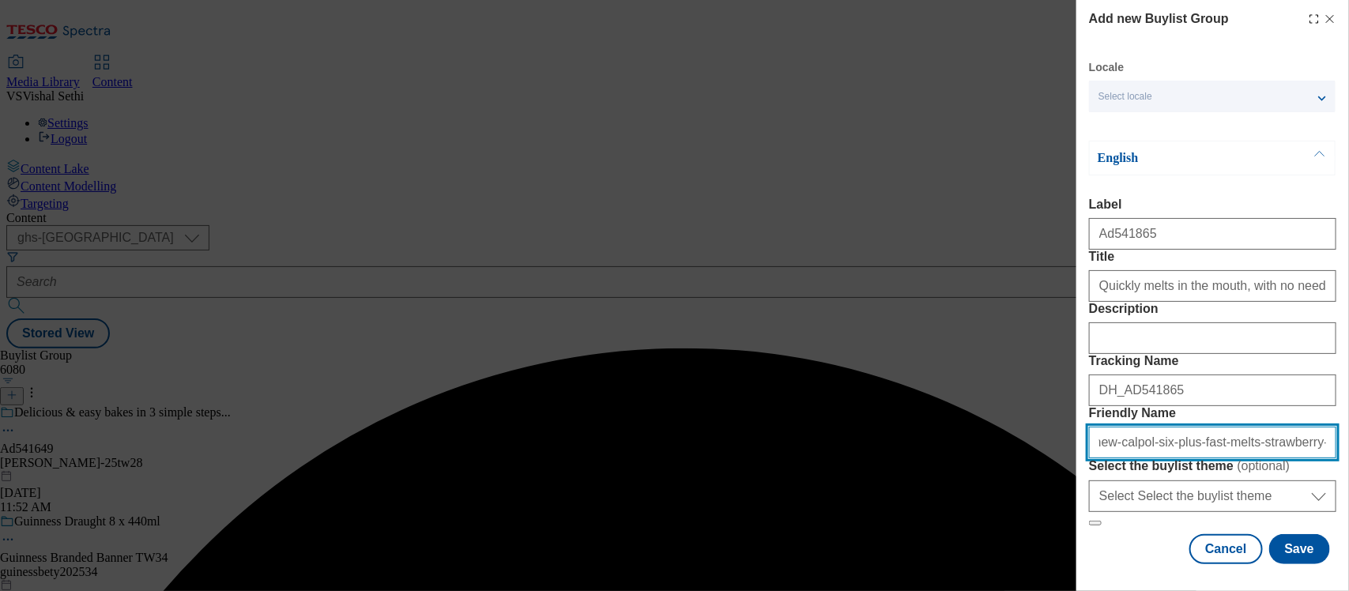
scroll to position [0, 46]
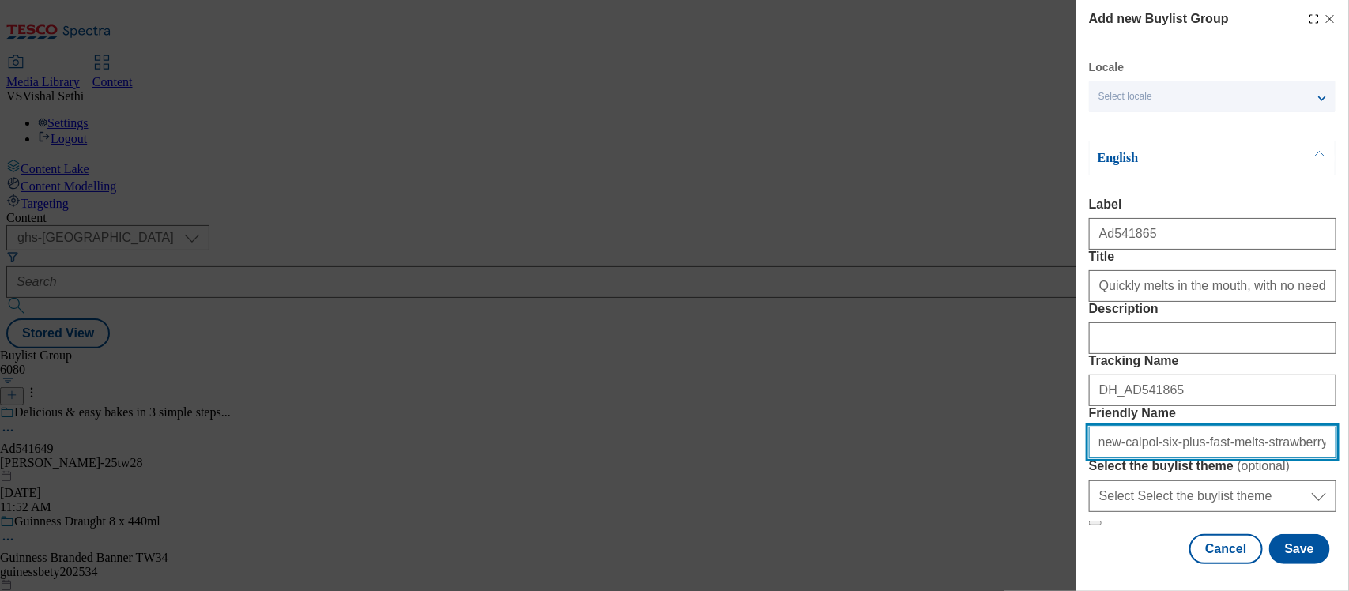
click at [1276, 427] on input "kenvue-new-calpol-six-plus-fast-melts-strawberry-25tw30" at bounding box center [1212, 443] width 247 height 32
click at [1099, 427] on input "kenvue-new-calpol-six-plus-fast-melts-25tw30" at bounding box center [1212, 443] width 247 height 32
type input "kenvue-new-calpol-six-plus-fast-melts-25tw30"
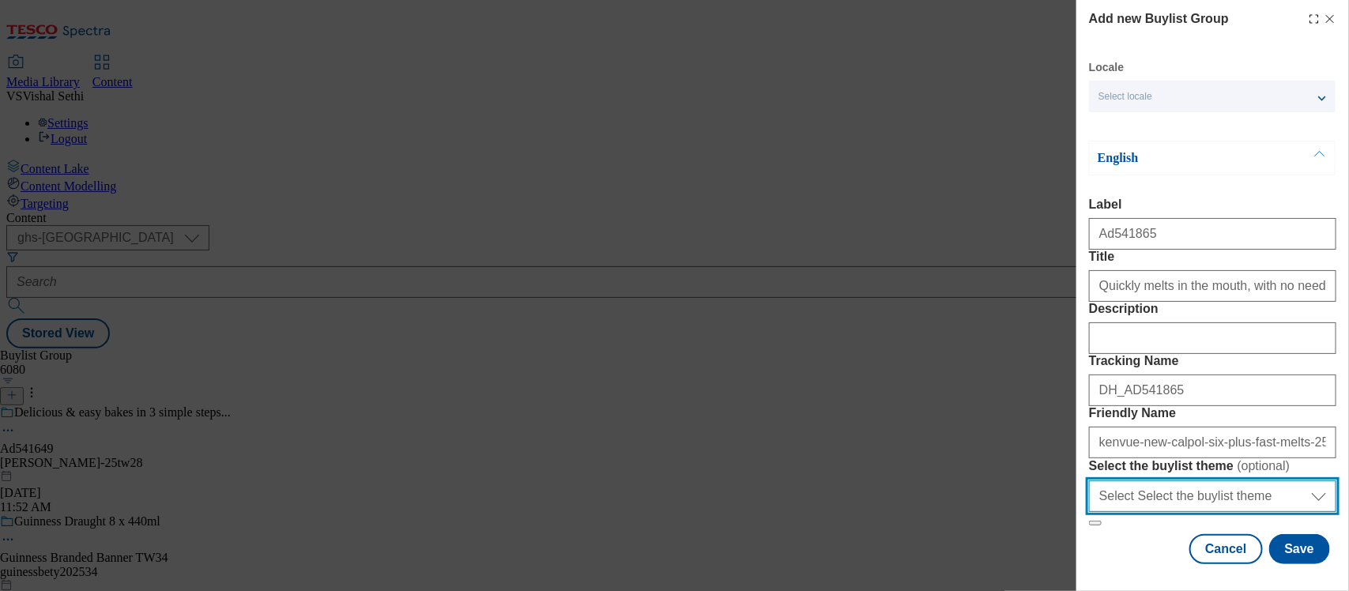
click at [1290, 480] on select "Select Select the buylist theme default fandf" at bounding box center [1212, 496] width 247 height 32
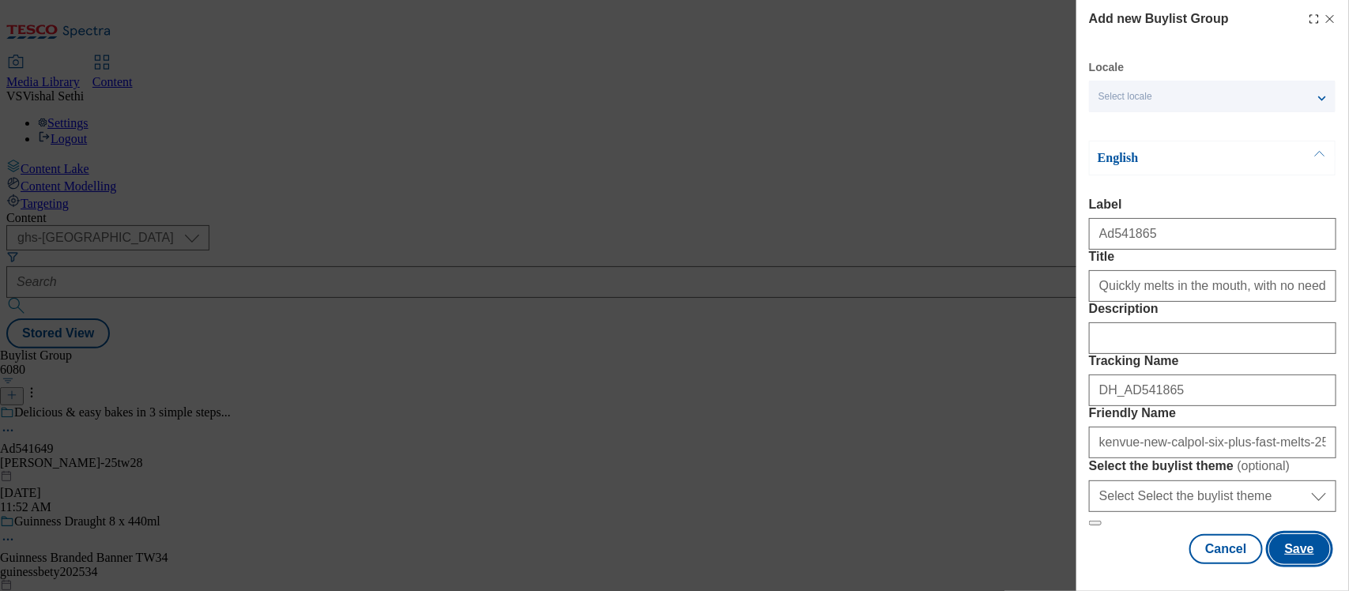
click at [1282, 534] on button "Save" at bounding box center [1299, 549] width 61 height 30
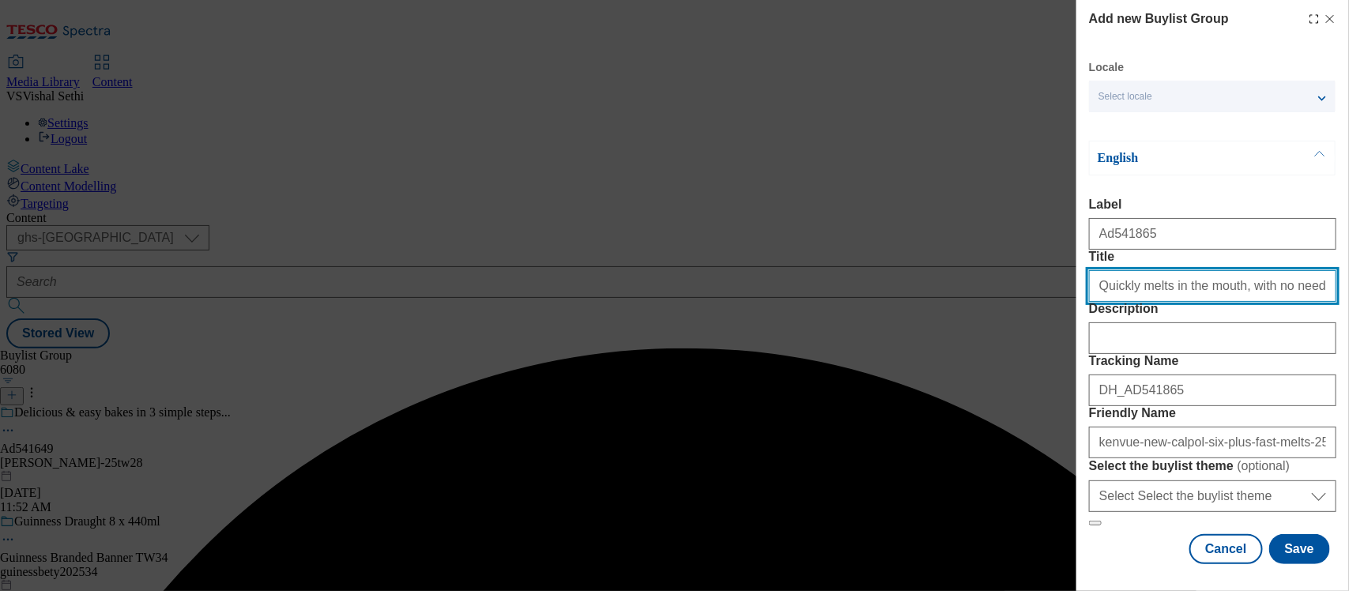
click at [1233, 302] on input "Quickly melts in the mouth, with no need for water" at bounding box center [1212, 286] width 247 height 32
click at [1272, 302] on input "Quickly melts in the mouth, with no need for water" at bounding box center [1212, 286] width 247 height 32
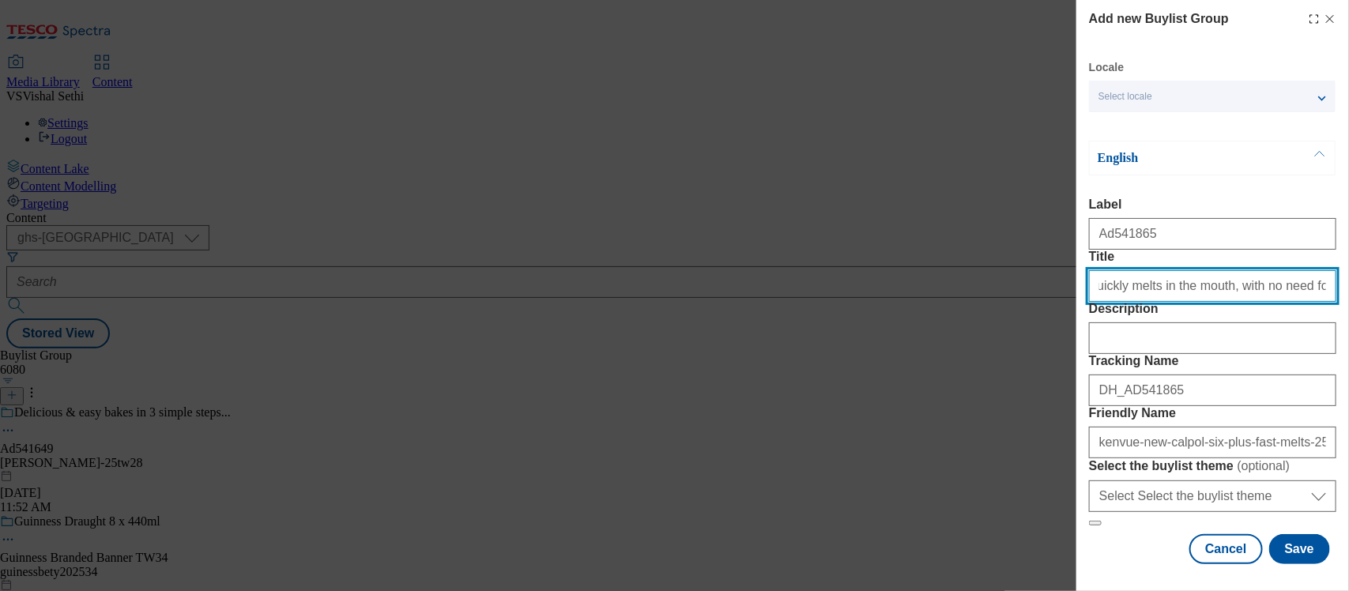
scroll to position [158, 0]
type input "Quickly melts in the mouth, with no need for water"
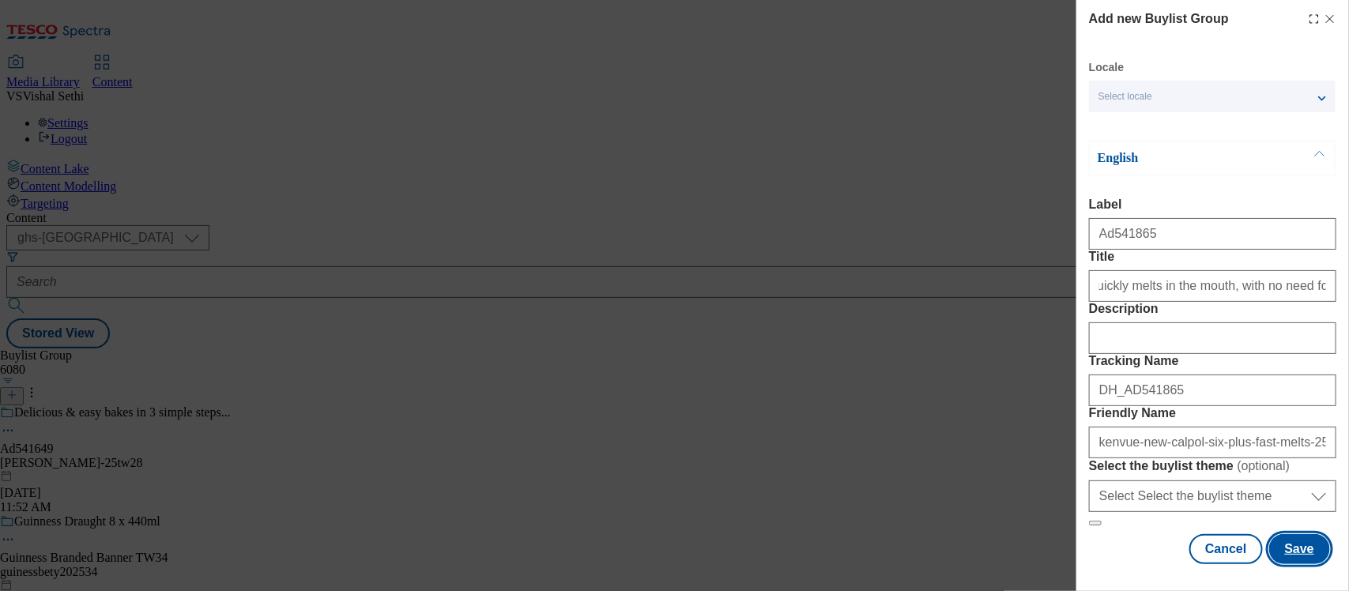
click at [1286, 534] on button "Save" at bounding box center [1299, 549] width 61 height 30
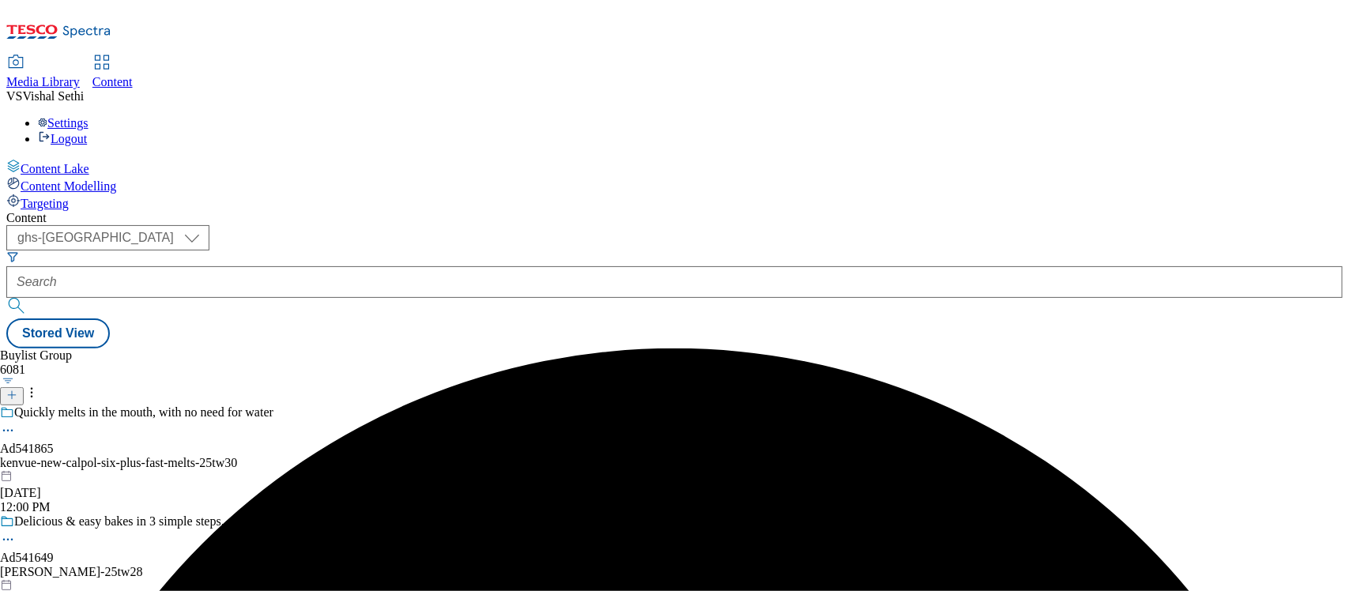
click at [273, 456] on div "kenvue-new-calpol-six-plus-fast-melts-25tw30" at bounding box center [136, 463] width 273 height 14
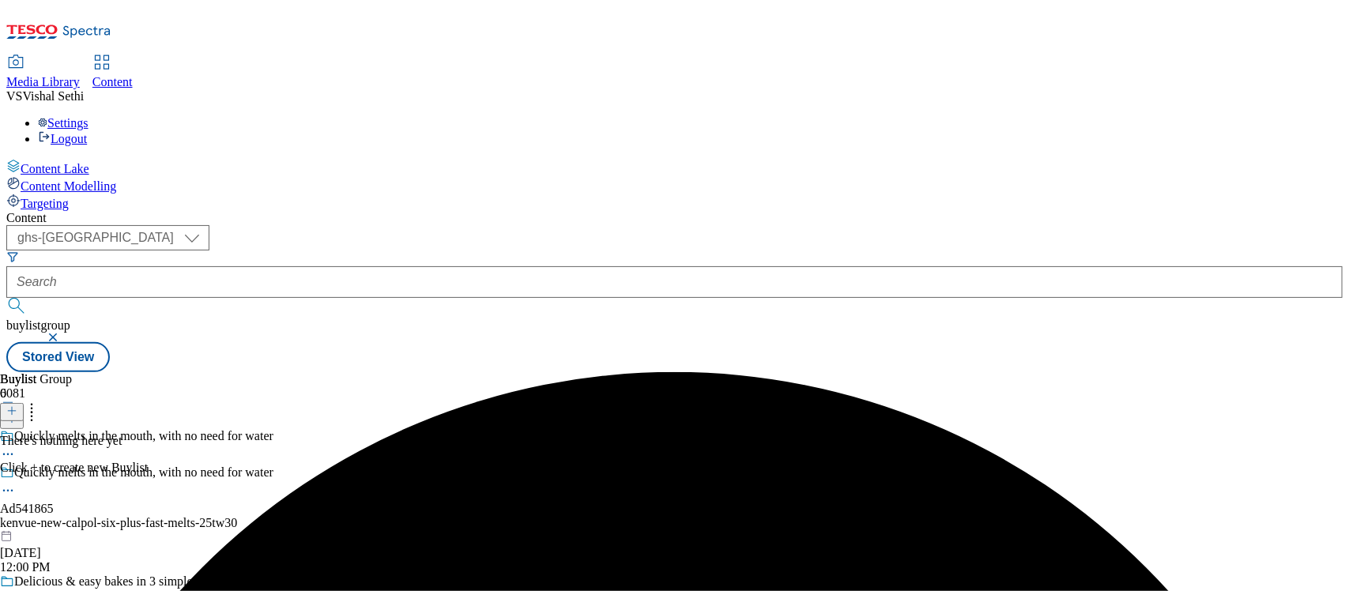
click at [17, 405] on icon at bounding box center [11, 410] width 11 height 11
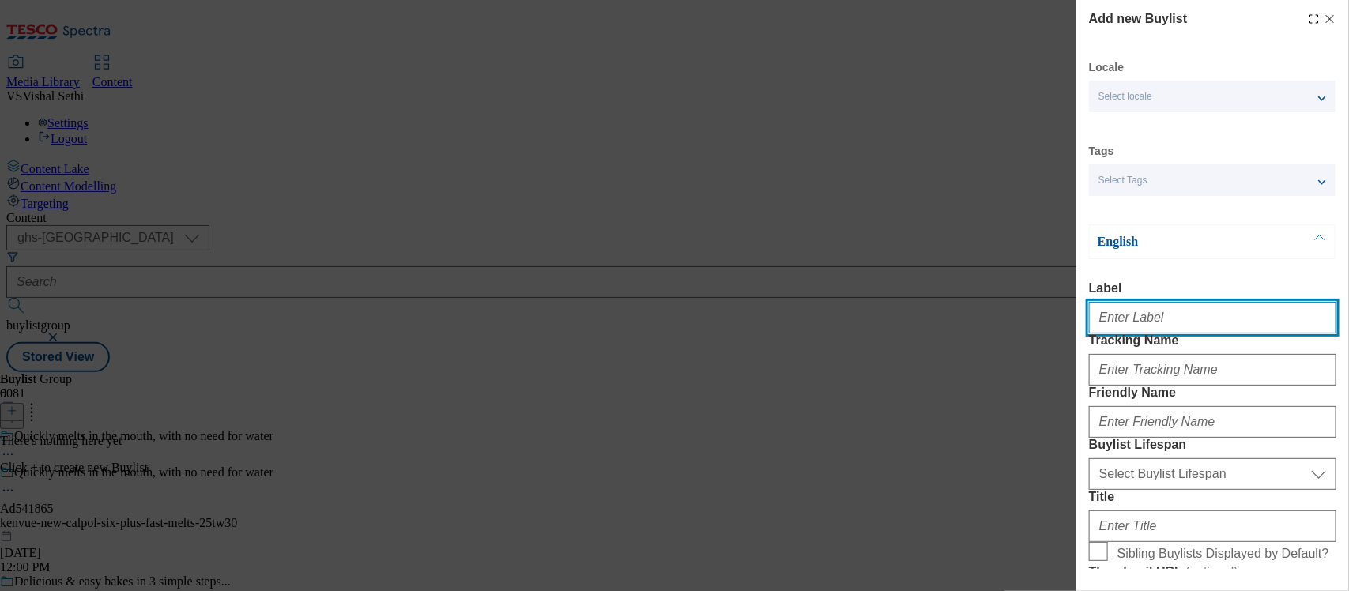
click at [1135, 318] on input "Label" at bounding box center [1212, 318] width 247 height 32
paste input "Quickly melts in the mouth, with no need for water"
paste input "541865"
drag, startPoint x: 1166, startPoint y: 320, endPoint x: 913, endPoint y: 302, distance: 253.5
click at [913, 302] on div "Add new Buylist Locale Select locale English Welsh Tags Select Tags fnf marketp…" at bounding box center [674, 295] width 1349 height 591
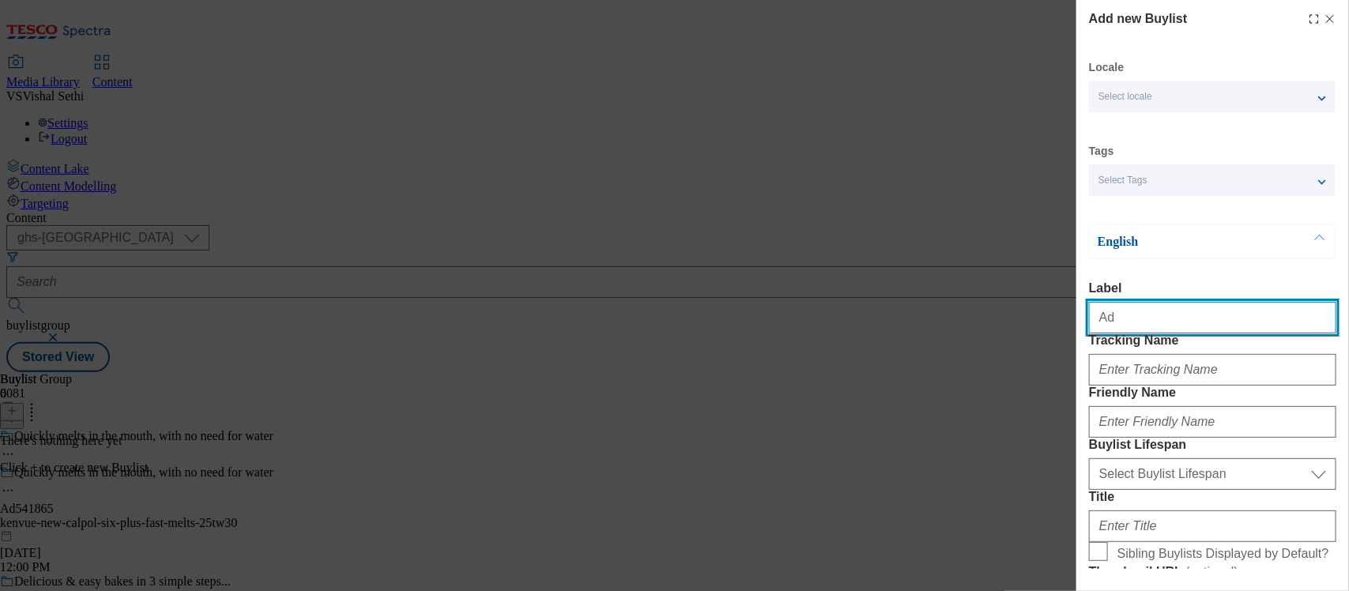
paste input "541865"
type input "Ad541865"
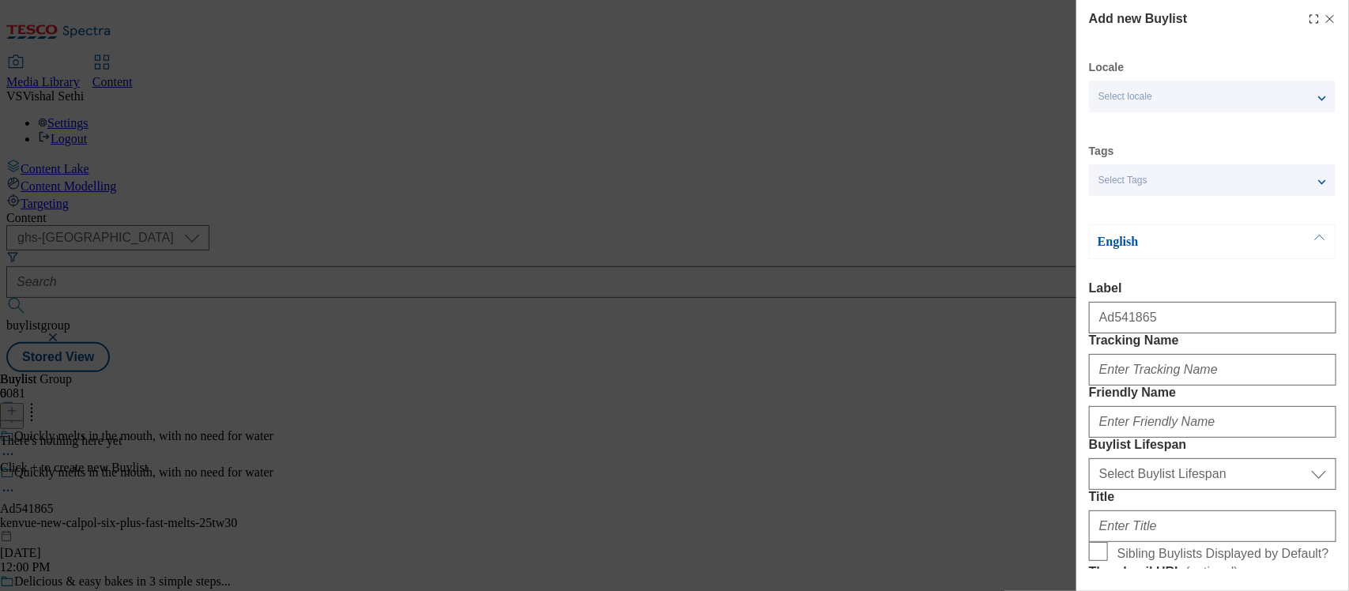
click at [1116, 383] on div "Modal" at bounding box center [1212, 367] width 247 height 38
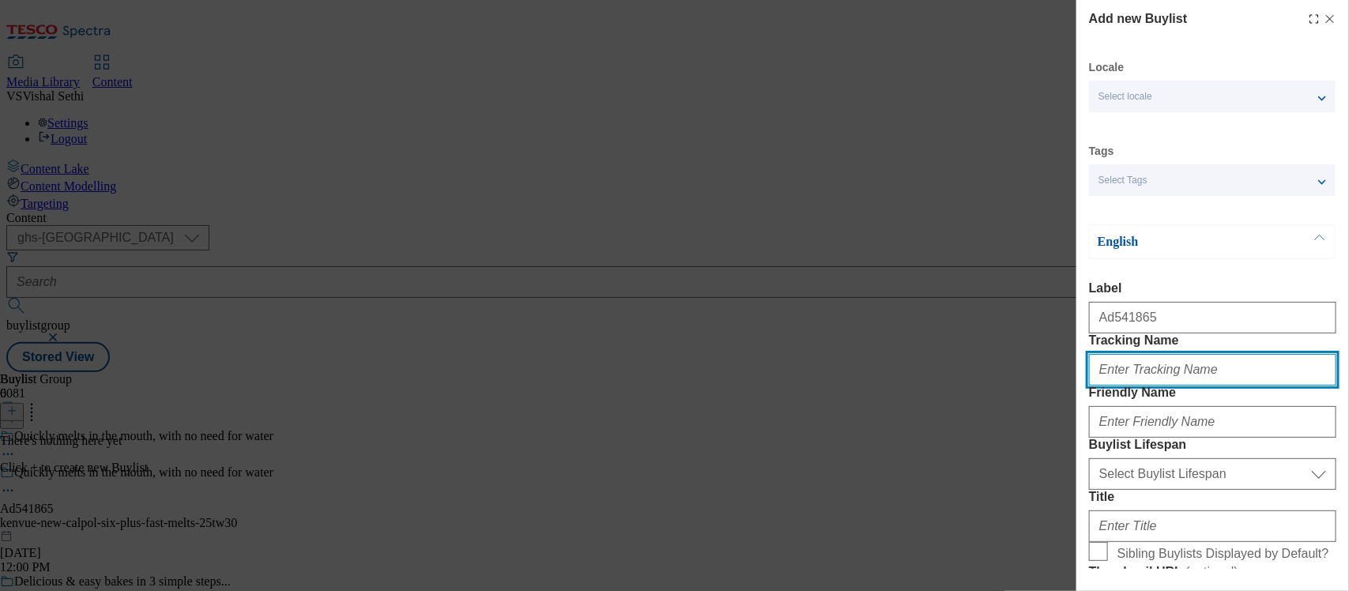
click at [1139, 386] on input "Tracking Name" at bounding box center [1212, 370] width 247 height 32
type input "F"
paste input "541865"
type input "DH_AD541865"
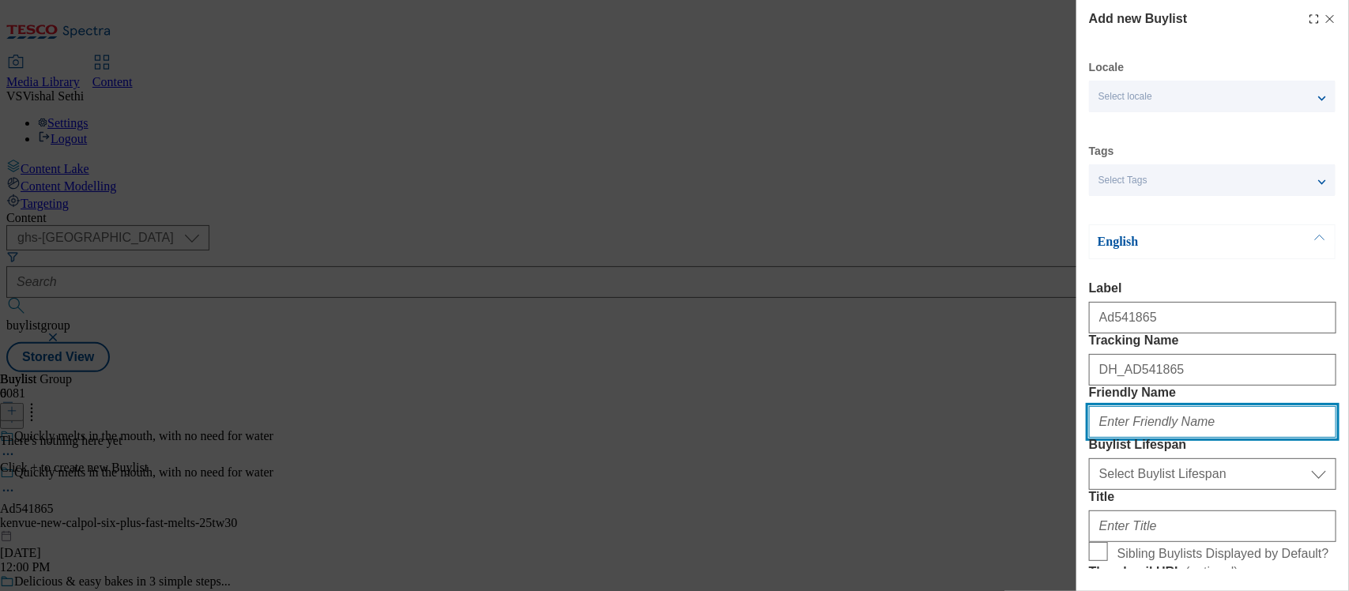
click at [1132, 438] on input "Friendly Name" at bounding box center [1212, 422] width 247 height 32
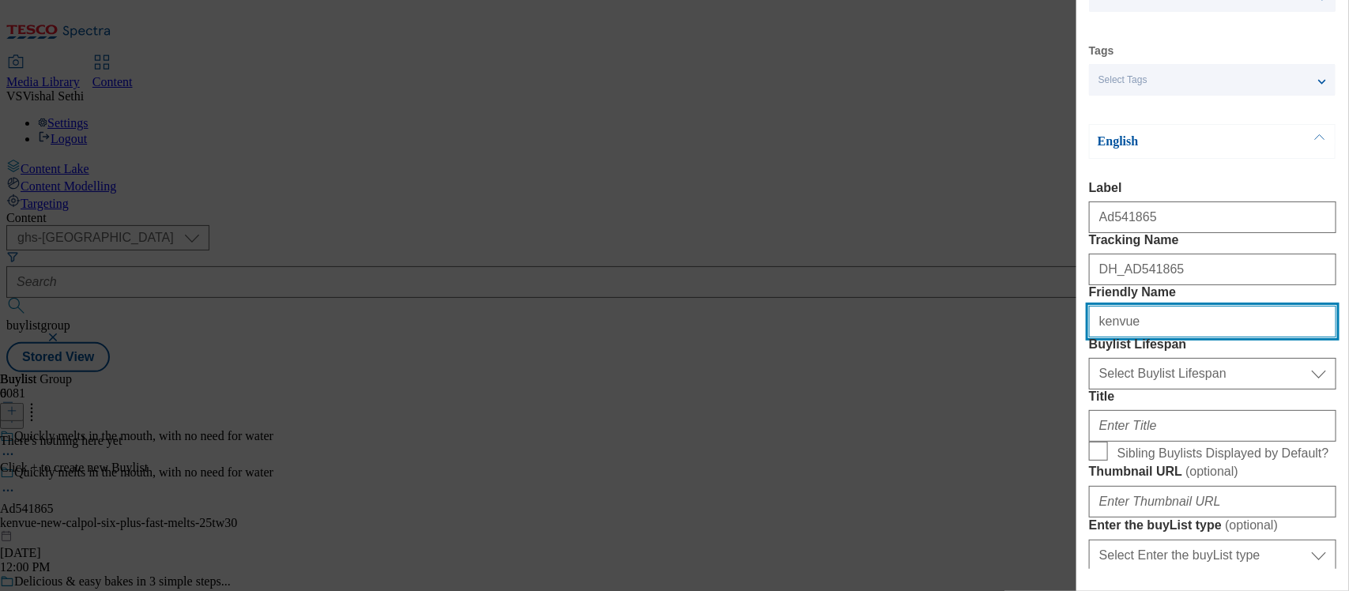
scroll to position [198, 0]
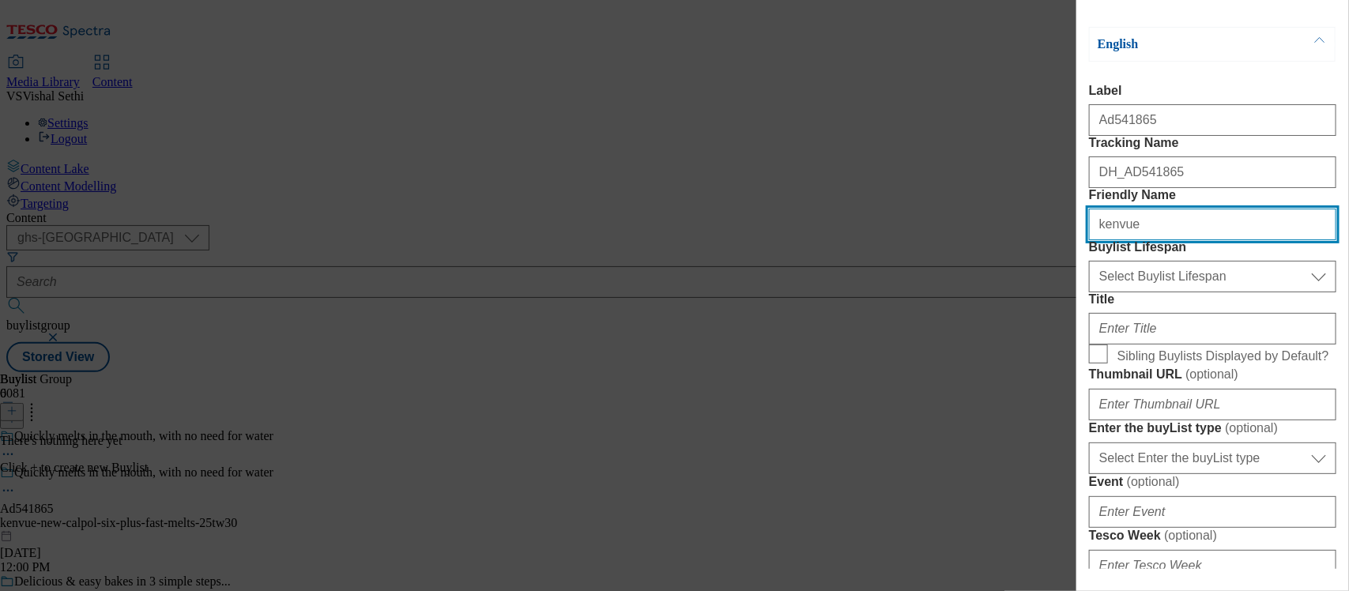
type input "kenvue"
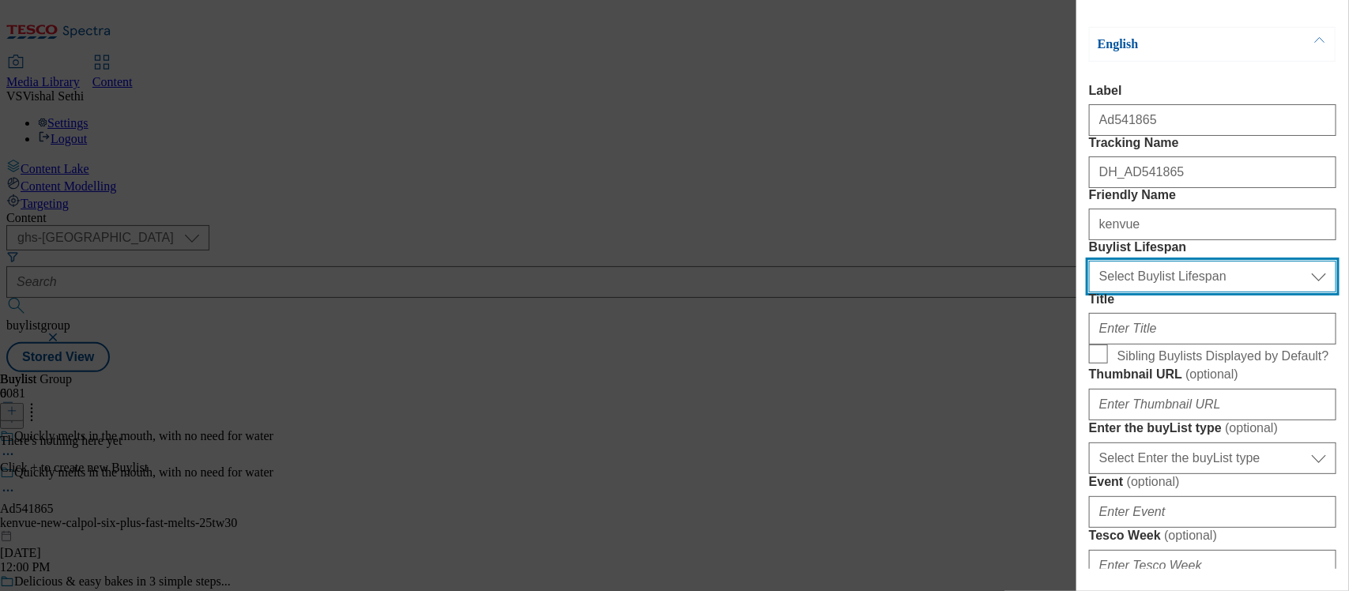
click at [1194, 292] on select "Select Buylist Lifespan evergreen seasonal tactical" at bounding box center [1212, 277] width 247 height 32
select select "tactical"
click at [1089, 292] on select "Select Buylist Lifespan evergreen seasonal tactical" at bounding box center [1212, 277] width 247 height 32
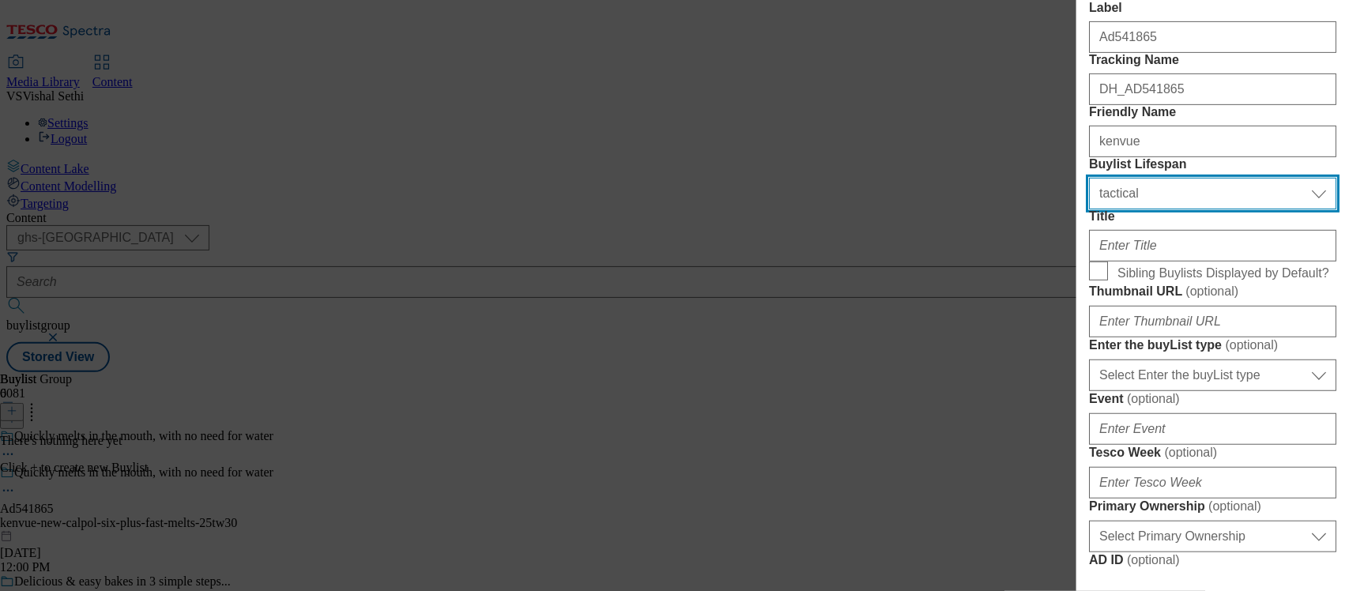
scroll to position [395, 0]
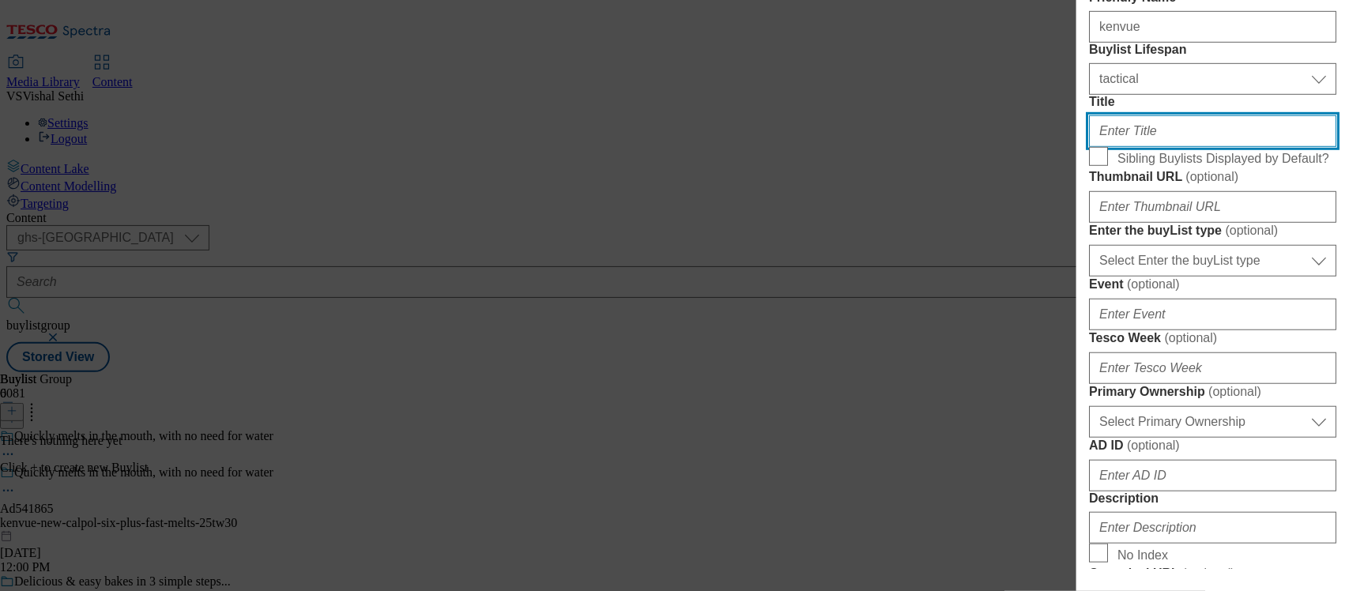
click at [1139, 147] on input "Title" at bounding box center [1212, 131] width 247 height 32
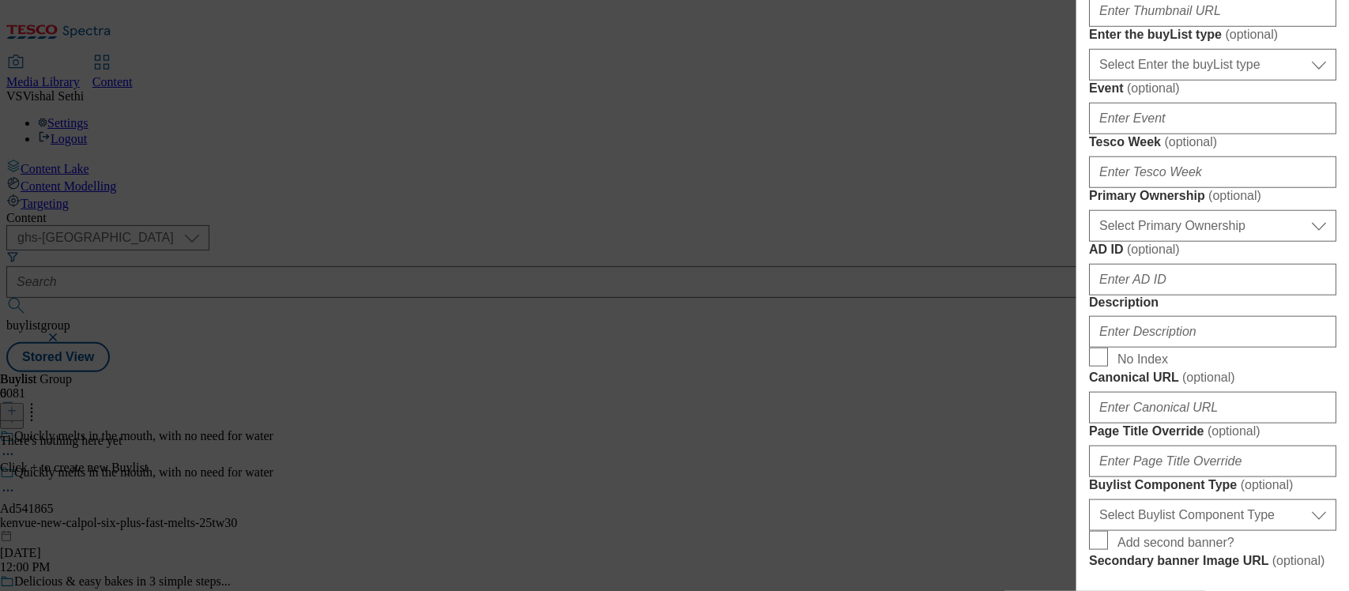
scroll to position [593, 0]
click at [1194, 79] on select "Select Enter the buyList type event supplier funded long term >4 weeks supplier…" at bounding box center [1212, 63] width 247 height 32
select select "supplier funded short term 1-3 weeks"
click at [1089, 79] on select "Select Enter the buyList type event supplier funded long term >4 weeks supplier…" at bounding box center [1212, 63] width 247 height 32
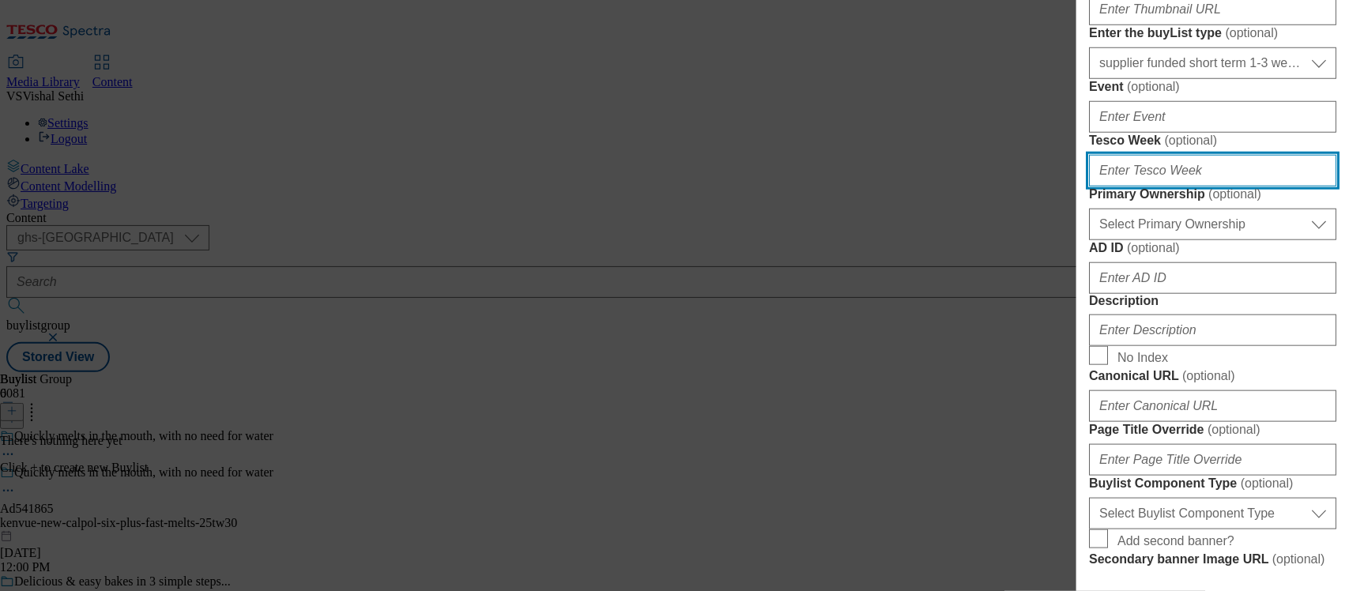
click at [1144, 186] on input "Tesco Week ( optional )" at bounding box center [1212, 171] width 247 height 32
type input "30"
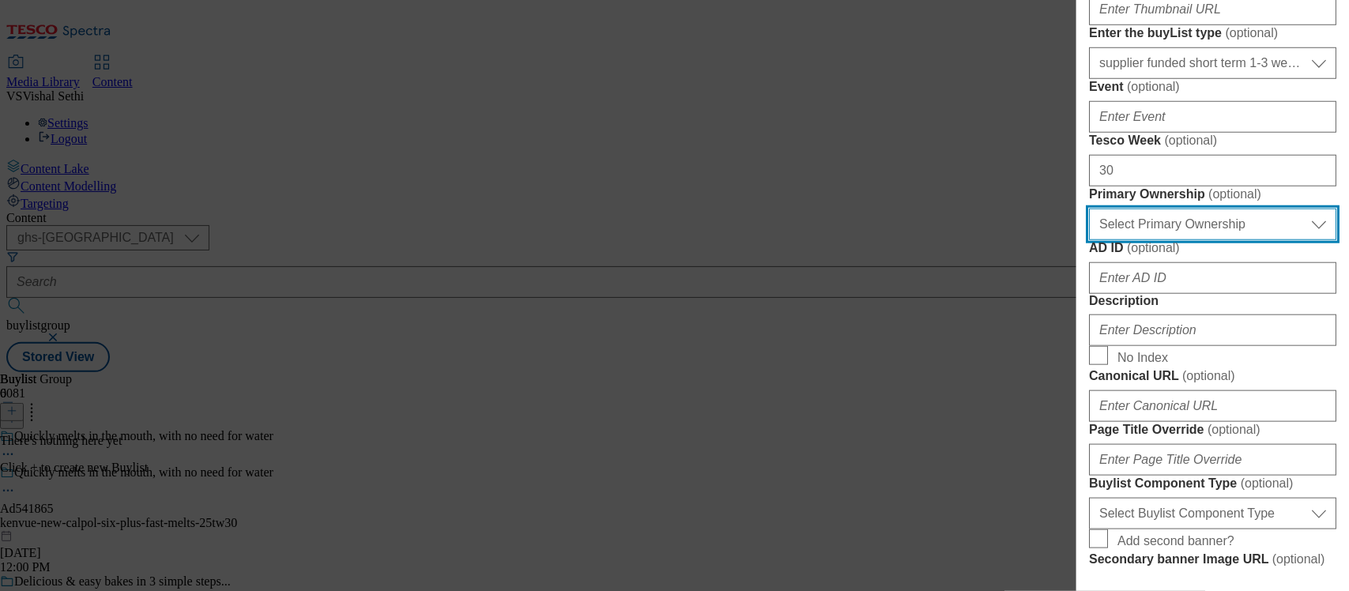
click at [1176, 240] on select "Select Primary Ownership tesco dunnhumby" at bounding box center [1212, 225] width 247 height 32
select select "dunnhumby"
click at [1089, 240] on select "Select Primary Ownership tesco dunnhumby" at bounding box center [1212, 225] width 247 height 32
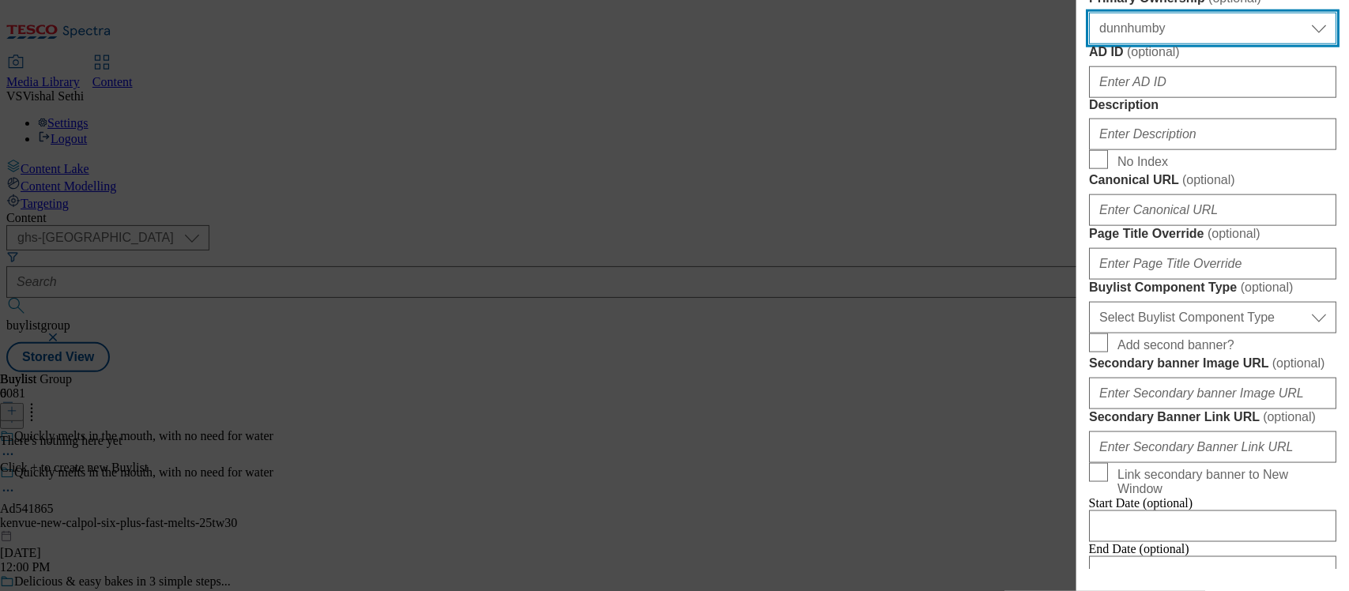
scroll to position [790, 0]
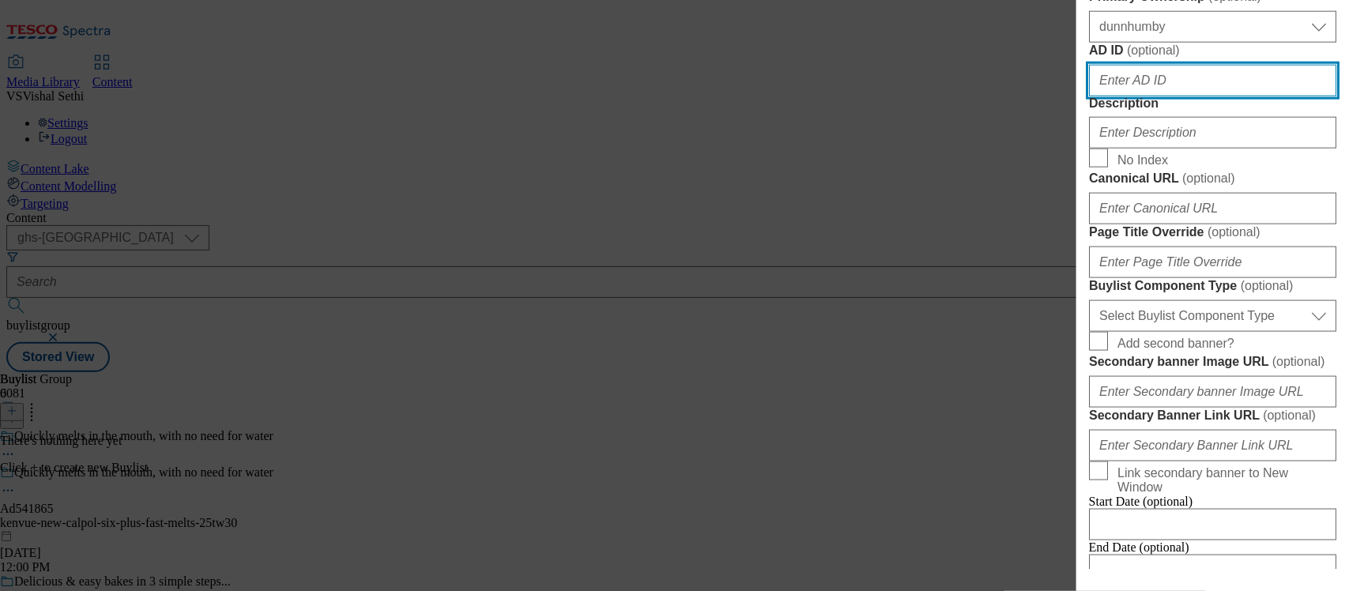
click at [1135, 96] on input "AD ID ( optional )" at bounding box center [1212, 81] width 247 height 32
paste input "541865"
type input "541865"
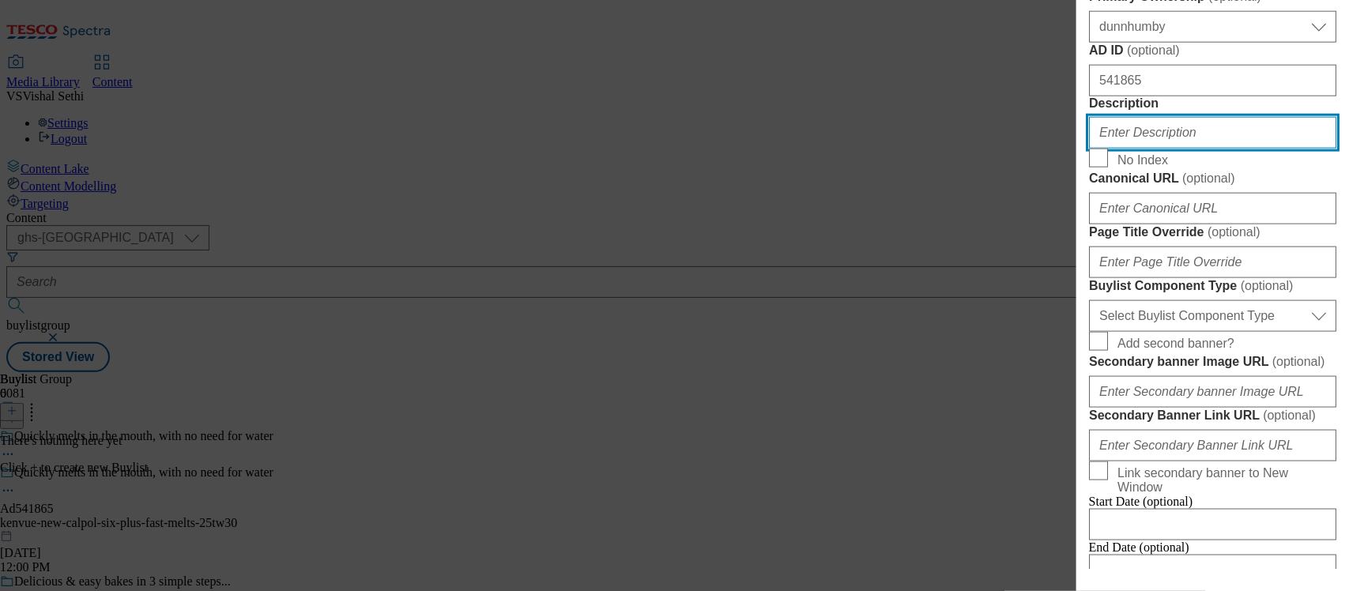
click at [1127, 149] on input "Description" at bounding box center [1212, 133] width 247 height 32
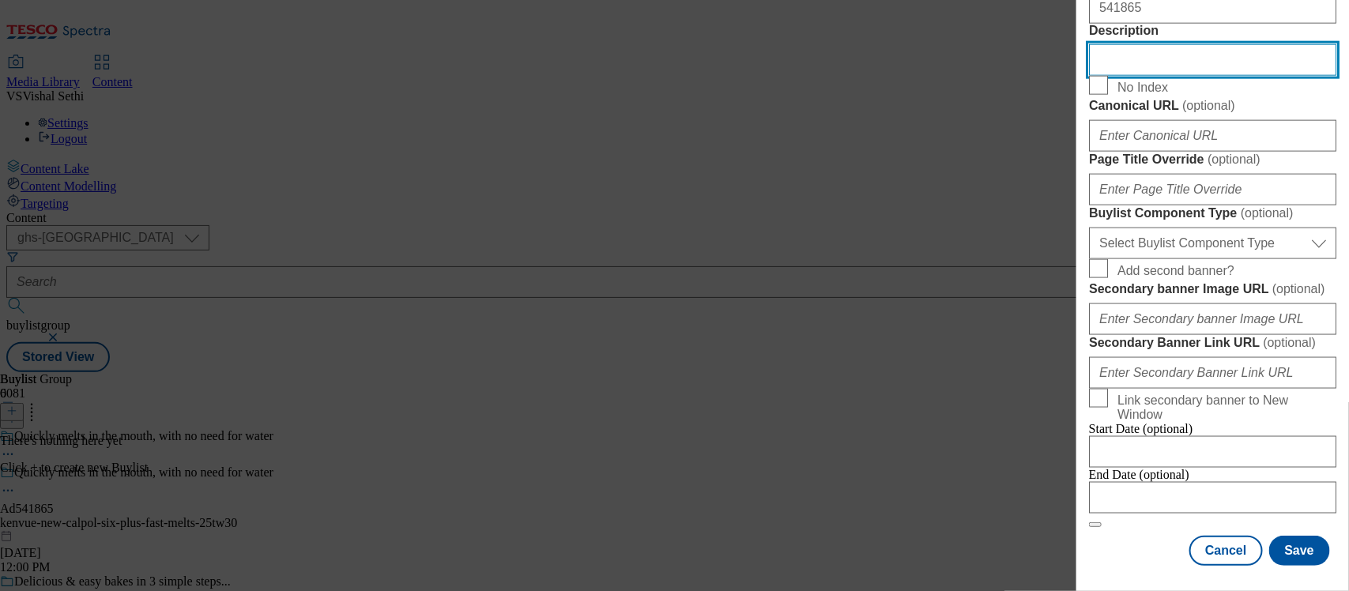
scroll to position [1087, 0]
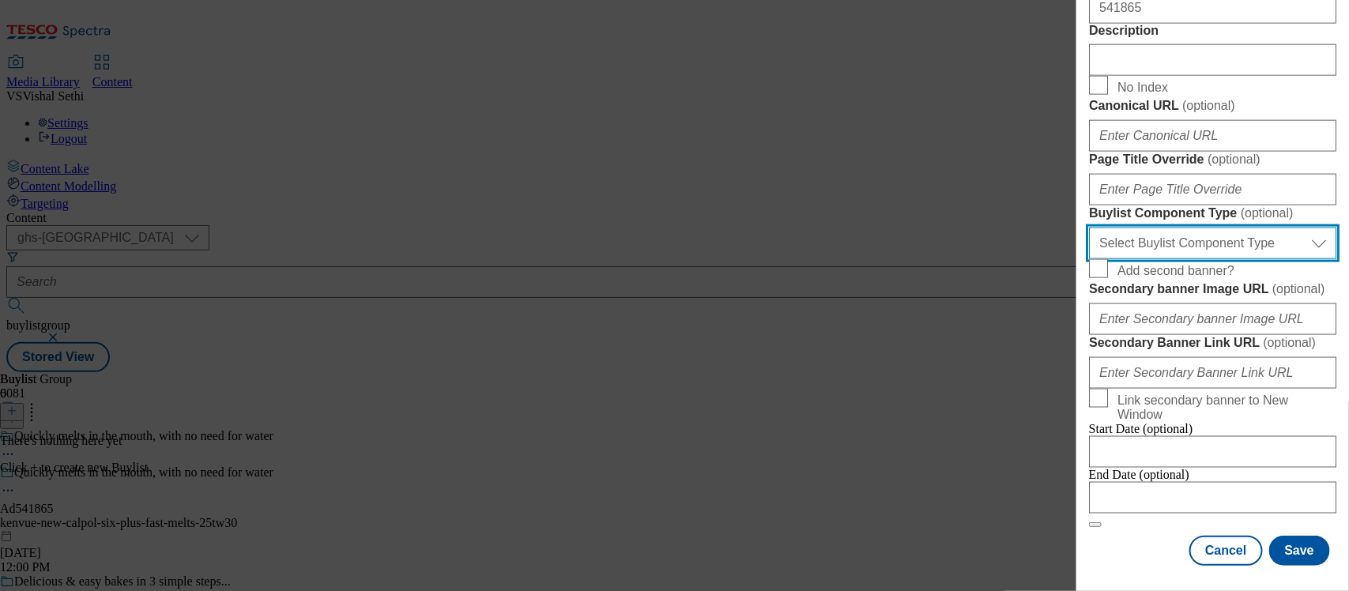
click at [1215, 259] on select "Select Buylist Component Type Banner Competition Header Meal" at bounding box center [1212, 244] width 247 height 32
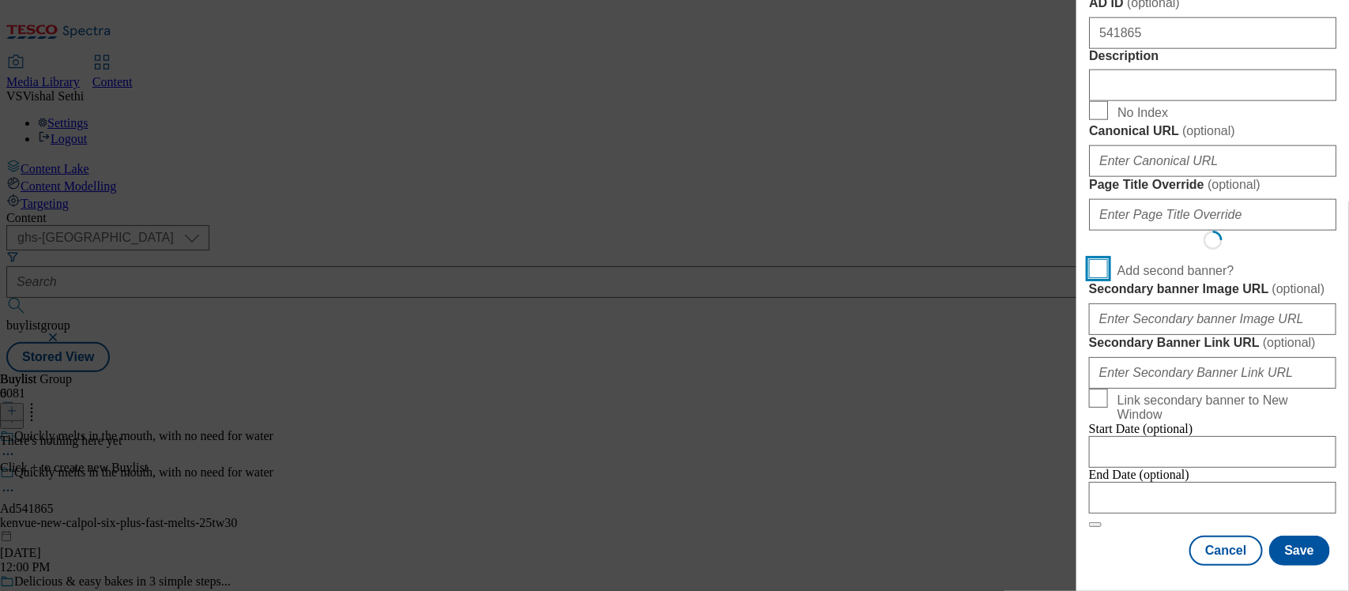
scroll to position [1401, 0]
select select "Banner"
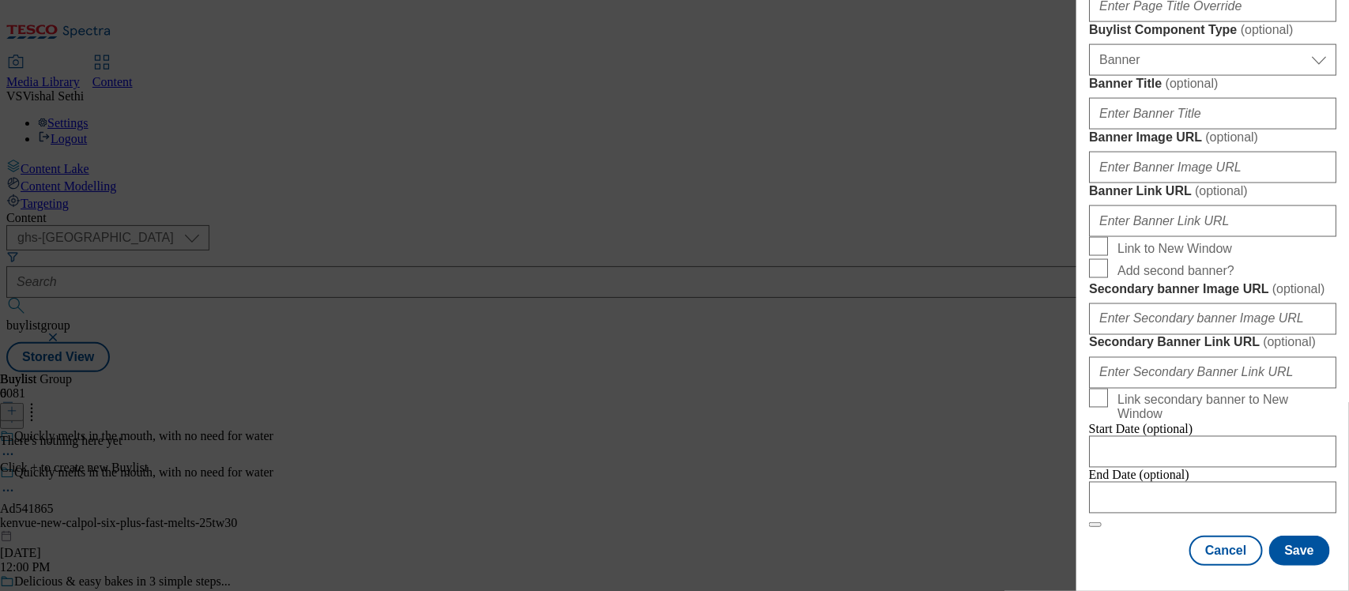
scroll to position [1734, 0]
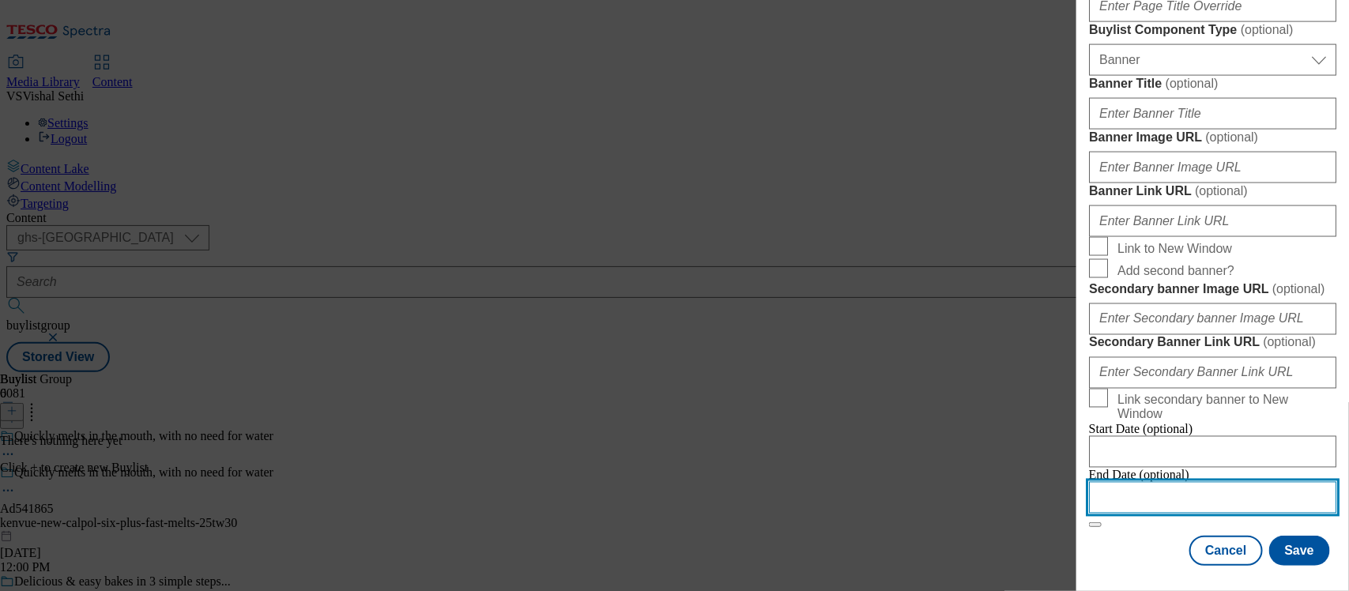
click at [1175, 482] on input "Modal" at bounding box center [1212, 498] width 247 height 32
select select "2025"
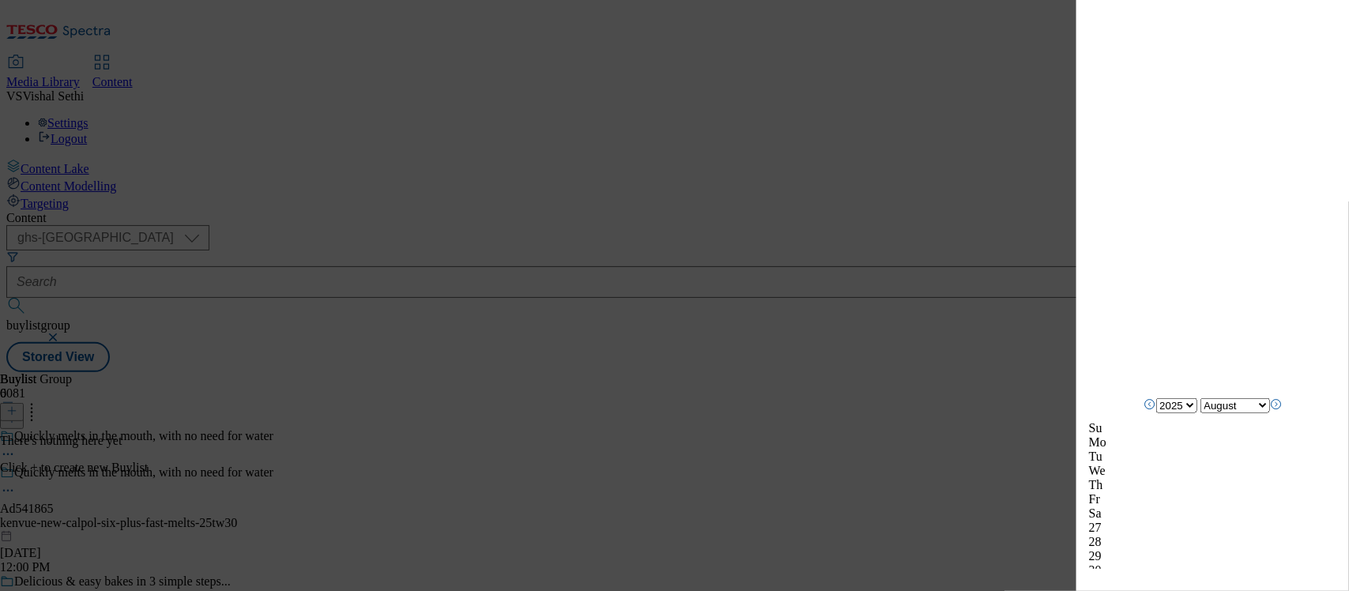
scroll to position [2031, 0]
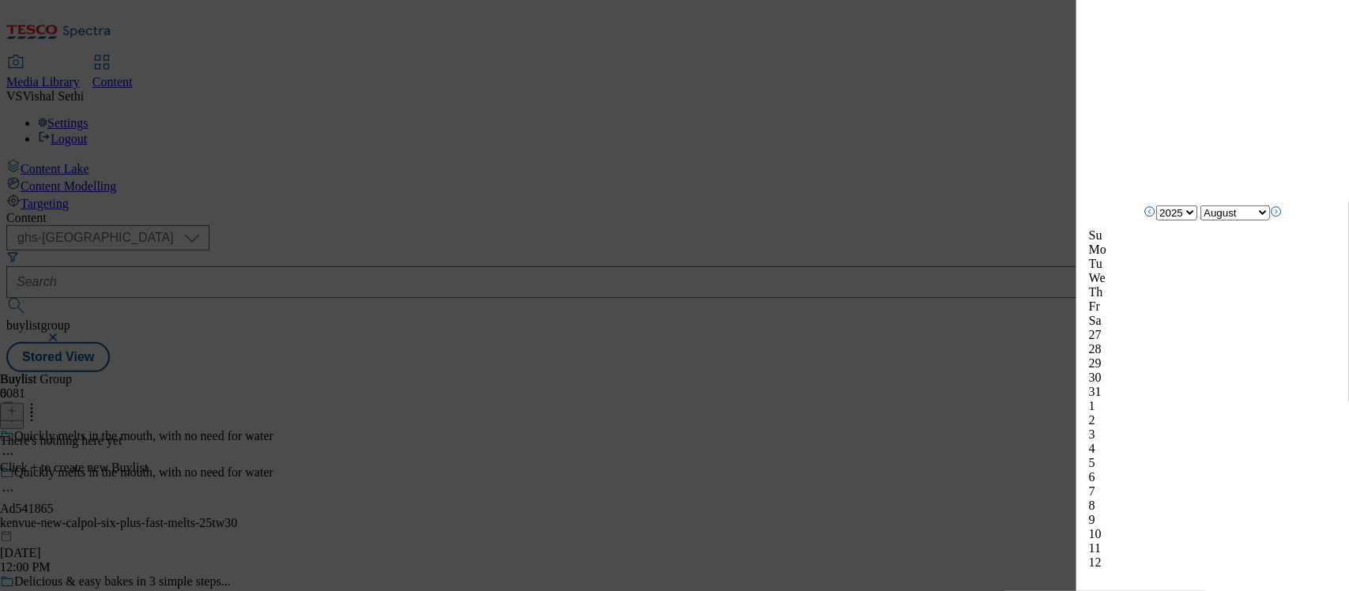
click at [1282, 218] on icon "Next Month" at bounding box center [1276, 211] width 13 height 13
click at [1282, 228] on icon "Next Month" at bounding box center [1276, 226] width 13 height 13
select select "November"
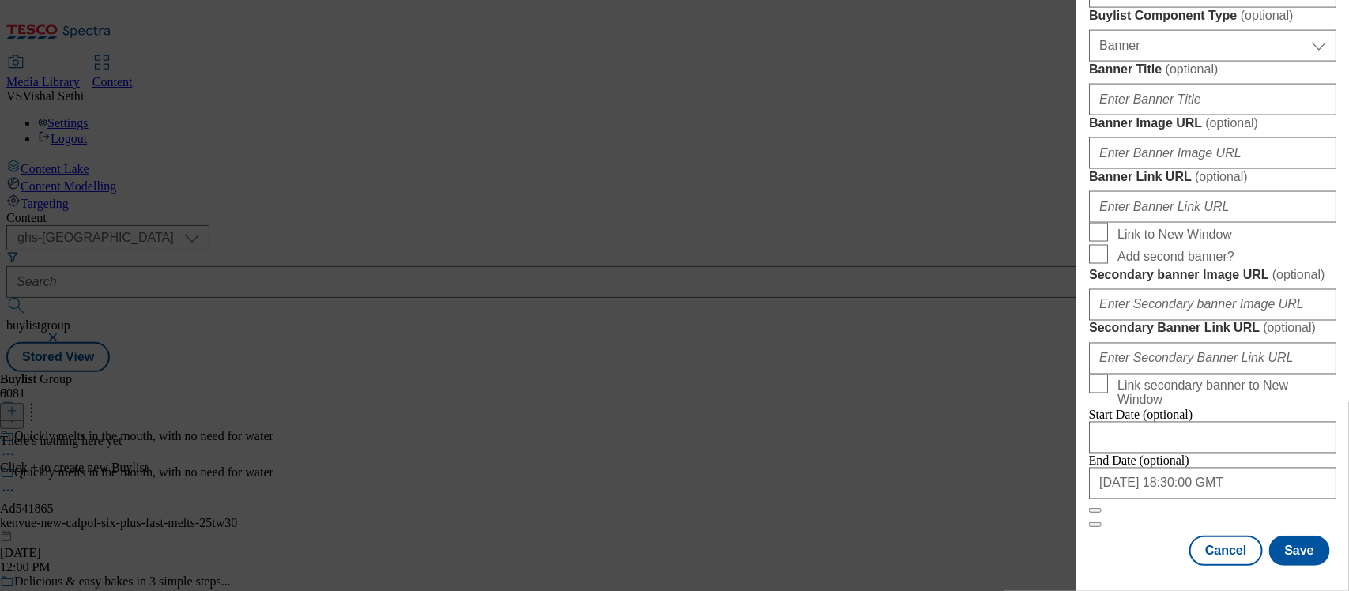
scroll to position [1734, 0]
click at [1282, 537] on button "Save" at bounding box center [1299, 551] width 61 height 30
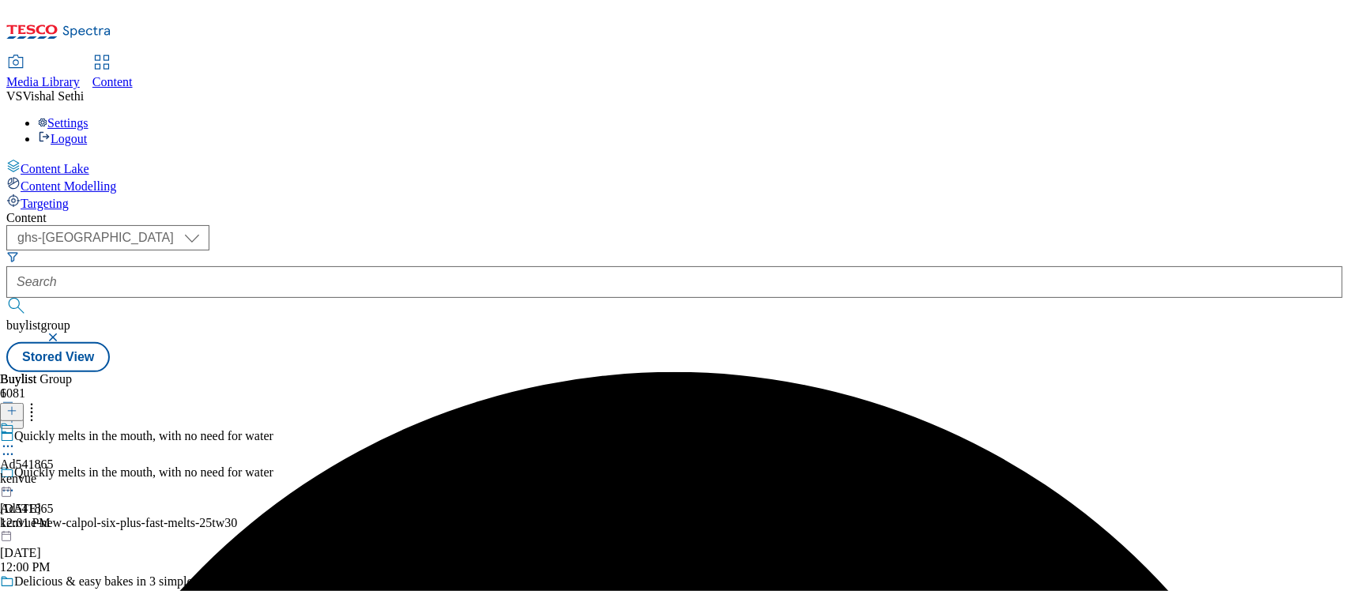
click at [54, 472] on div "kenvue" at bounding box center [27, 479] width 54 height 14
click at [17, 405] on icon at bounding box center [11, 410] width 11 height 11
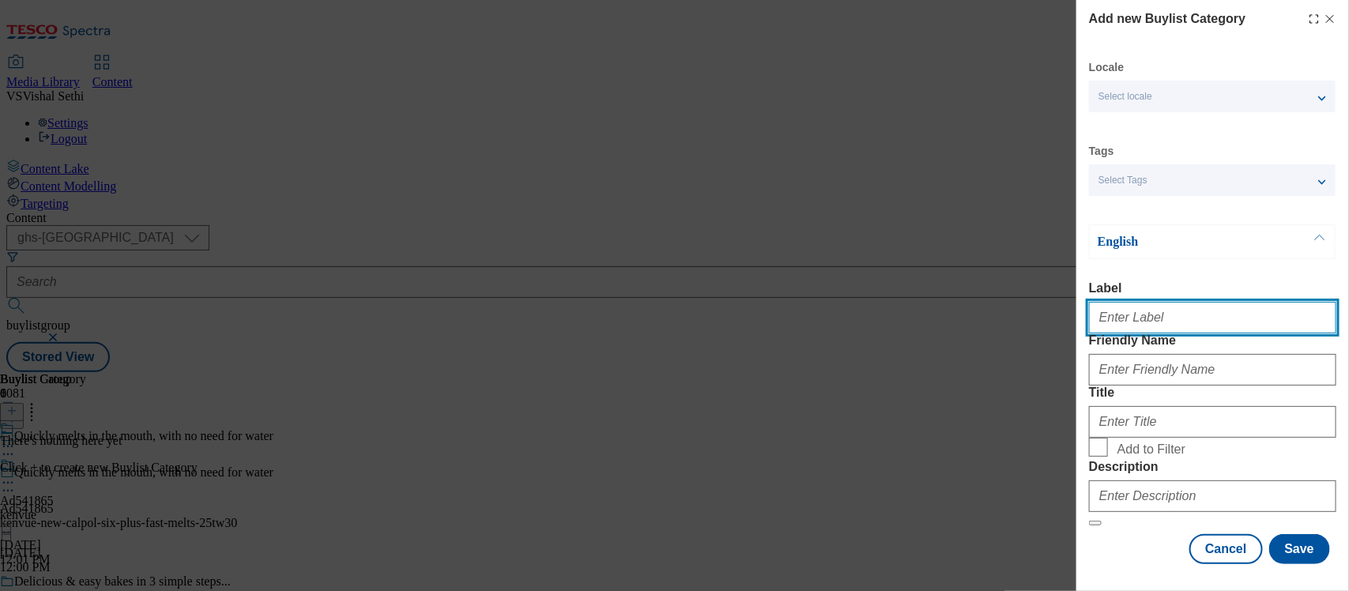
click at [1122, 312] on input "Label" at bounding box center [1212, 318] width 247 height 32
paste input "541865"
type input "Ad541865"
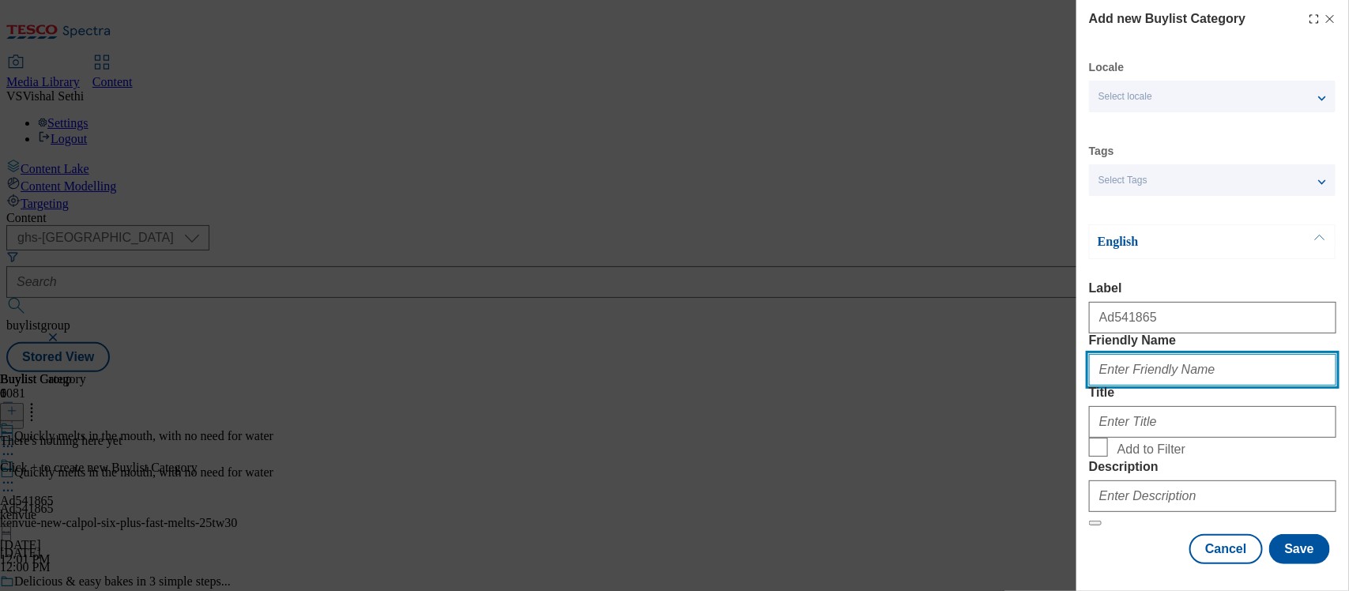
click at [1147, 386] on input "Friendly Name" at bounding box center [1212, 370] width 247 height 32
type input "kenvue-new-calpol-six-plus-fast-melts"
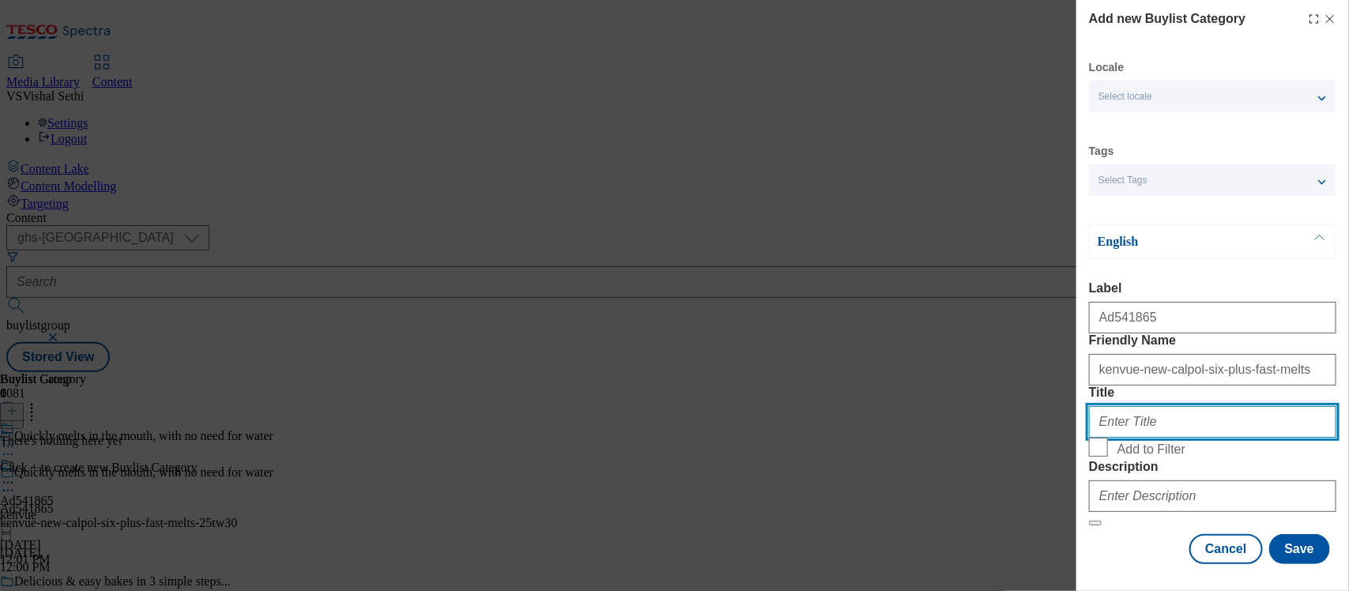
click at [1152, 438] on input "Title" at bounding box center [1212, 422] width 247 height 32
type input "Kenvue"
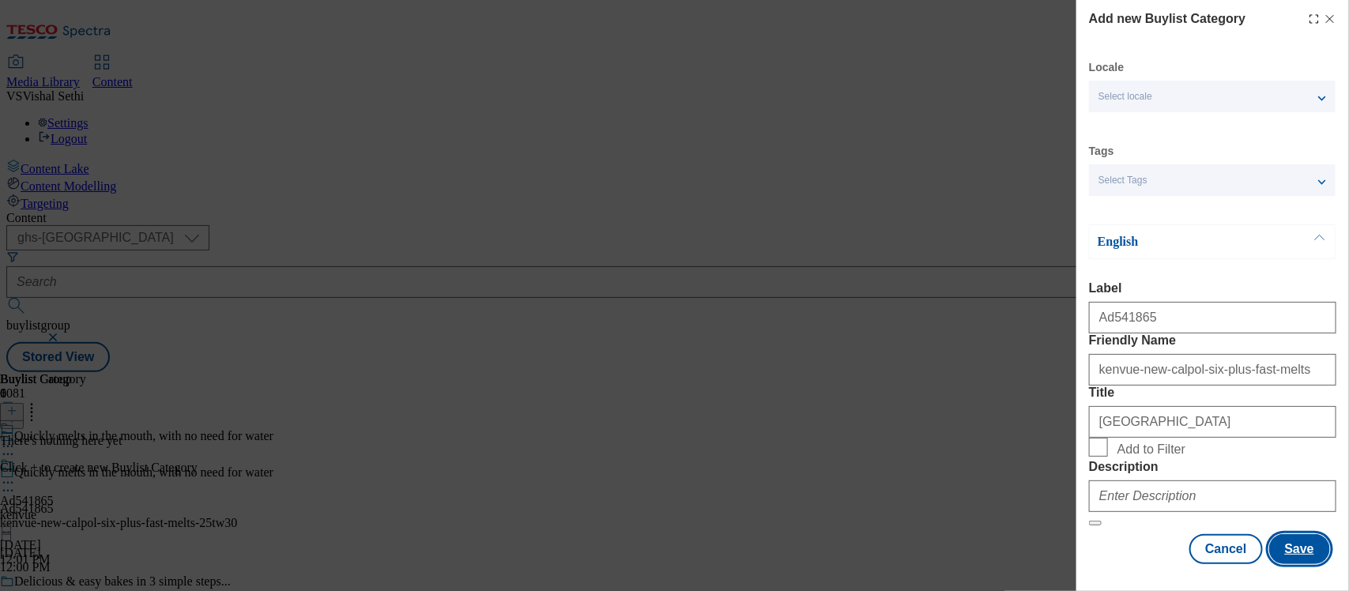
click at [1294, 541] on button "Save" at bounding box center [1299, 549] width 61 height 30
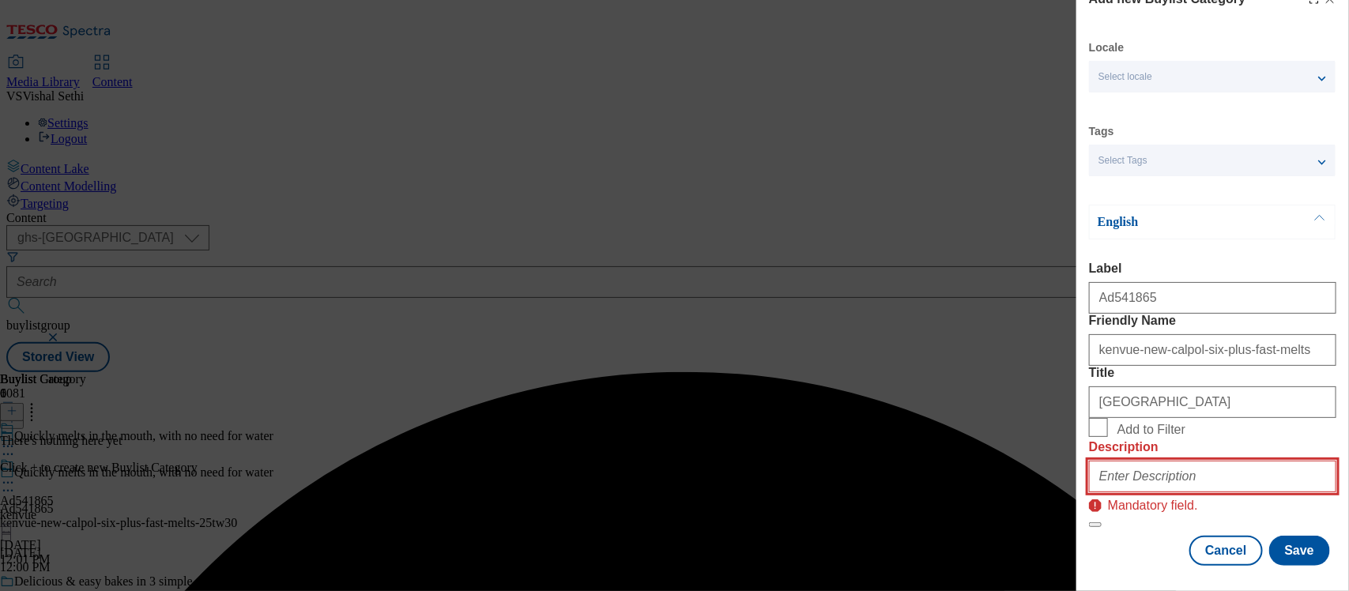
click at [1147, 480] on input "Description" at bounding box center [1212, 477] width 247 height 32
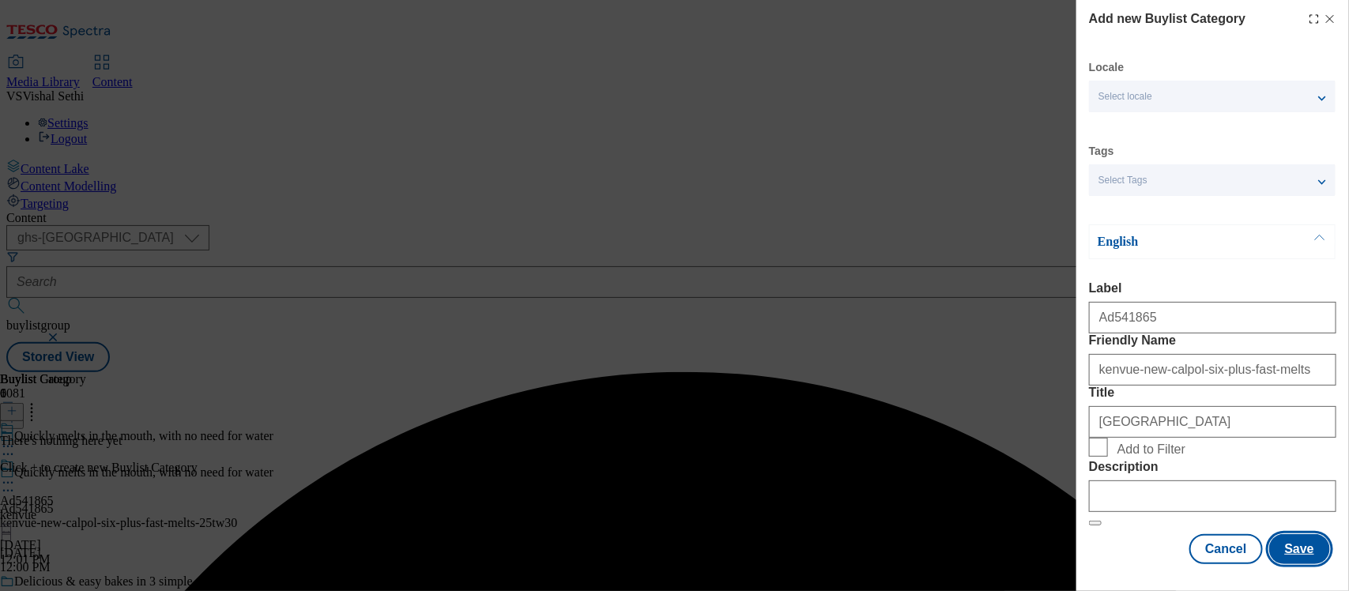
click at [1274, 534] on button "Save" at bounding box center [1299, 549] width 61 height 30
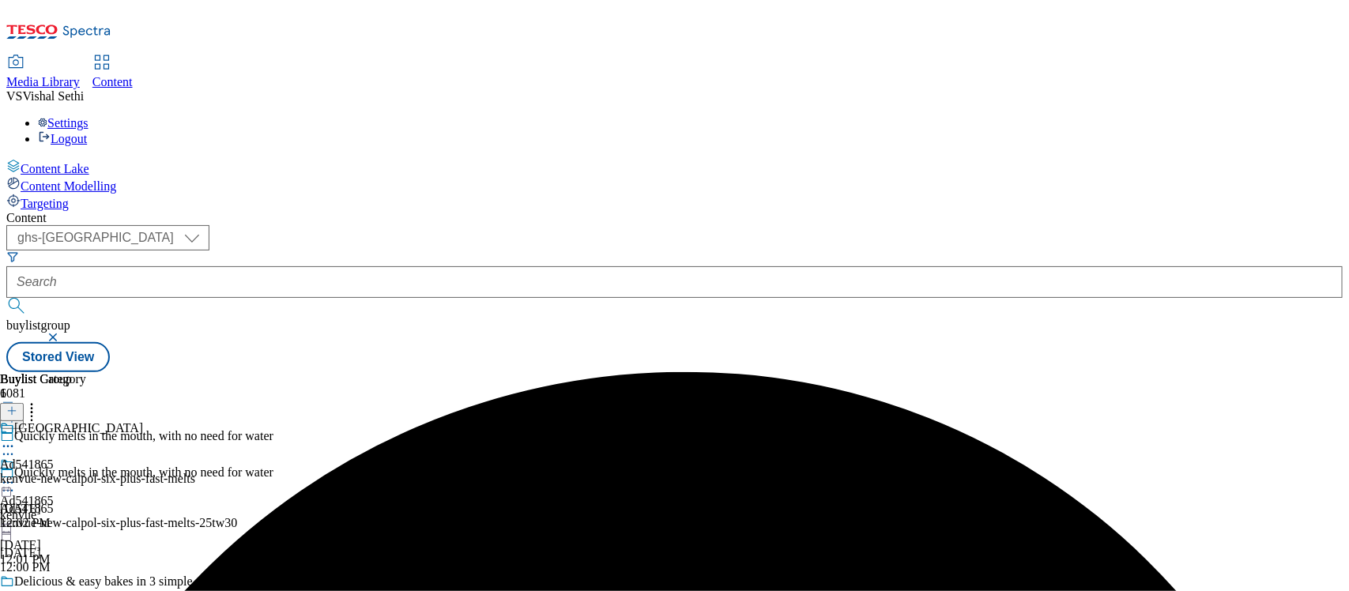
click at [195, 472] on div "kenvue-new-calpol-six-plus-fast-melts" at bounding box center [97, 479] width 195 height 14
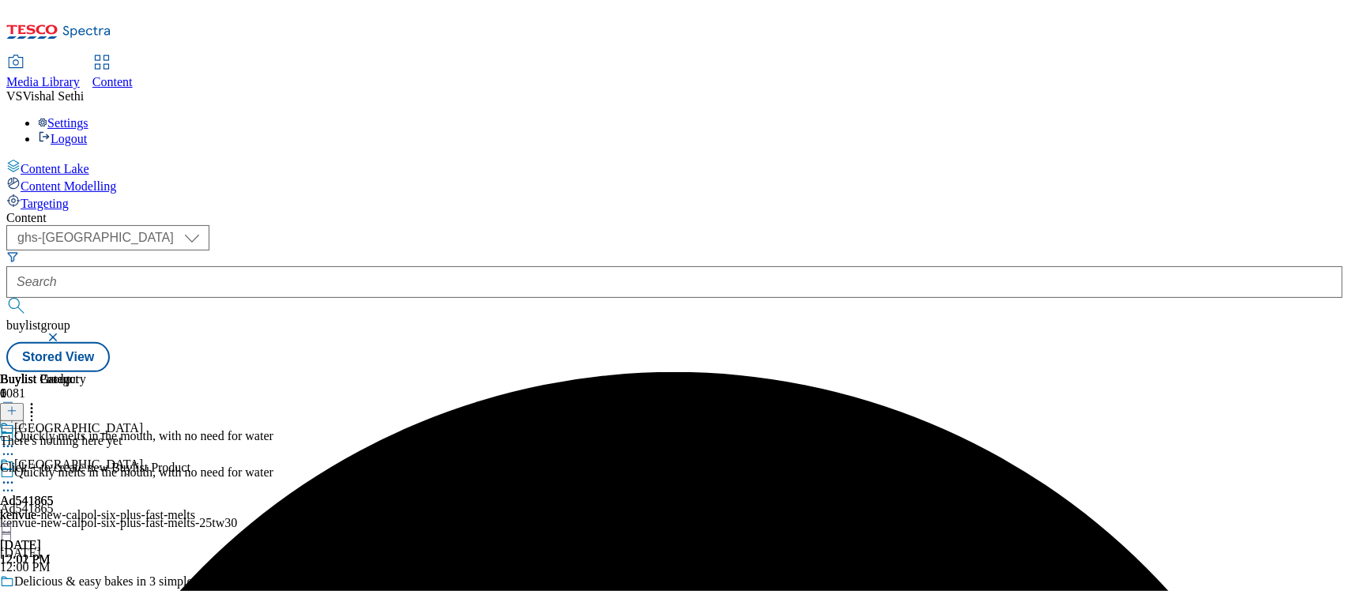
click at [17, 405] on icon at bounding box center [11, 410] width 11 height 11
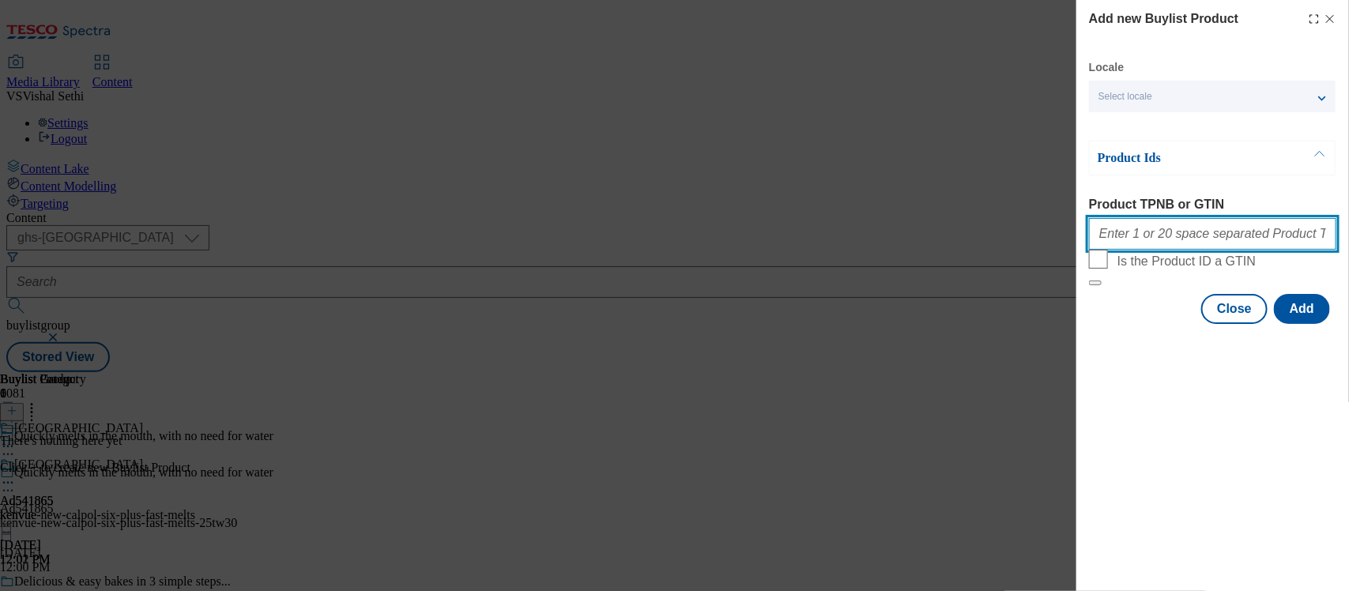
click at [1143, 232] on input "Product TPNB or GTIN" at bounding box center [1212, 234] width 247 height 32
paste input "90512980"
type input "90512980"
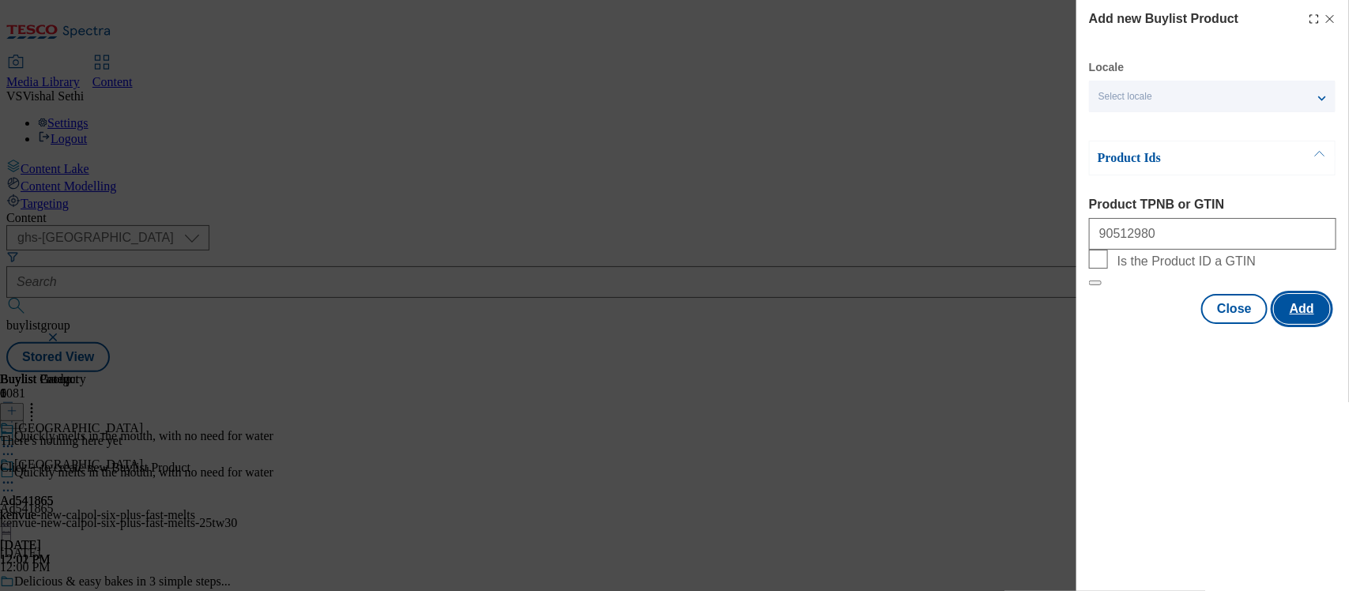
click at [1305, 324] on button "Add" at bounding box center [1302, 309] width 56 height 30
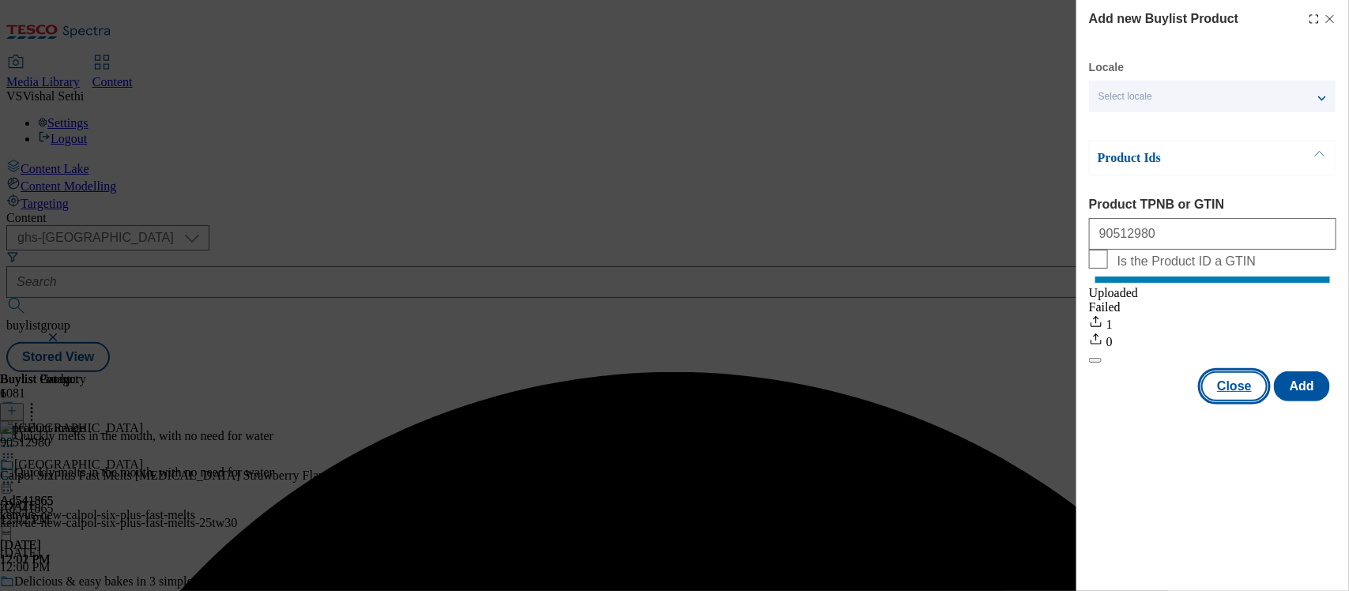
click at [1235, 396] on button "Close" at bounding box center [1234, 386] width 66 height 30
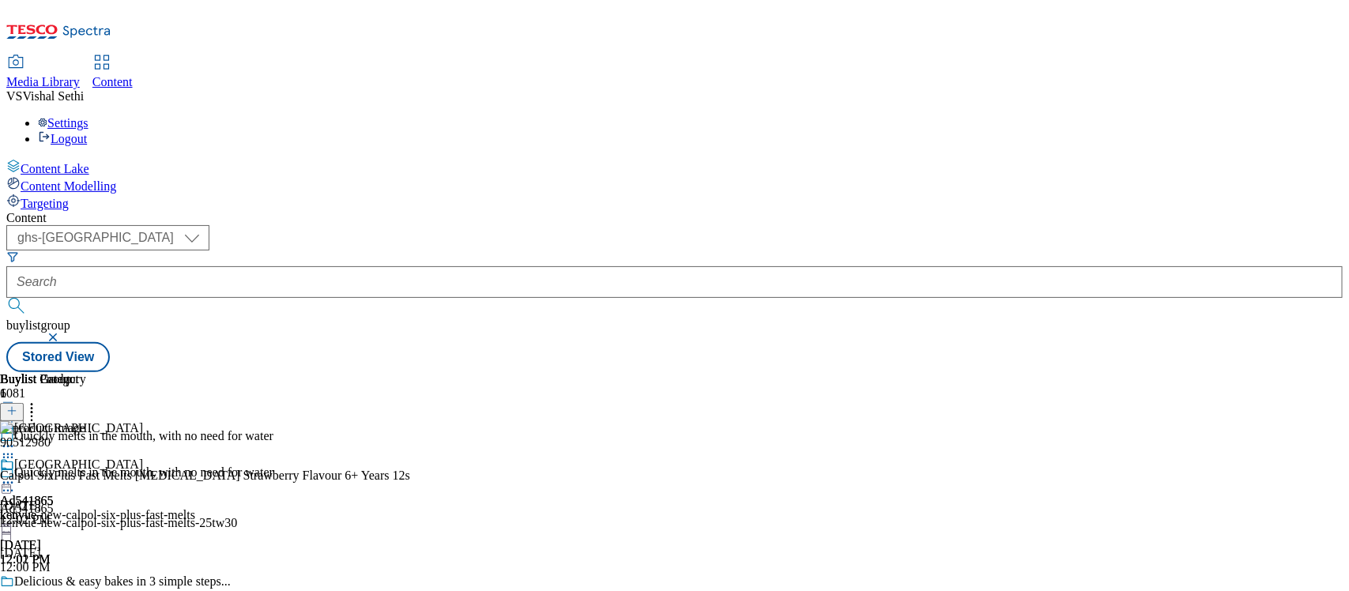
click at [16, 483] on icon at bounding box center [8, 491] width 16 height 16
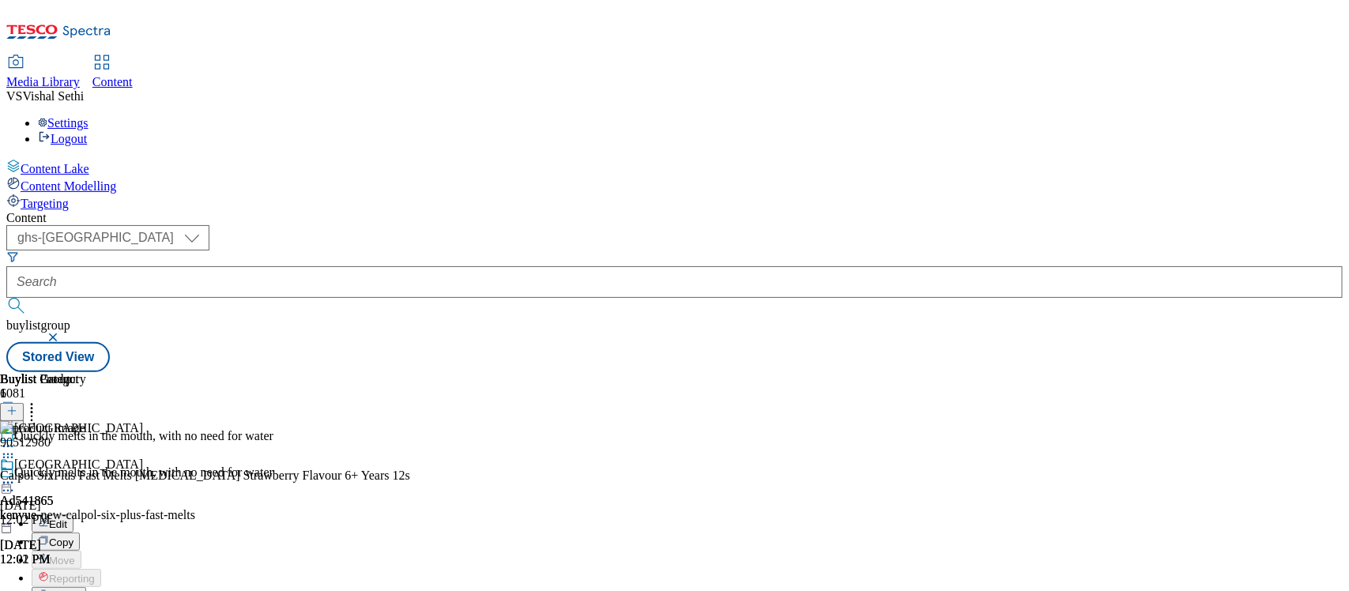
click at [67, 518] on span "Edit" at bounding box center [58, 524] width 18 height 12
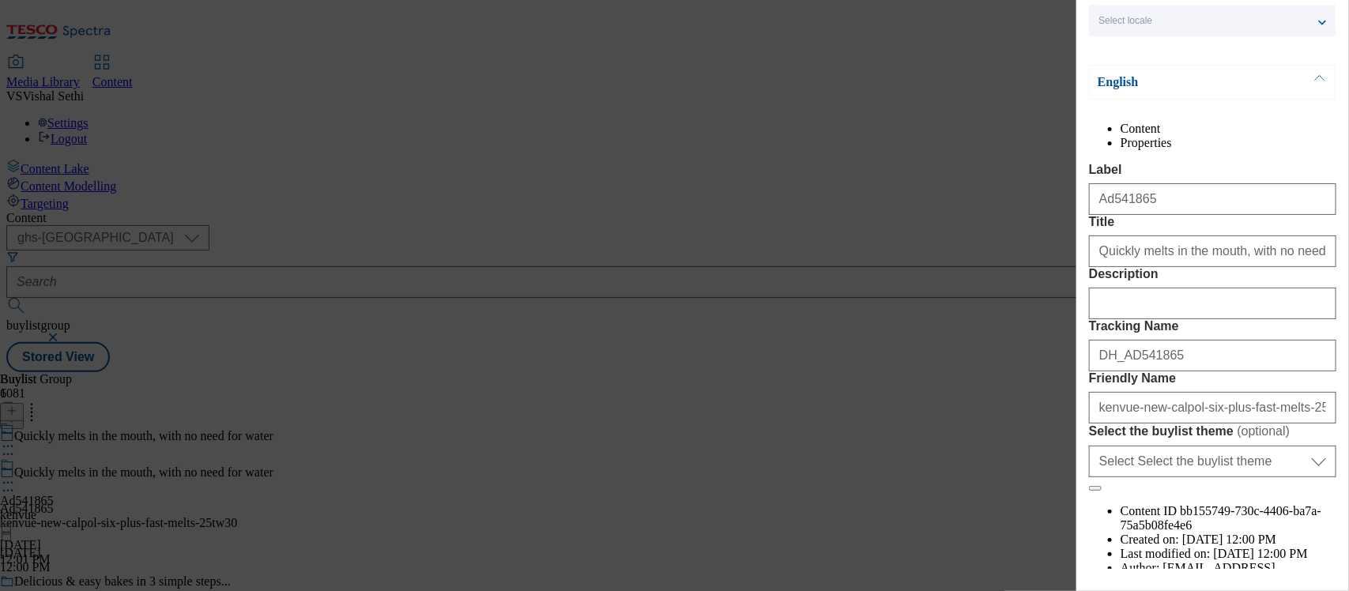
scroll to position [228, 0]
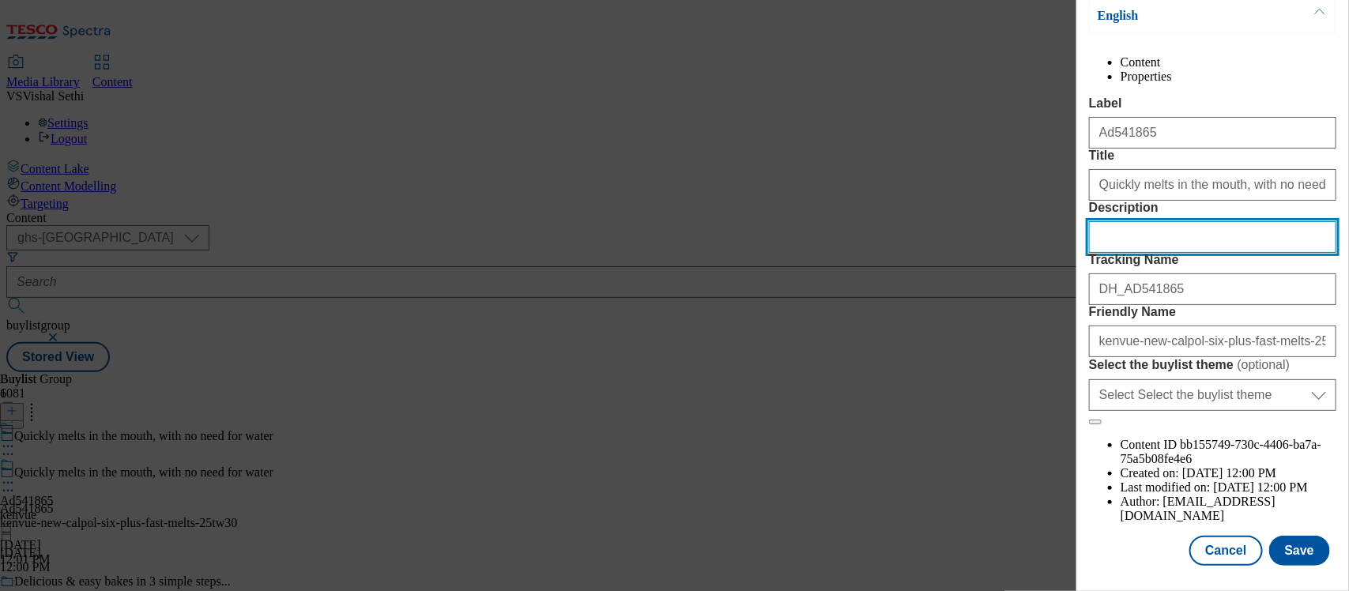
click at [1113, 250] on input "Description" at bounding box center [1212, 237] width 247 height 32
paste input "Calpol Sixplus Fast Melts Paracetamol Strawberry Flavour 6+ Years 12s"
type input "Calpol Sixplus Fast Melts Paracetamol Strawberry Flavour 6+ Years 12s"
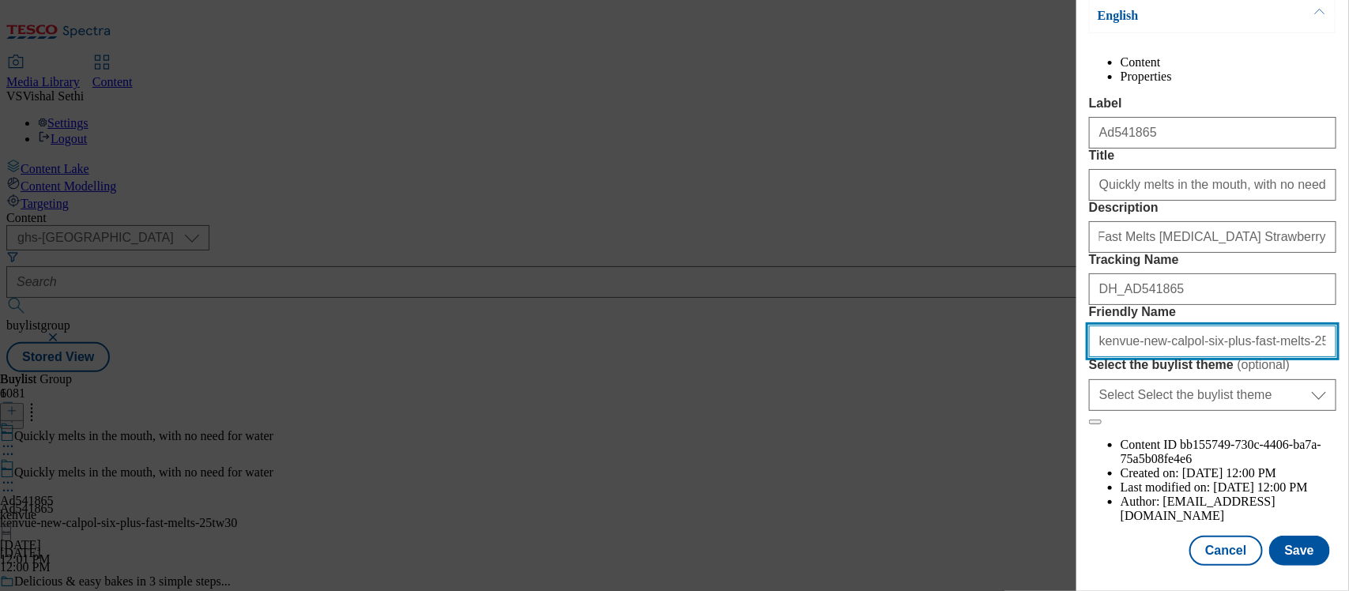
click at [1151, 357] on input "kenvue-new-calpol-six-plus-fast-melts-25tw30" at bounding box center [1212, 342] width 247 height 32
type input "kenvue-calpol-six-plus-fast-melts-25tw30"
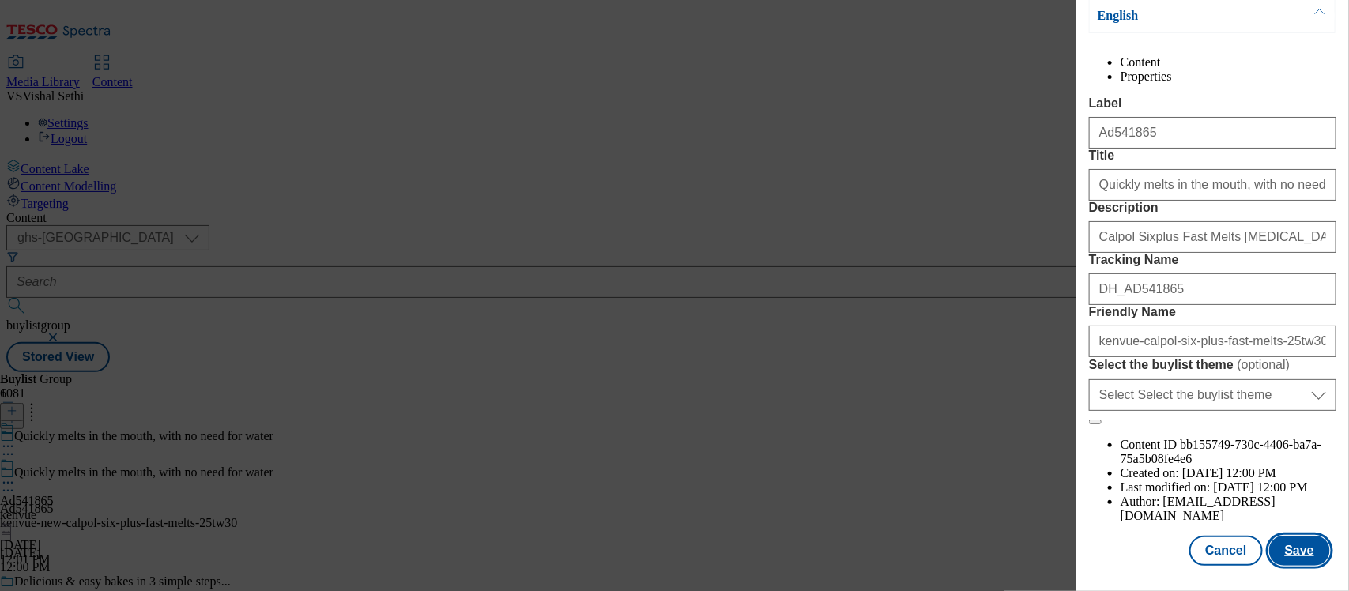
click at [1289, 536] on button "Save" at bounding box center [1299, 551] width 61 height 30
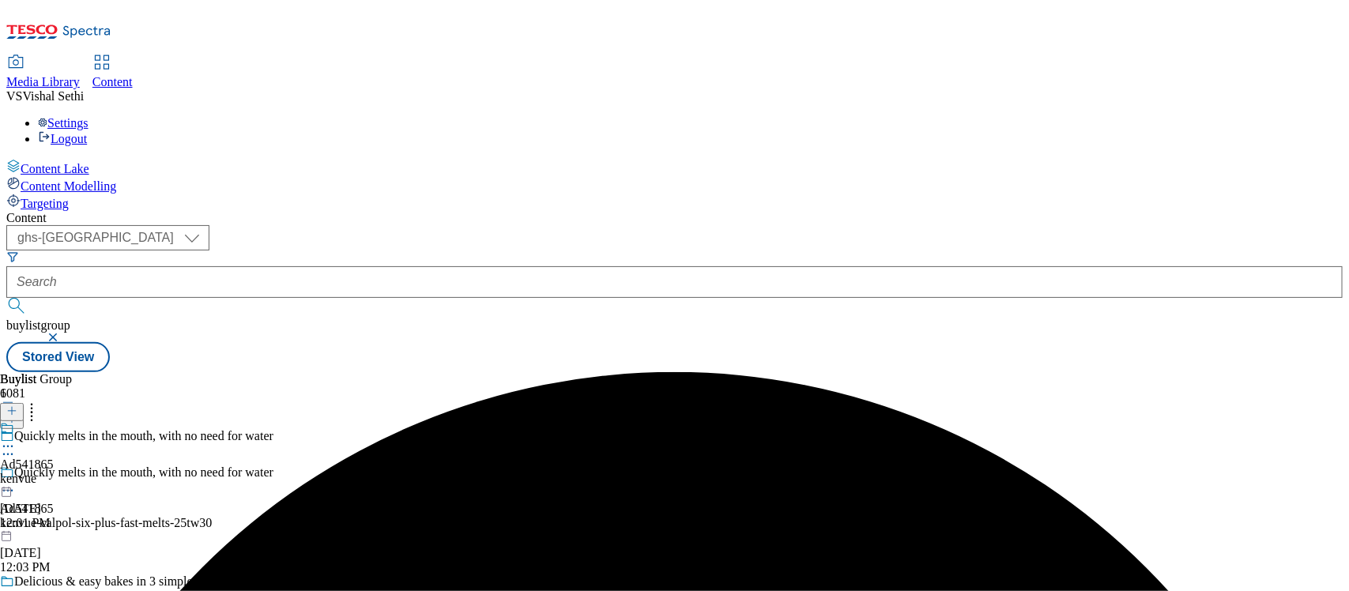
click at [54, 472] on div "kenvue" at bounding box center [27, 479] width 54 height 14
click at [16, 475] on icon at bounding box center [8, 483] width 16 height 16
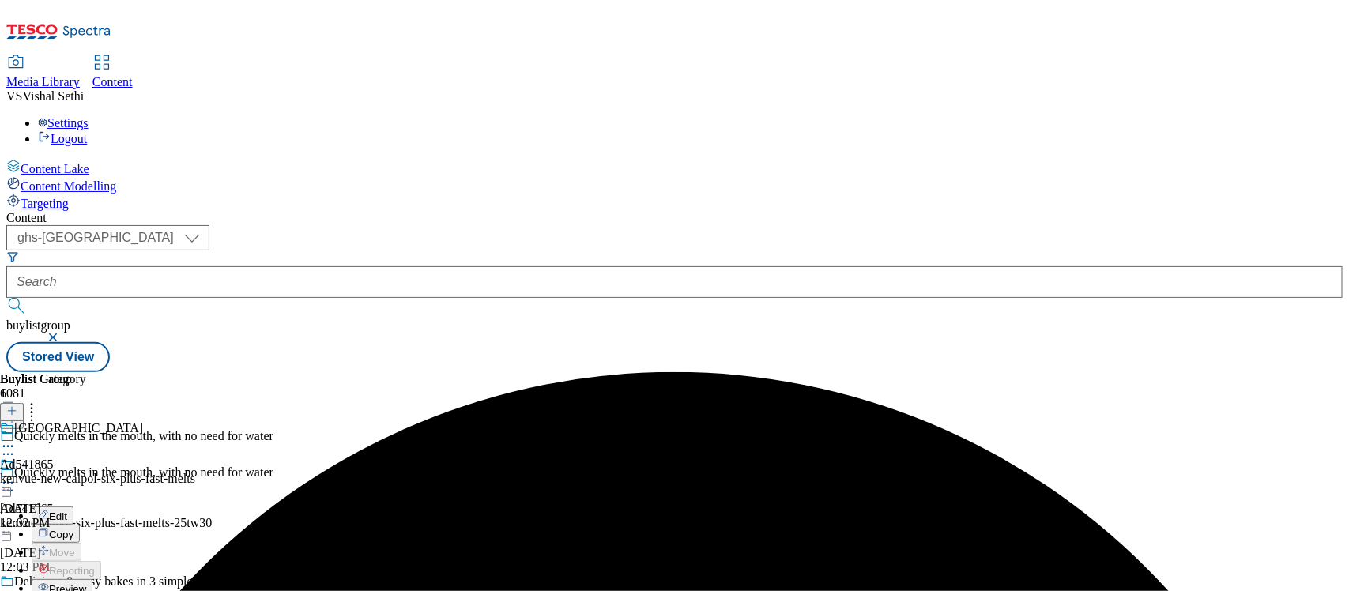
click at [67, 510] on span "Edit" at bounding box center [58, 516] width 18 height 12
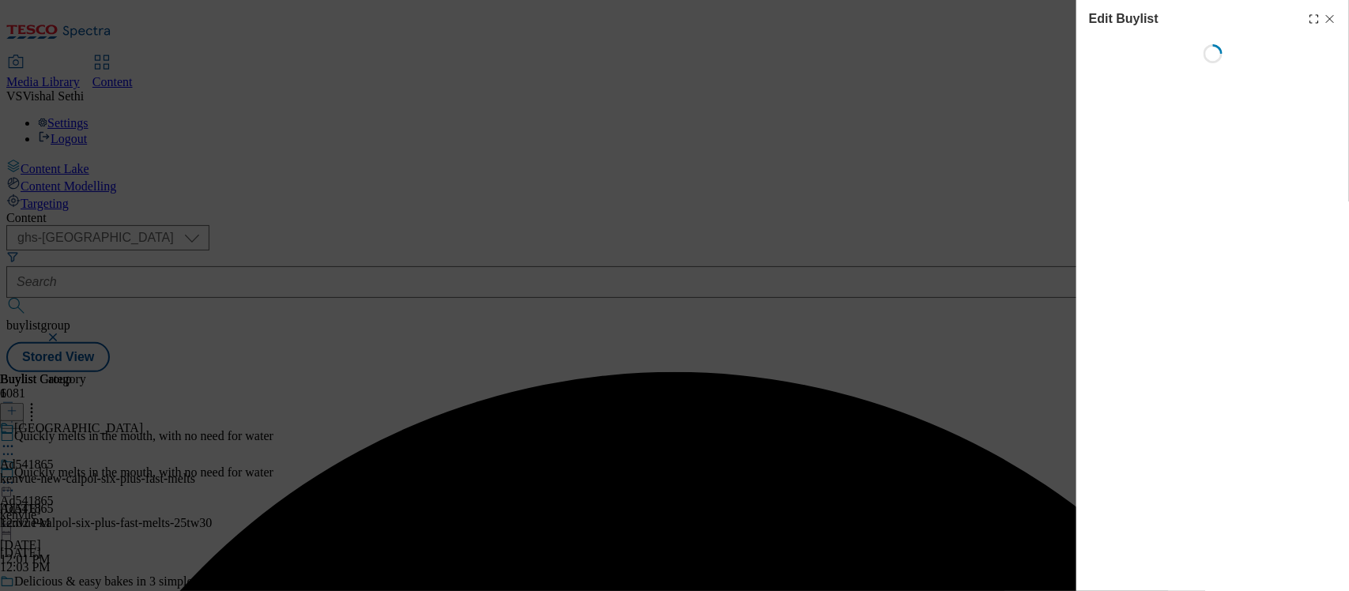
select select "tactical"
select select "supplier funded short term 1-3 weeks"
select select "dunnhumby"
select select "Banner"
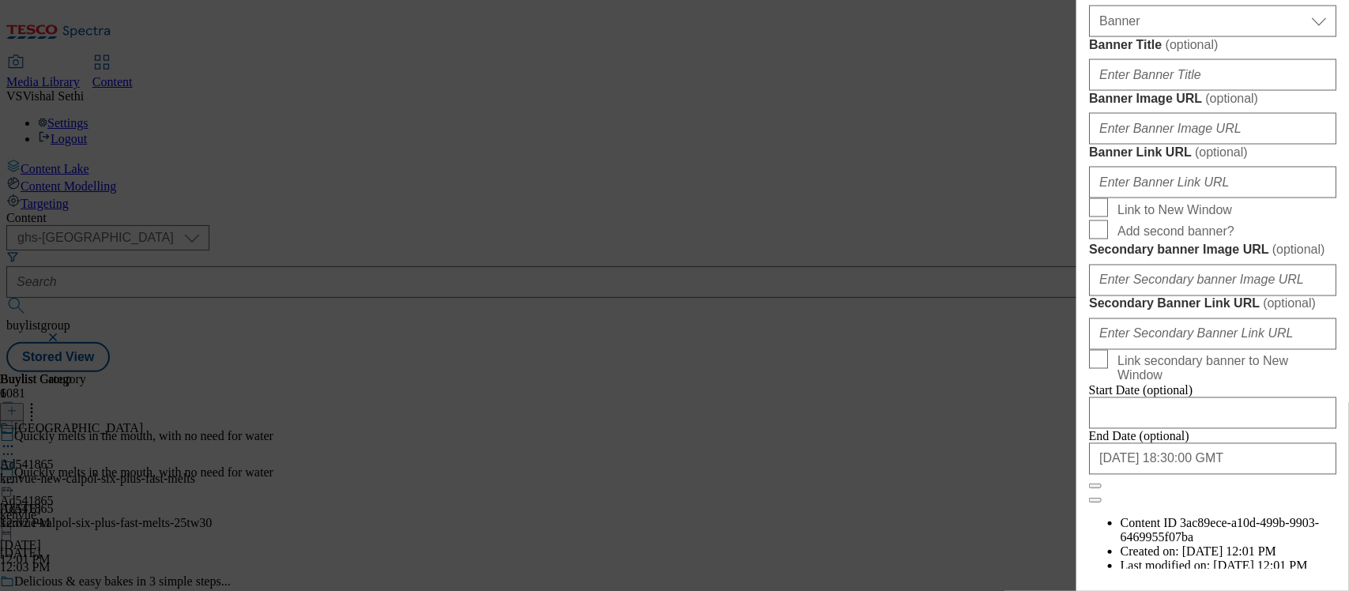
scroll to position [1014, 0]
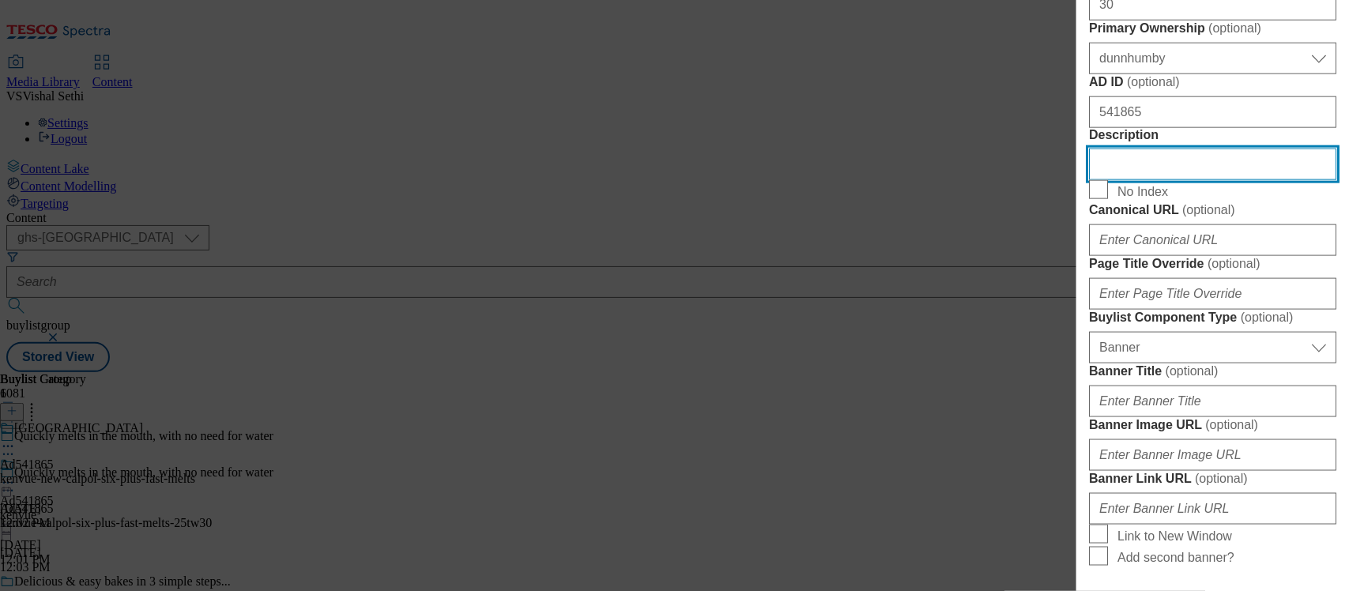
scroll to position [915, 0]
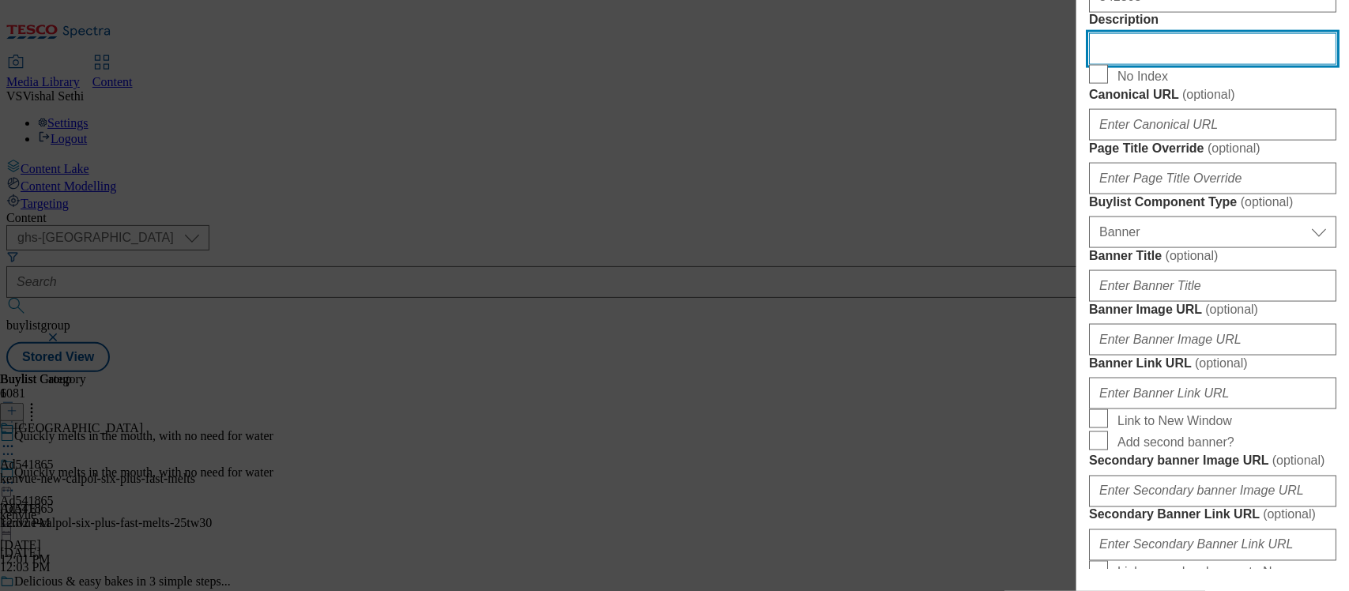
paste input "Calpol Sixplus Fast Melts Paracetamol Strawberry Flavour 6+ Years 12s"
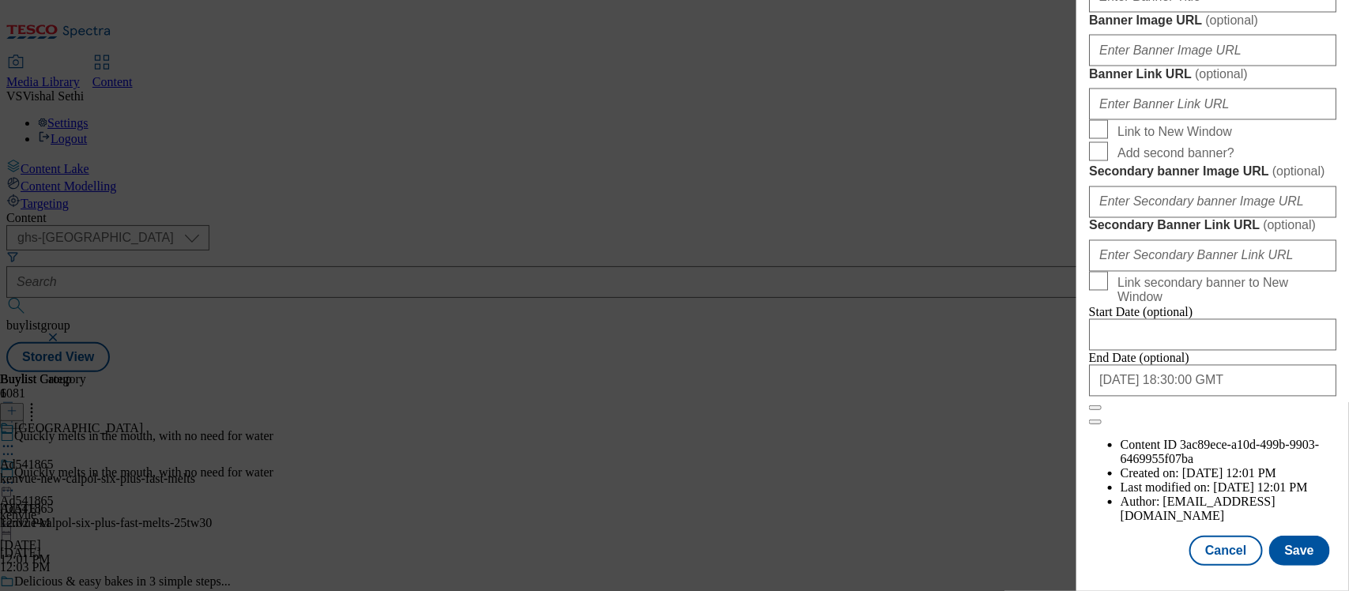
scroll to position [1804, 0]
type input "Calpol Sixplus Fast Melts Paracetamol Strawberry Flavour 6+ Years 12s"
click at [1292, 536] on button "Save" at bounding box center [1299, 551] width 61 height 30
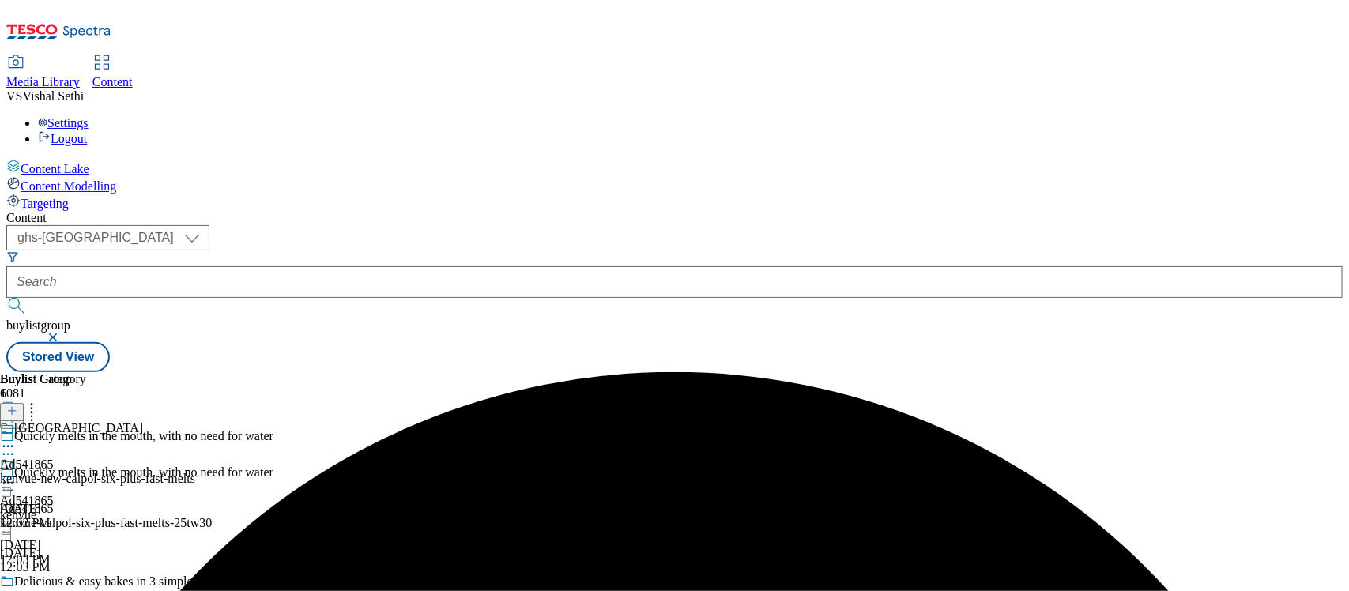
click at [16, 439] on icon at bounding box center [8, 447] width 16 height 16
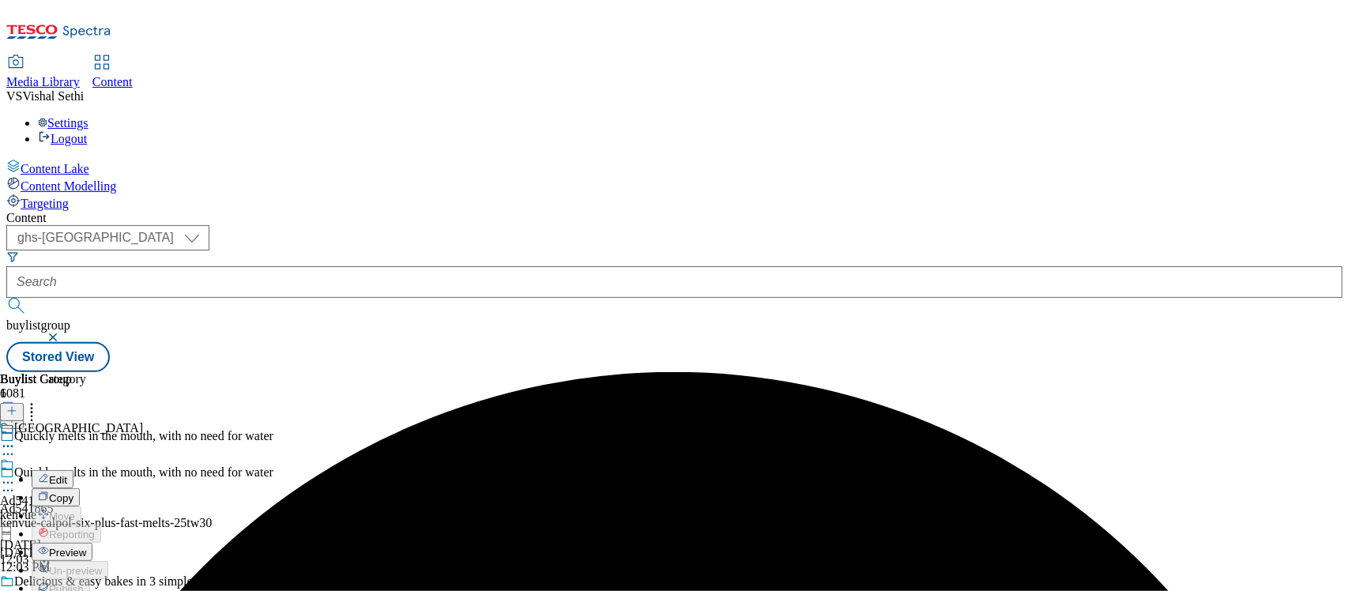
click at [73, 470] on button "Edit" at bounding box center [53, 479] width 42 height 18
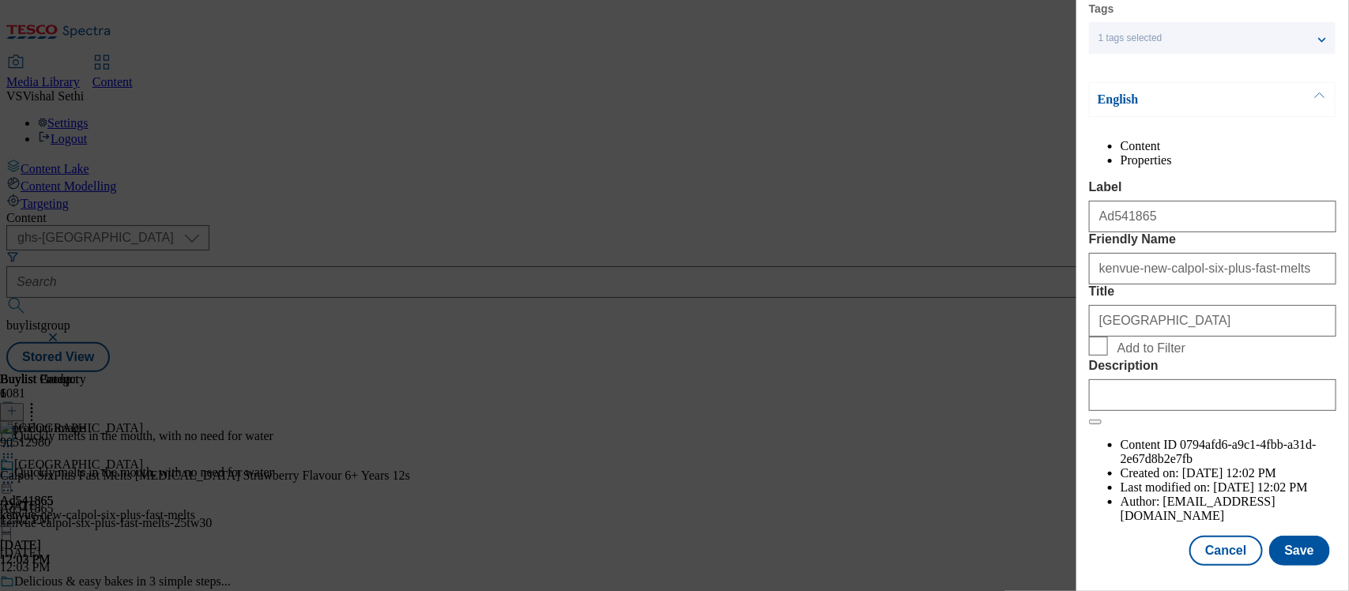
scroll to position [198, 0]
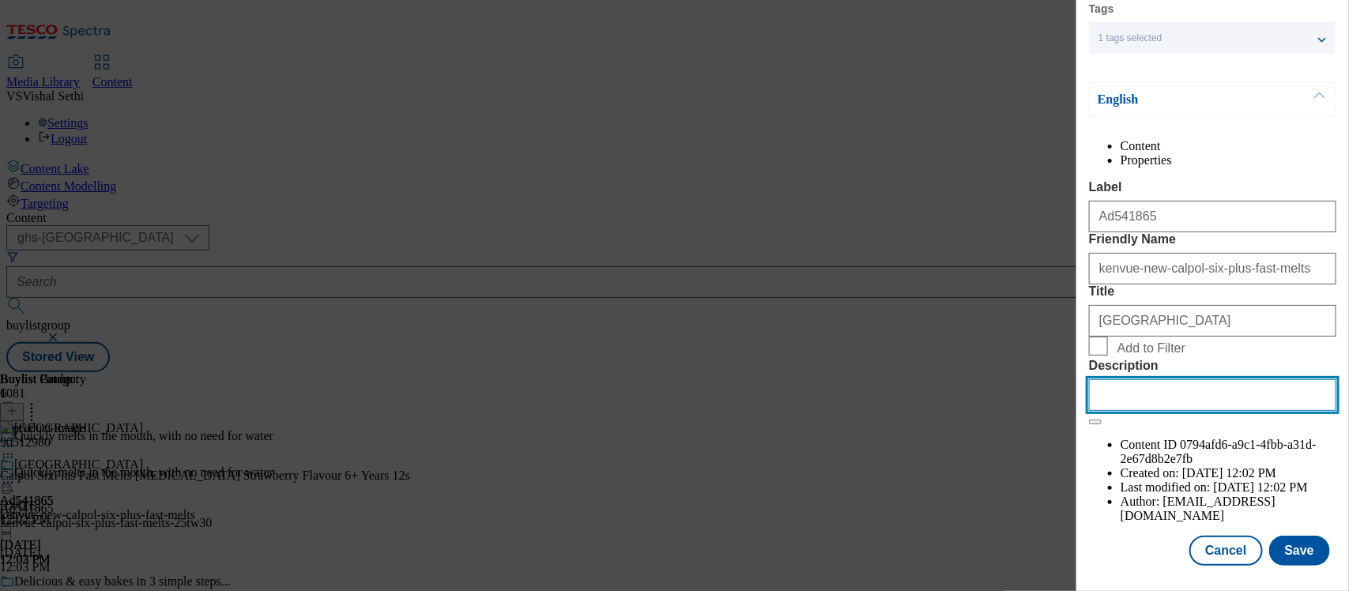
click at [1130, 411] on input "Description" at bounding box center [1212, 395] width 247 height 32
paste input "Calpol Sixplus Fast Melts Paracetamol Strawberry Flavour 6+ Years 12s"
type input "Calpol Sixplus Fast Melts Paracetamol Strawberry Flavour 6+ Years 12s"
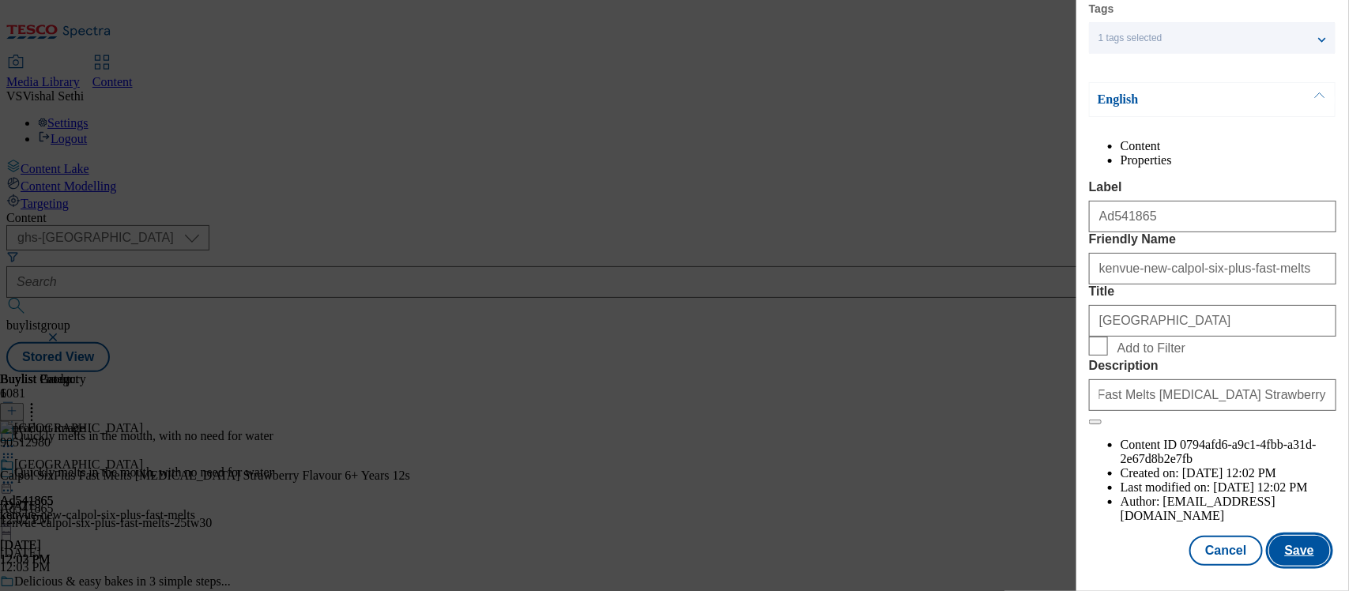
click at [1281, 536] on button "Save" at bounding box center [1299, 551] width 61 height 30
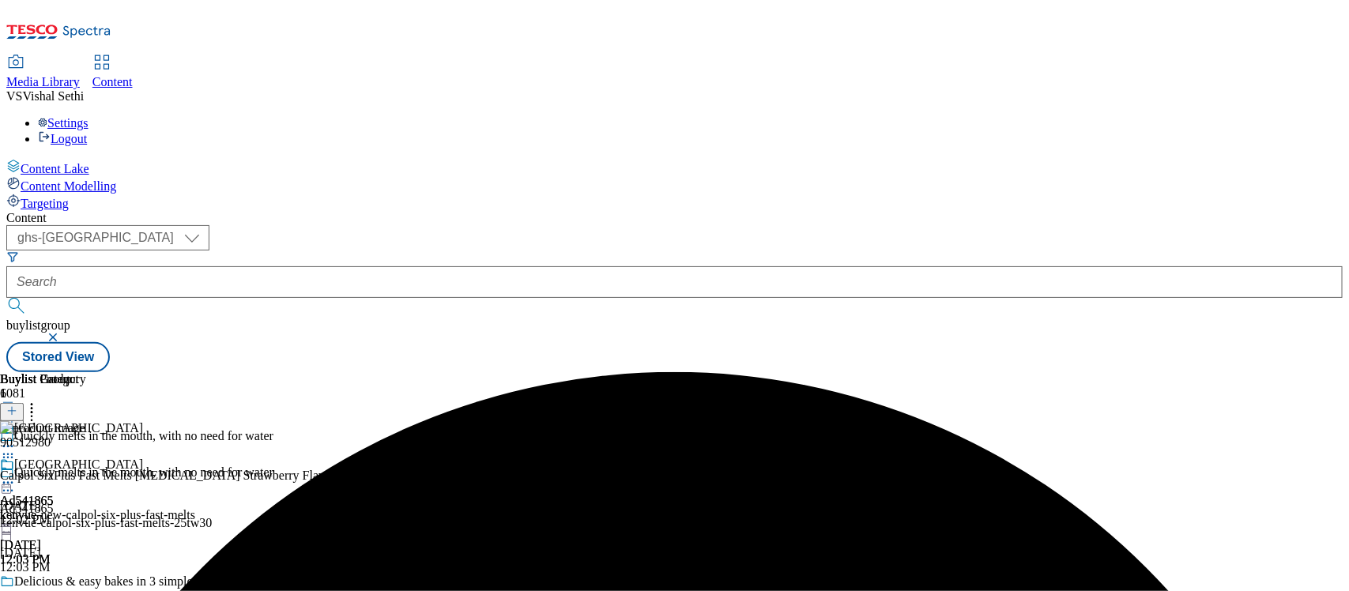
click at [195, 508] on div "kenvue-new-calpol-six-plus-fast-melts" at bounding box center [97, 515] width 195 height 14
click at [16, 475] on icon at bounding box center [8, 483] width 16 height 16
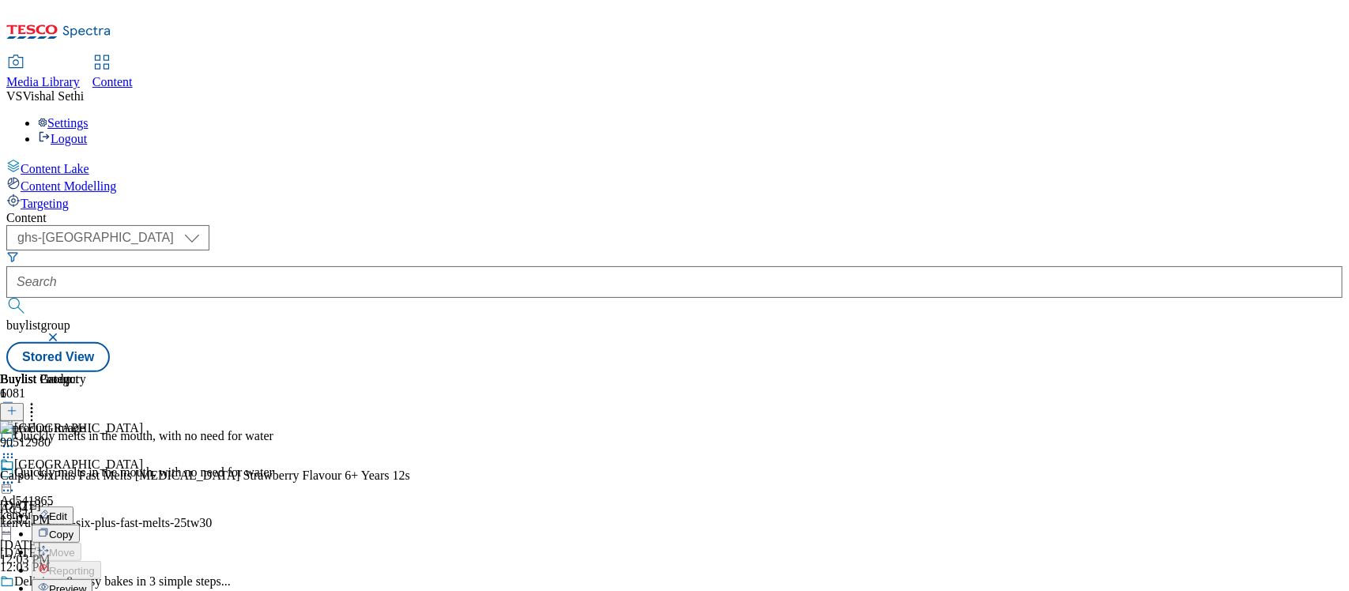
click at [67, 510] on span "Edit" at bounding box center [58, 516] width 18 height 12
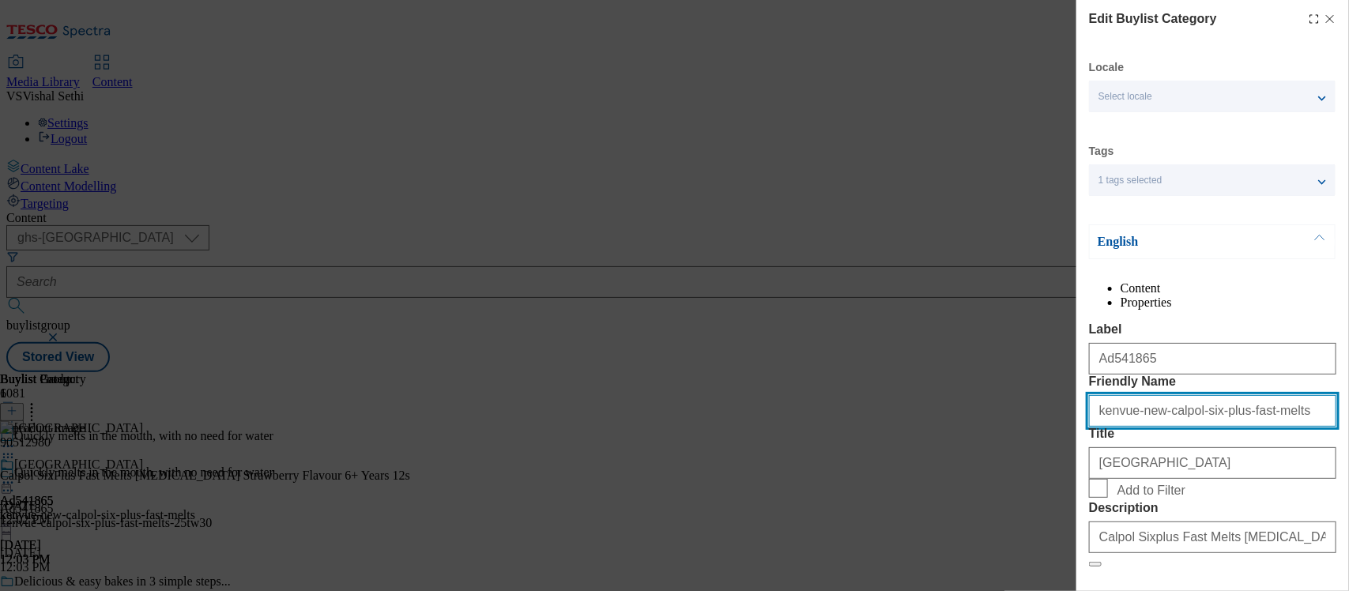
click at [1151, 427] on input "kenvue-new-calpol-six-plus-fast-melts" at bounding box center [1212, 411] width 247 height 32
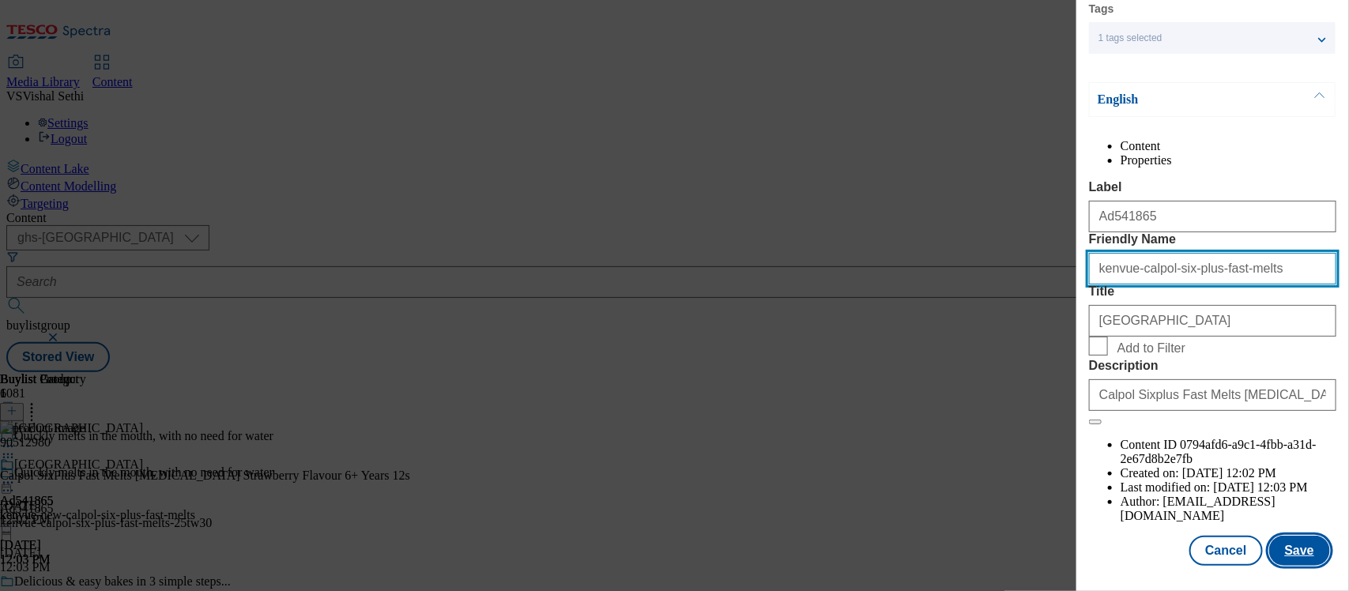
type input "kenvue-calpol-six-plus-fast-melts"
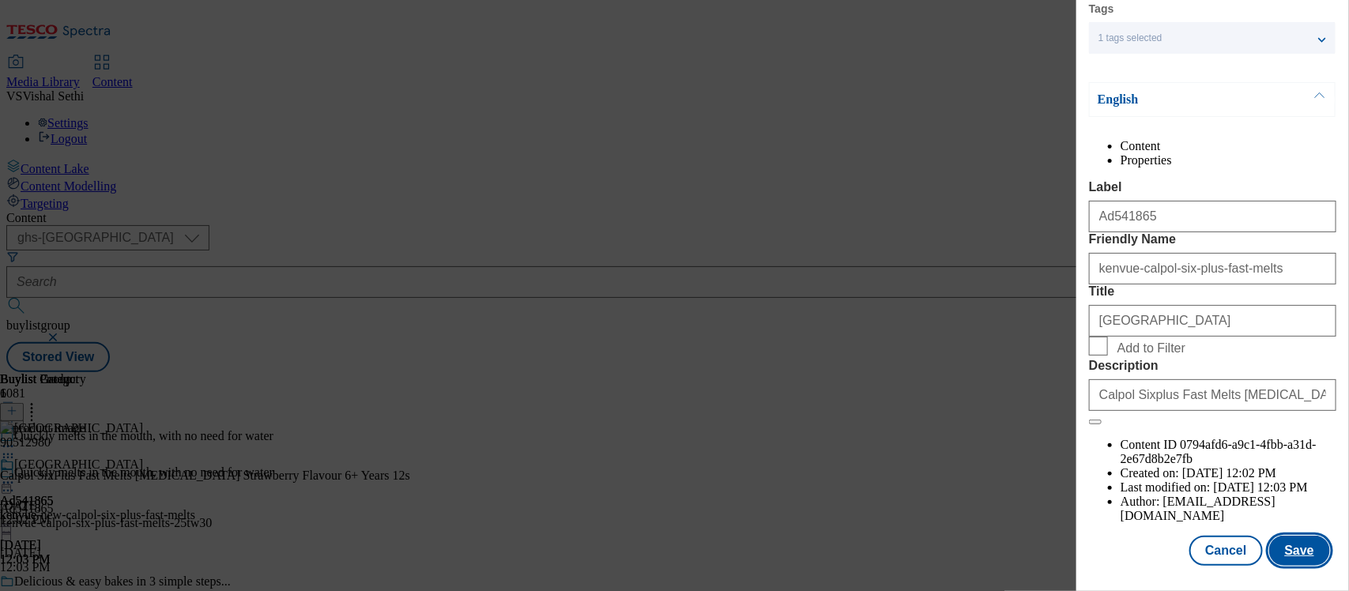
click at [1285, 543] on button "Save" at bounding box center [1299, 551] width 61 height 30
